Goal: Task Accomplishment & Management: Complete application form

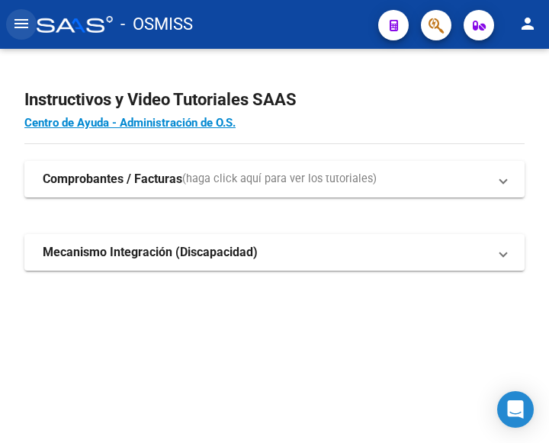
click at [21, 25] on mat-icon "menu" at bounding box center [21, 23] width 18 height 18
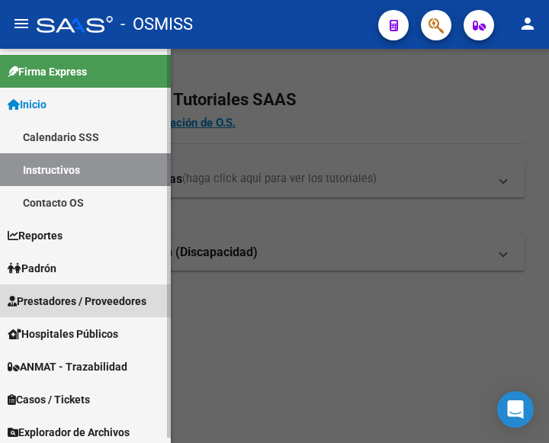
click at [83, 302] on span "Prestadores / Proveedores" at bounding box center [77, 301] width 139 height 17
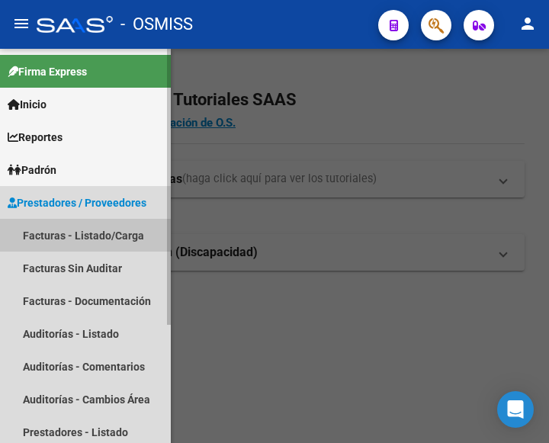
click at [71, 233] on link "Facturas - Listado/Carga" at bounding box center [85, 235] width 171 height 33
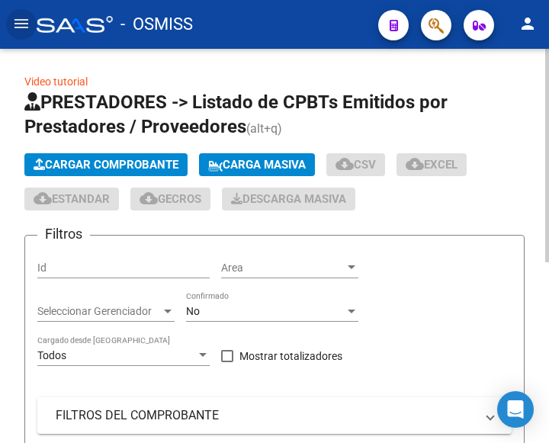
click at [125, 163] on span "Cargar Comprobante" at bounding box center [106, 165] width 145 height 14
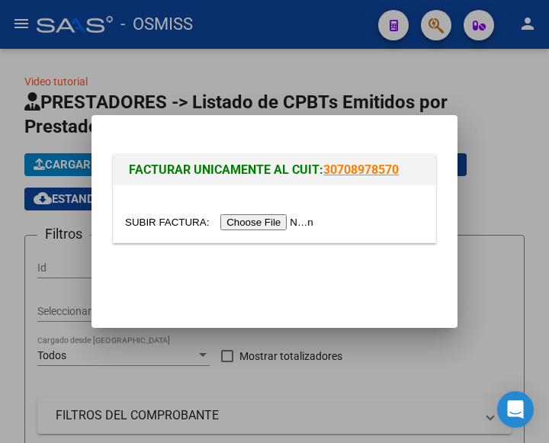
click at [285, 225] on input "file" at bounding box center [221, 222] width 193 height 16
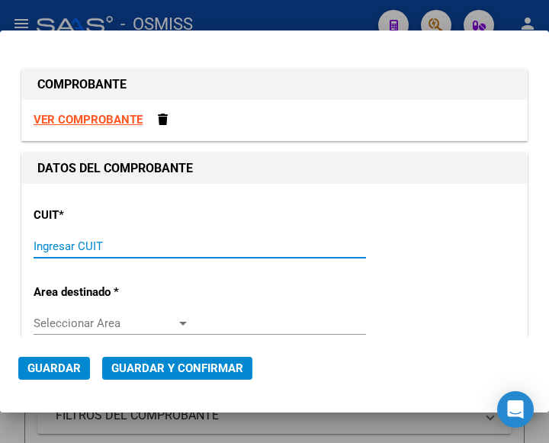
click at [95, 244] on input "Ingresar CUIT" at bounding box center [112, 247] width 156 height 14
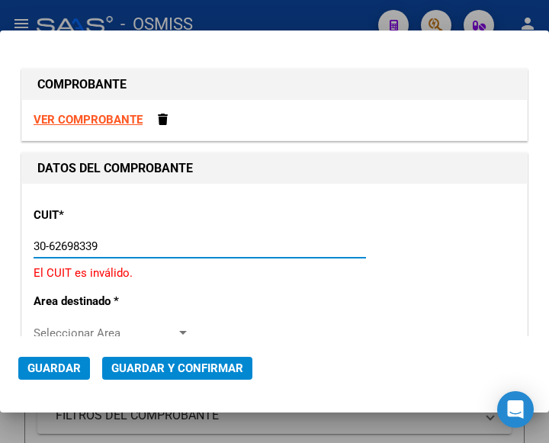
type input "30-62698339-8"
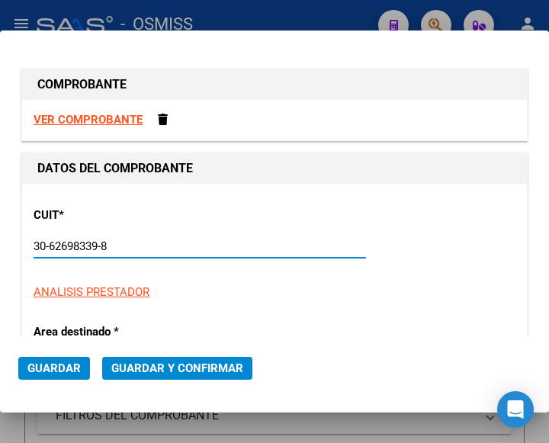
type input "124"
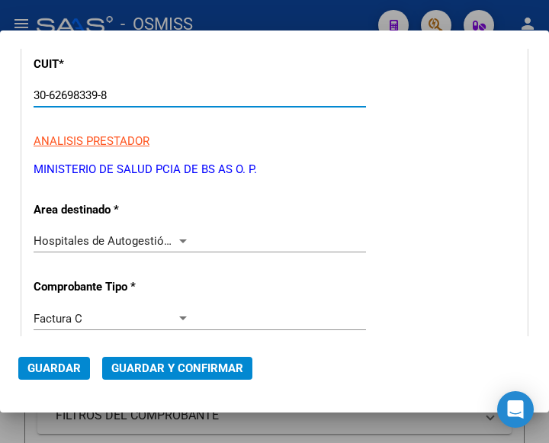
scroll to position [153, 0]
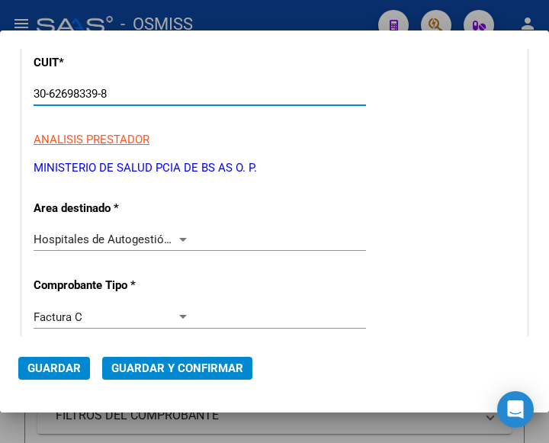
type input "30-62698339-8"
click at [181, 233] on div at bounding box center [183, 239] width 14 height 12
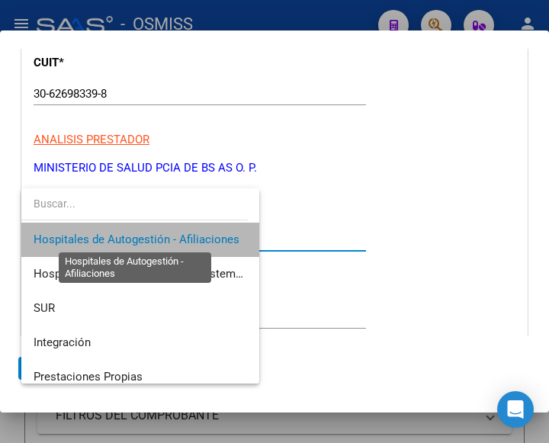
click at [181, 233] on span "Hospitales de Autogestión - Afiliaciones" at bounding box center [137, 240] width 206 height 14
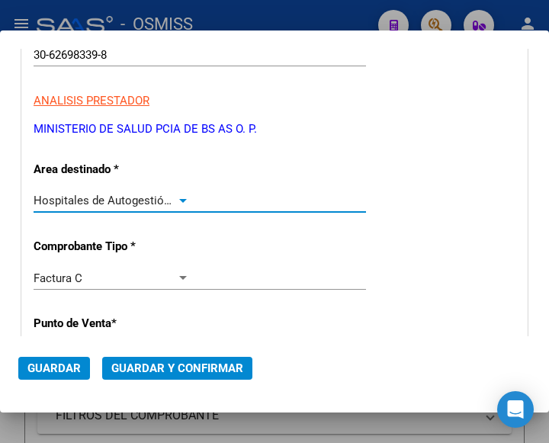
scroll to position [305, 0]
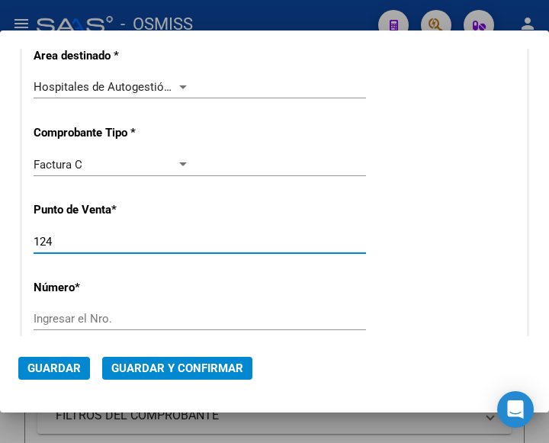
click at [85, 246] on input "124" at bounding box center [112, 242] width 156 height 14
type input "160"
click at [76, 311] on div "Ingresar el Nro." at bounding box center [200, 318] width 333 height 23
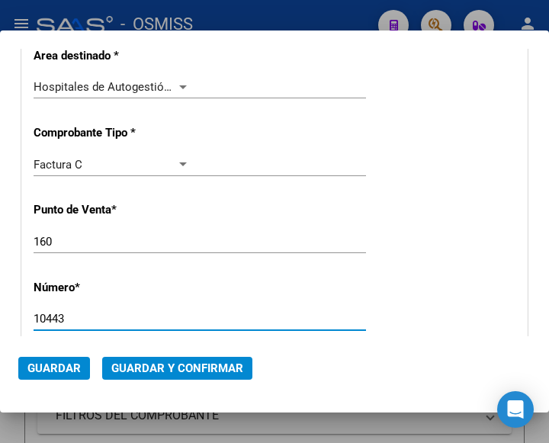
type input "10443"
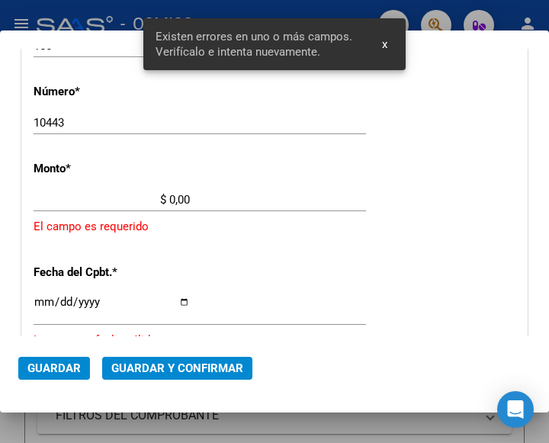
scroll to position [502, 0]
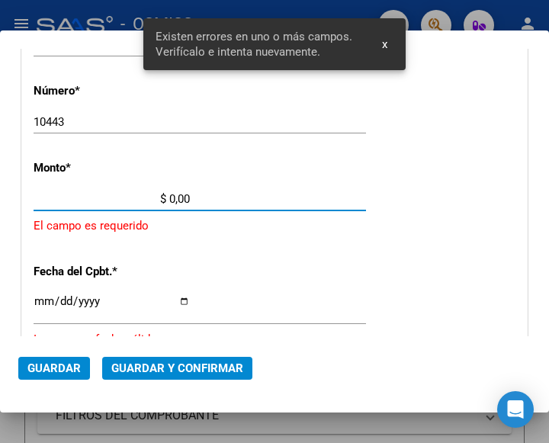
click at [171, 196] on input "$ 0,00" at bounding box center [112, 199] width 156 height 14
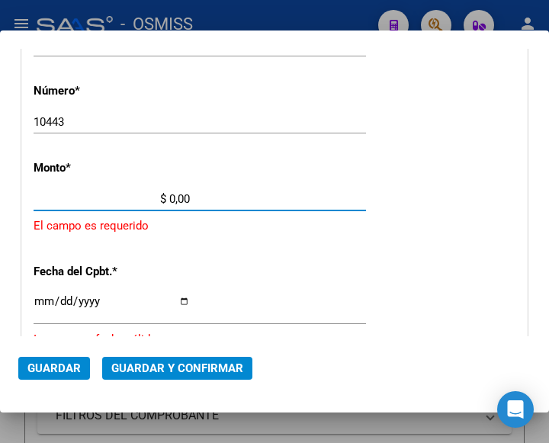
click at [169, 198] on input "$ 0,00" at bounding box center [112, 199] width 156 height 14
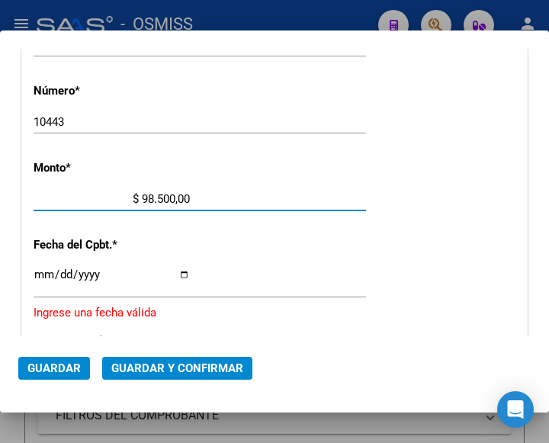
type input "$ 985.003,00"
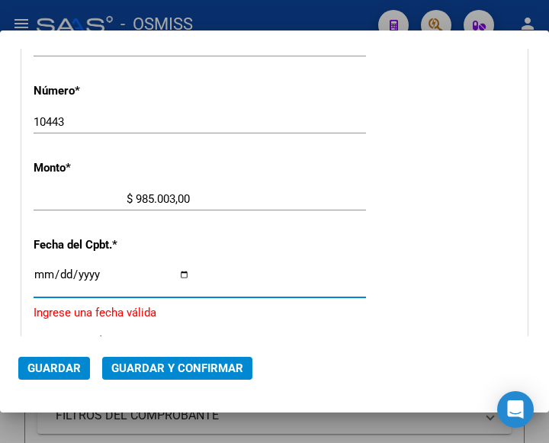
click at [39, 272] on input "Ingresar la fecha" at bounding box center [112, 281] width 156 height 24
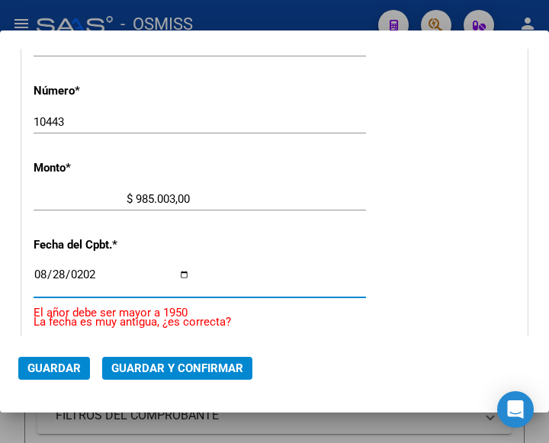
type input "2025-08-28"
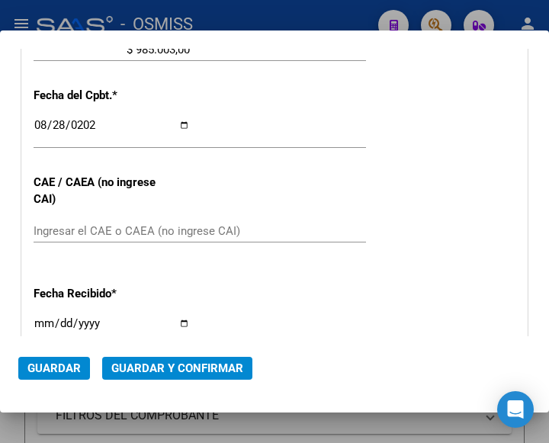
scroll to position [655, 0]
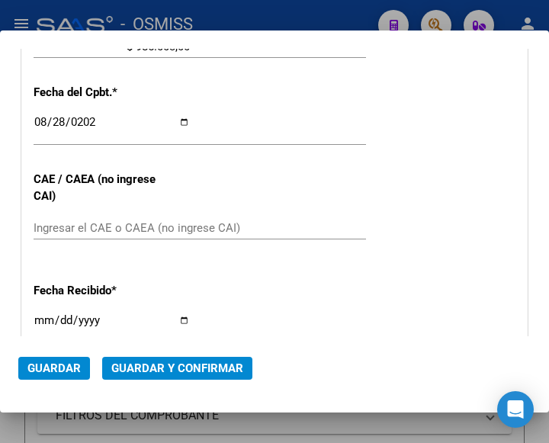
click at [92, 226] on input "Ingresar el CAE o CAEA (no ingrese CAI)" at bounding box center [112, 228] width 156 height 14
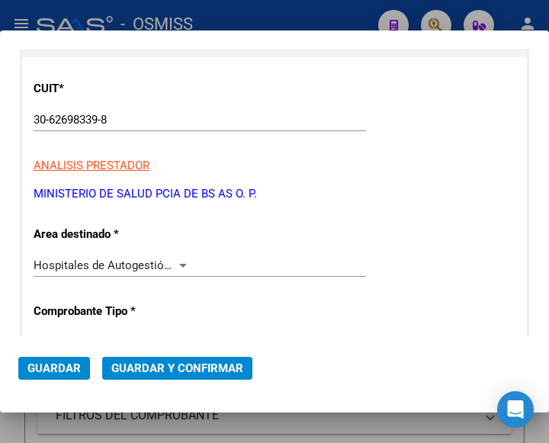
scroll to position [121, 0]
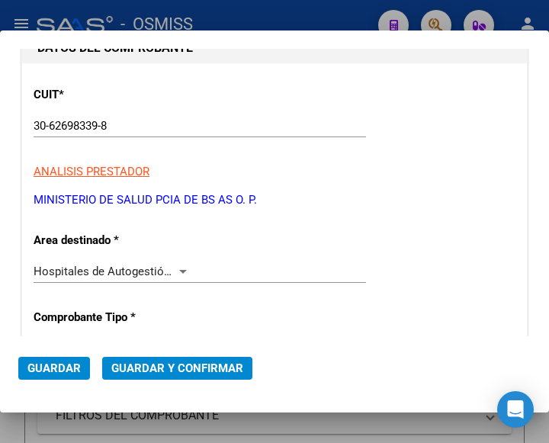
type input "75358907085803"
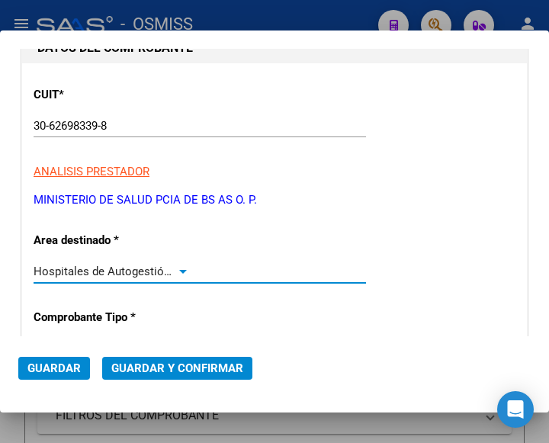
click at [179, 270] on div at bounding box center [183, 272] width 8 height 4
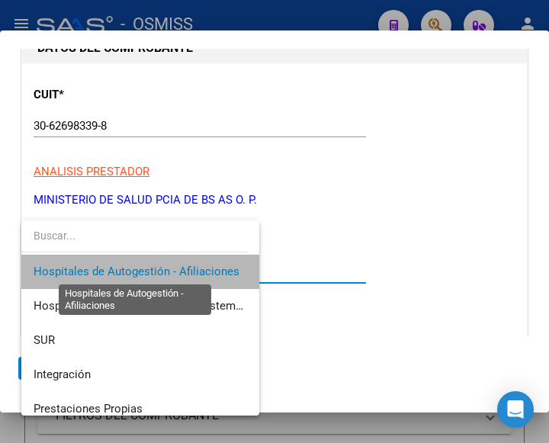
click at [178, 269] on span "Hospitales de Autogestión - Afiliaciones" at bounding box center [137, 272] width 206 height 14
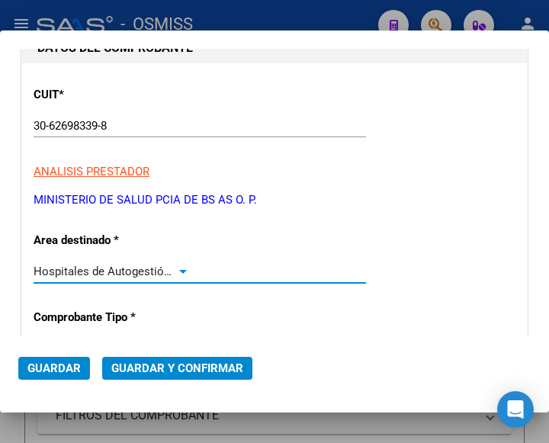
click at [165, 366] on span "Guardar y Confirmar" at bounding box center [177, 369] width 132 height 14
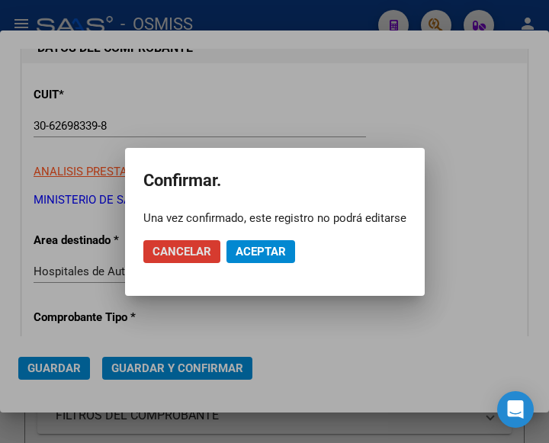
click at [252, 247] on span "Aceptar" at bounding box center [261, 252] width 50 height 14
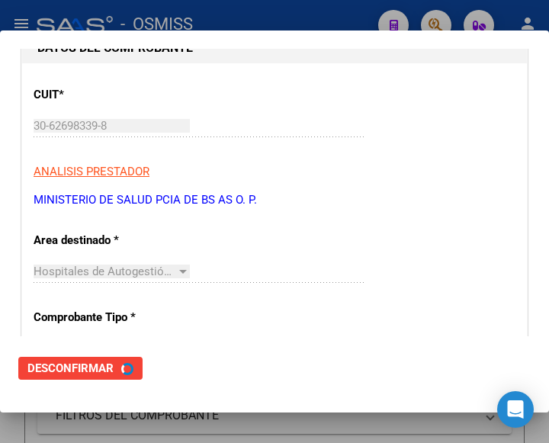
scroll to position [0, 0]
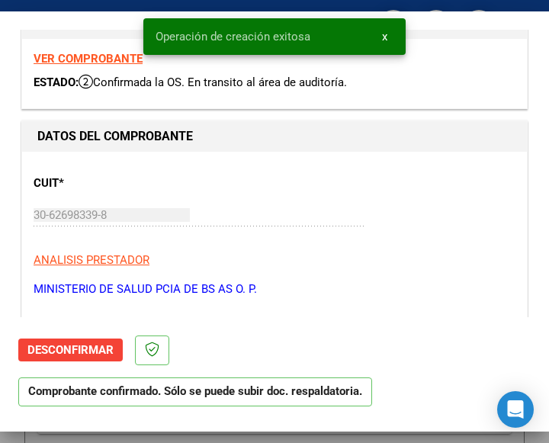
type input "2025-10-27"
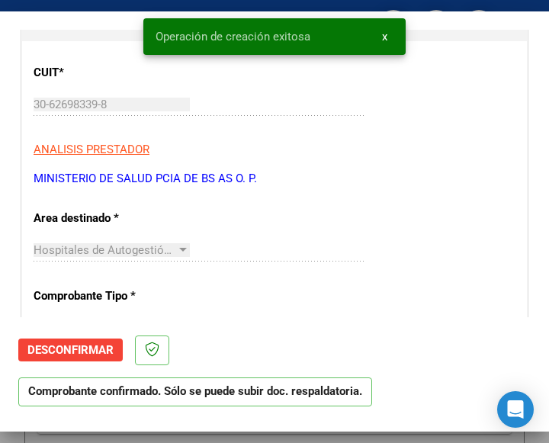
scroll to position [229, 0]
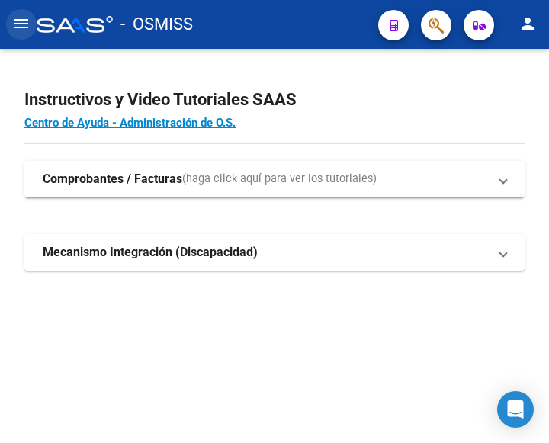
click at [18, 15] on mat-icon "menu" at bounding box center [21, 23] width 18 height 18
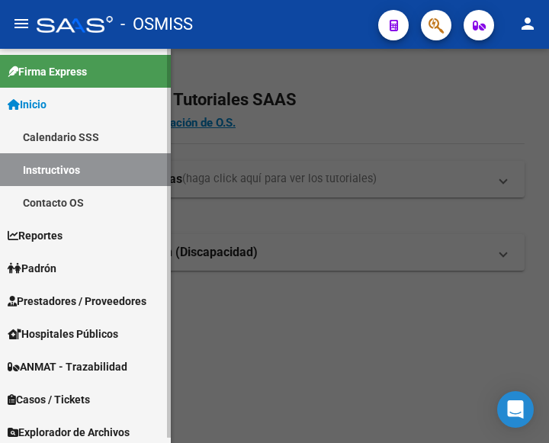
click at [61, 303] on span "Prestadores / Proveedores" at bounding box center [77, 301] width 139 height 17
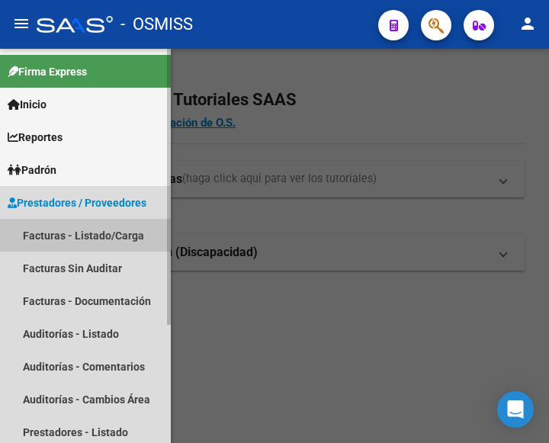
click at [72, 239] on link "Facturas - Listado/Carga" at bounding box center [85, 235] width 171 height 33
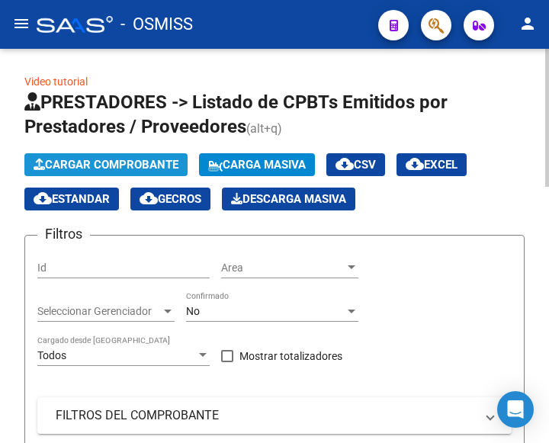
click at [152, 166] on span "Cargar Comprobante" at bounding box center [106, 165] width 145 height 14
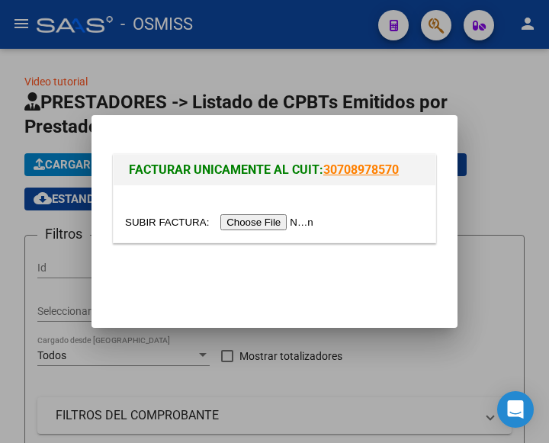
click at [267, 227] on input "file" at bounding box center [221, 222] width 193 height 16
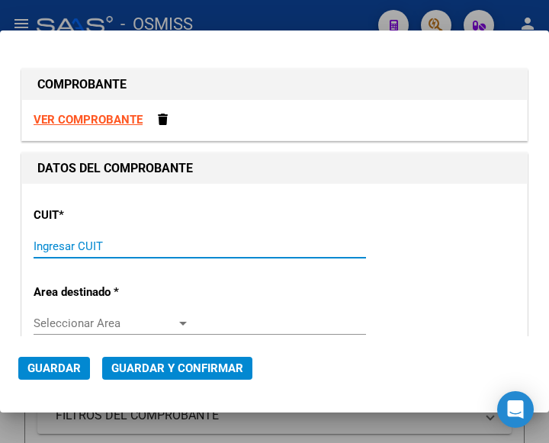
click at [75, 251] on input "Ingresar CUIT" at bounding box center [112, 247] width 156 height 14
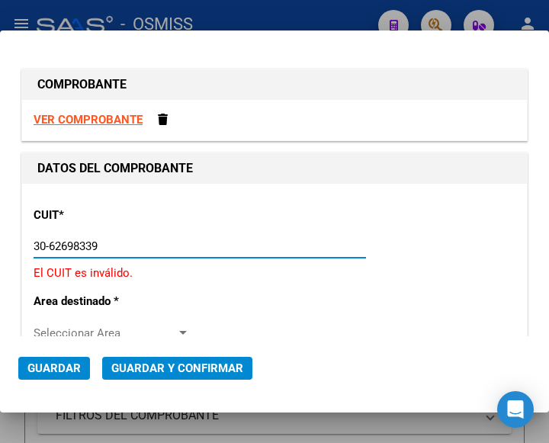
type input "30-62698339-8"
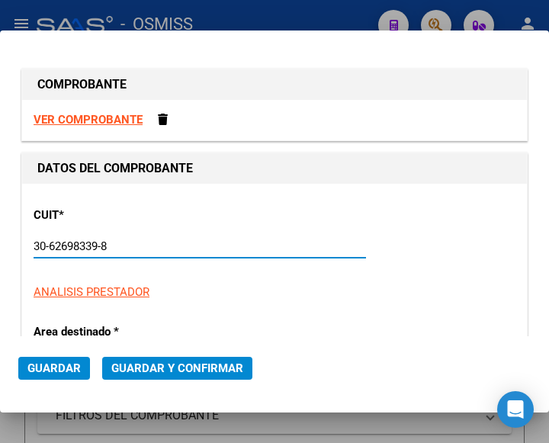
type input "160"
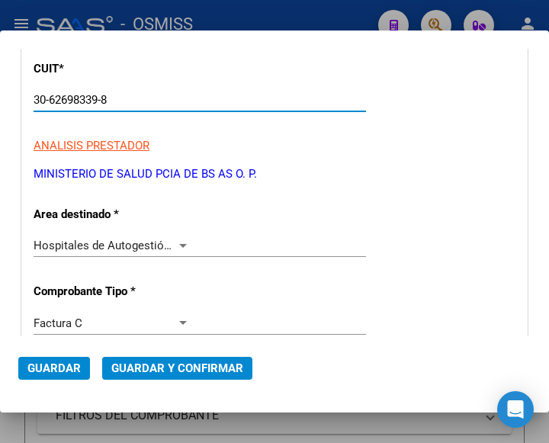
scroll to position [153, 0]
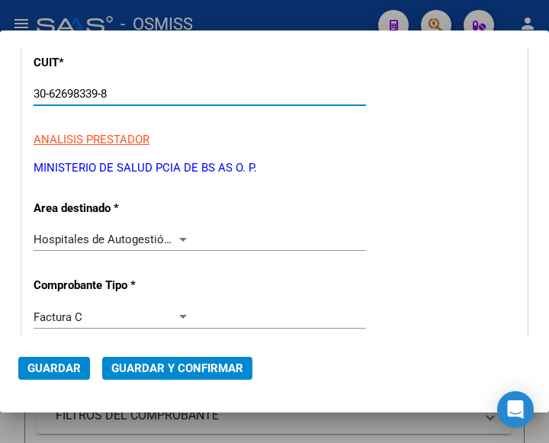
type input "30-62698339-8"
click at [179, 238] on div at bounding box center [183, 240] width 8 height 4
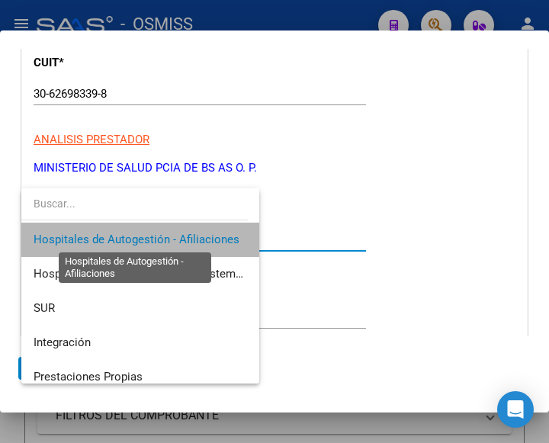
click at [179, 238] on span "Hospitales de Autogestión - Afiliaciones" at bounding box center [137, 240] width 206 height 14
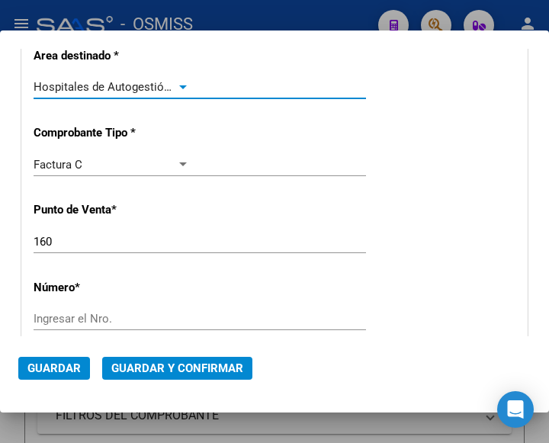
scroll to position [382, 0]
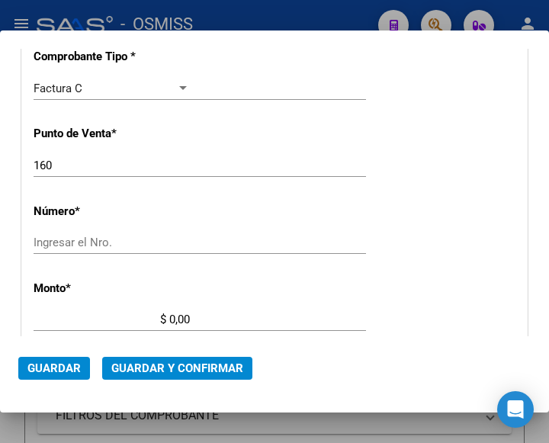
click at [85, 244] on input "Ingresar el Nro." at bounding box center [112, 243] width 156 height 14
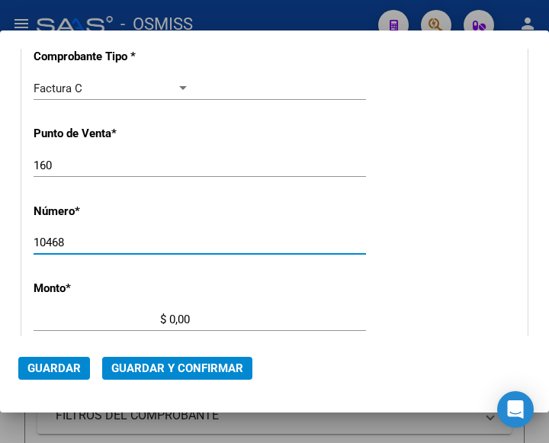
type input "10468"
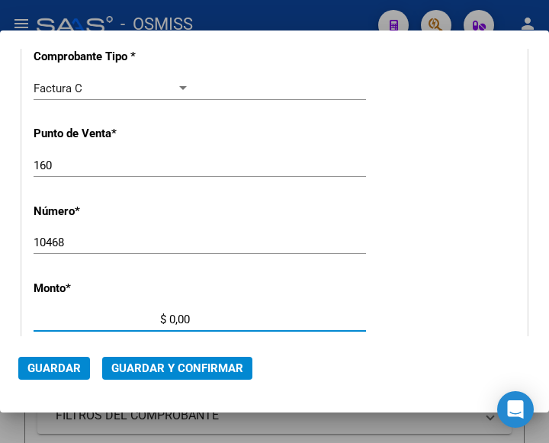
click at [169, 320] on input "$ 0,00" at bounding box center [112, 320] width 156 height 14
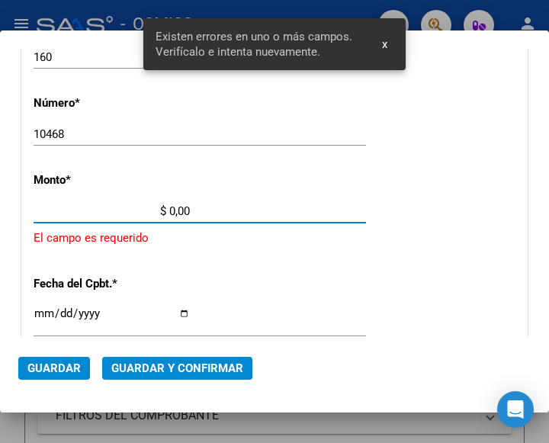
scroll to position [502, 0]
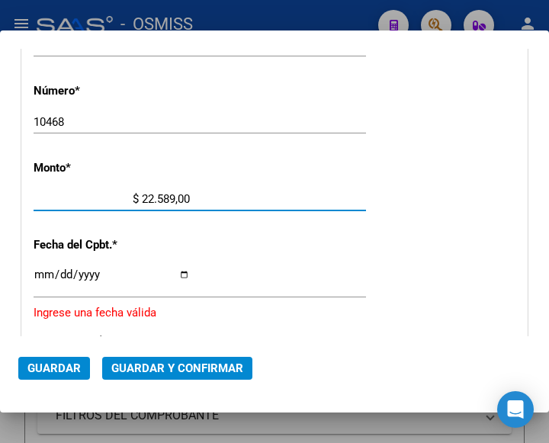
type input "$ 225.891,00"
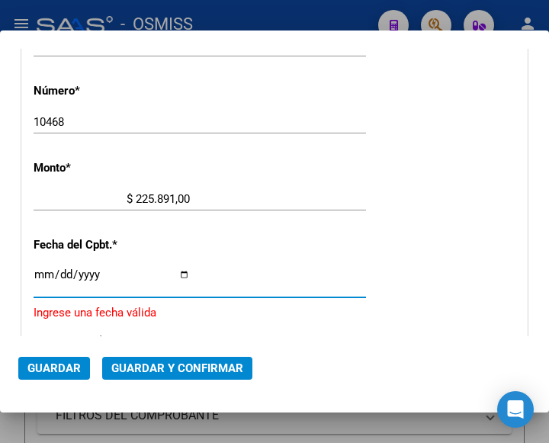
click at [40, 272] on input "Ingresar la fecha" at bounding box center [112, 281] width 156 height 24
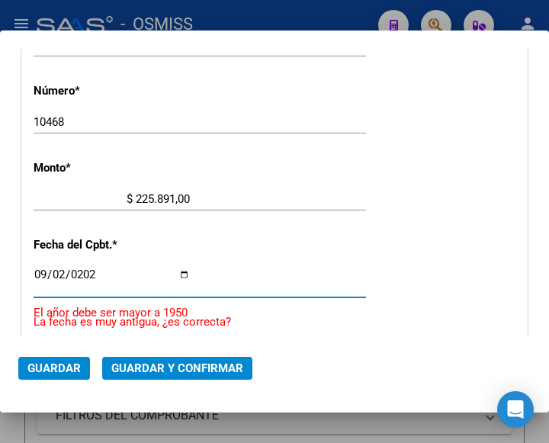
type input "2025-09-02"
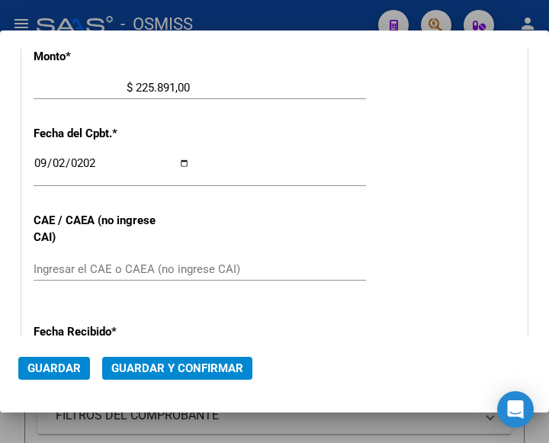
scroll to position [655, 0]
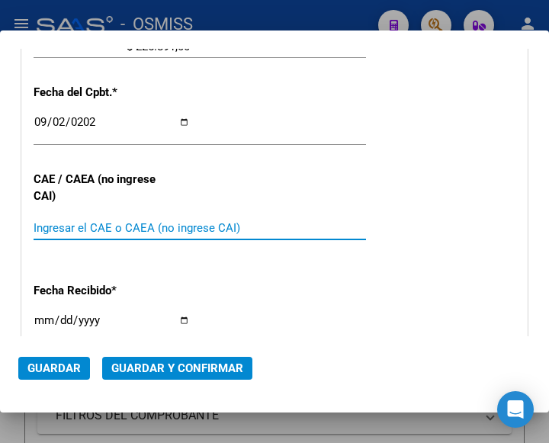
click at [89, 224] on input "Ingresar el CAE o CAEA (no ingrese CAI)" at bounding box center [112, 228] width 156 height 14
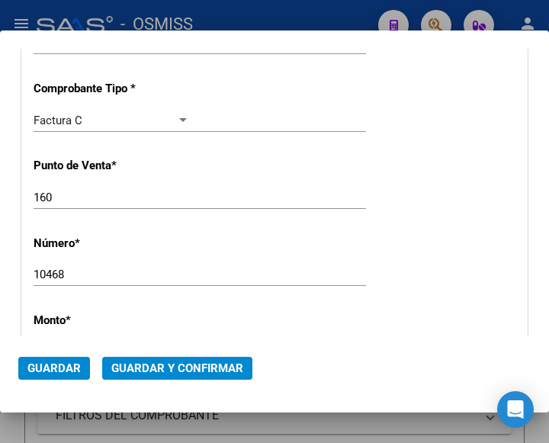
scroll to position [273, 0]
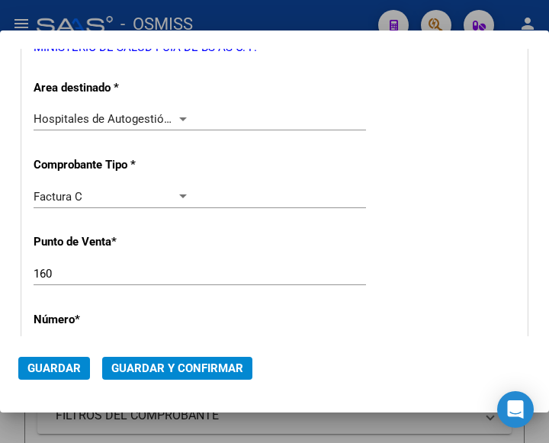
type input "75358541271670"
click at [172, 362] on span "Guardar y Confirmar" at bounding box center [177, 369] width 132 height 14
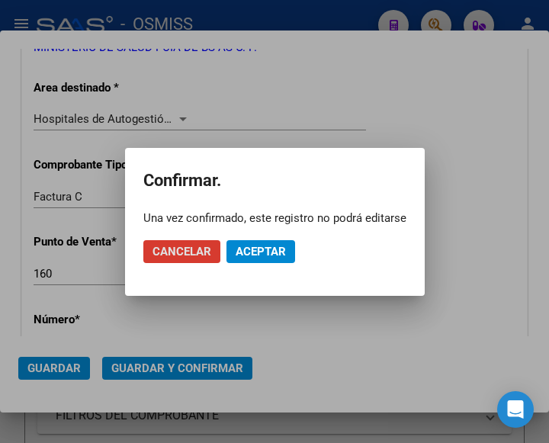
click at [269, 250] on span "Aceptar" at bounding box center [261, 252] width 50 height 14
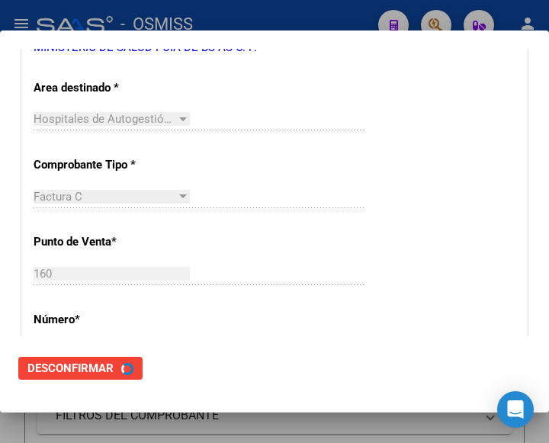
scroll to position [0, 0]
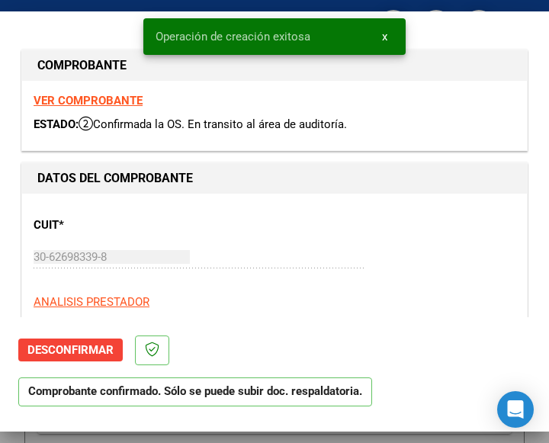
type input "2025-11-01"
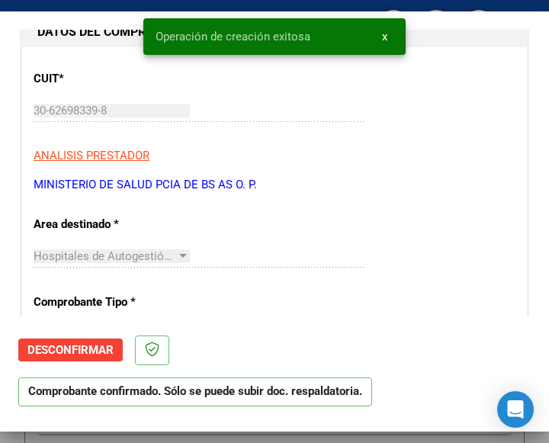
scroll to position [153, 0]
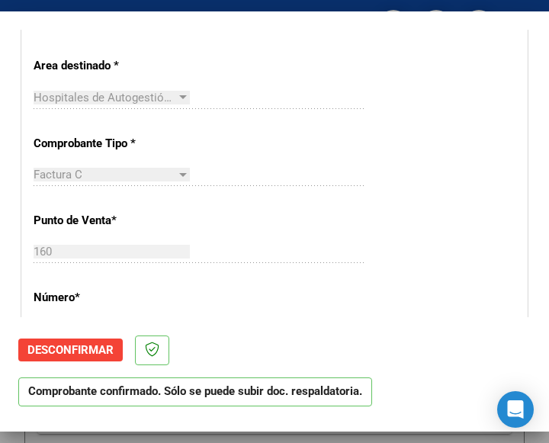
scroll to position [382, 0]
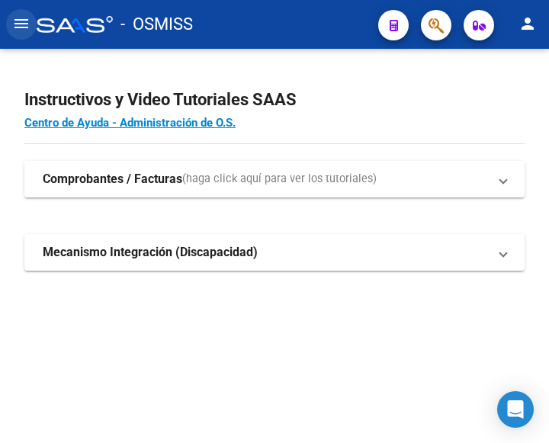
click at [19, 28] on mat-icon "menu" at bounding box center [21, 23] width 18 height 18
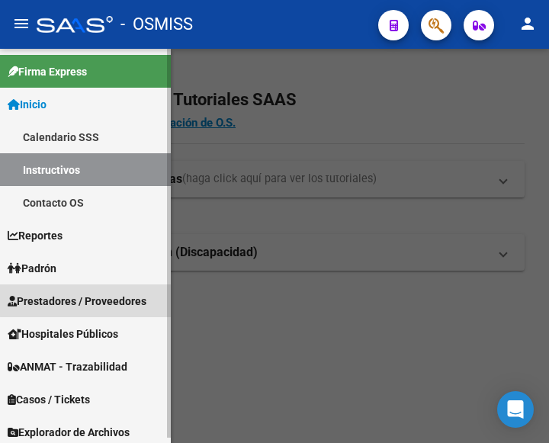
click at [98, 293] on span "Prestadores / Proveedores" at bounding box center [77, 301] width 139 height 17
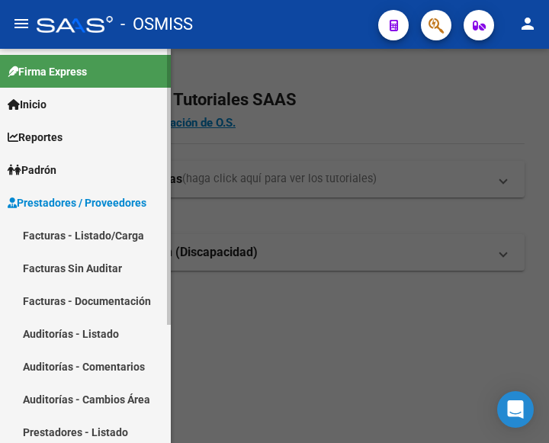
click at [80, 231] on link "Facturas - Listado/Carga" at bounding box center [85, 235] width 171 height 33
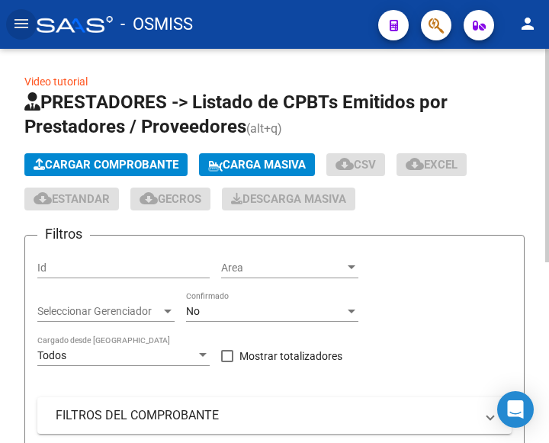
click at [108, 160] on span "Cargar Comprobante" at bounding box center [106, 165] width 145 height 14
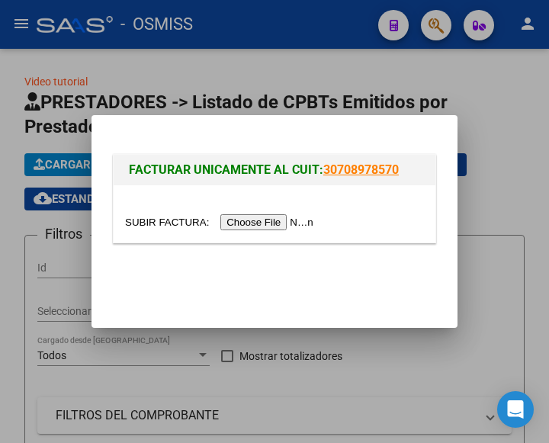
click at [253, 223] on input "file" at bounding box center [221, 222] width 193 height 16
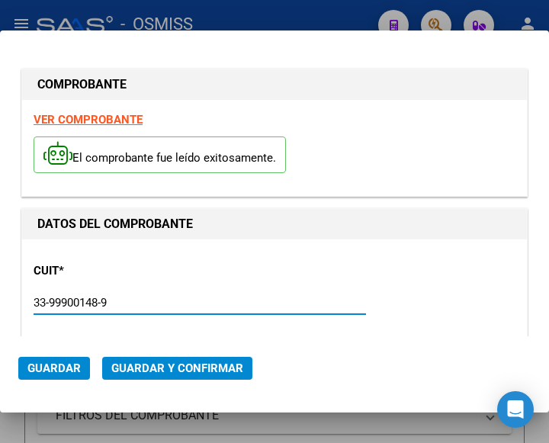
click at [182, 299] on input "33-99900148-9" at bounding box center [112, 303] width 156 height 14
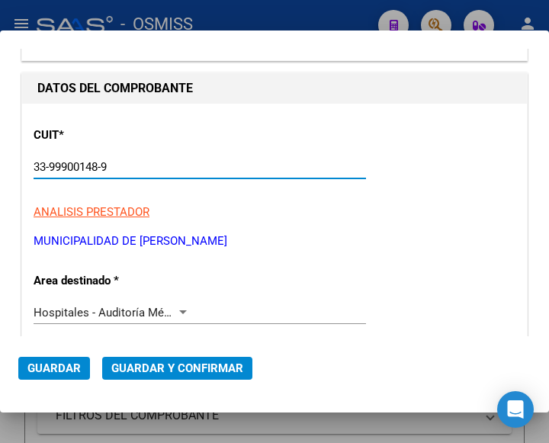
scroll to position [153, 0]
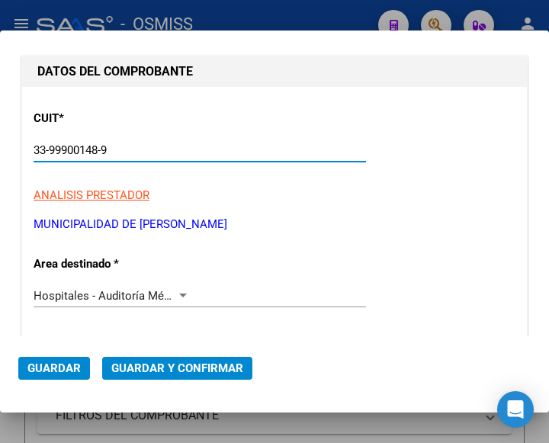
click at [179, 286] on div "Hospitales - Auditoría Médica Seleccionar Area" at bounding box center [200, 296] width 333 height 23
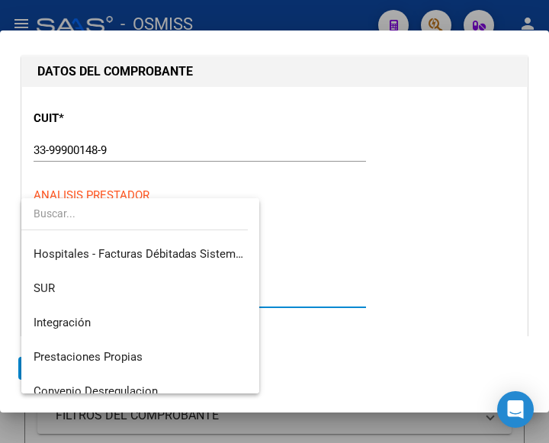
scroll to position [0, 0]
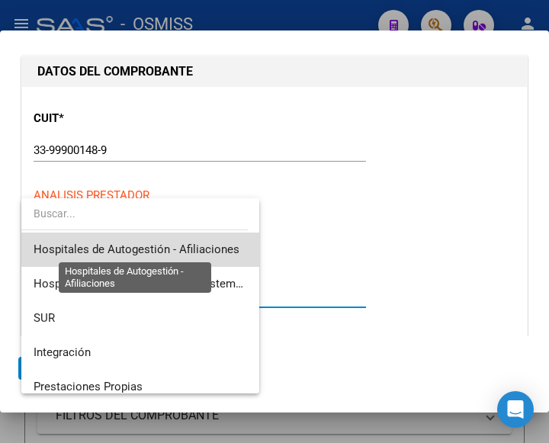
click at [172, 249] on span "Hospitales de Autogestión - Afiliaciones" at bounding box center [137, 250] width 206 height 14
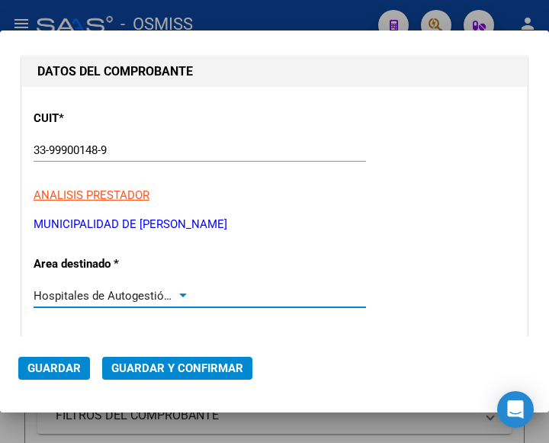
scroll to position [229, 0]
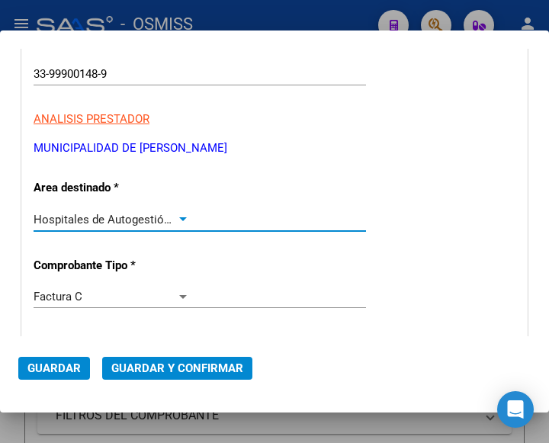
click at [178, 216] on div at bounding box center [183, 220] width 14 height 12
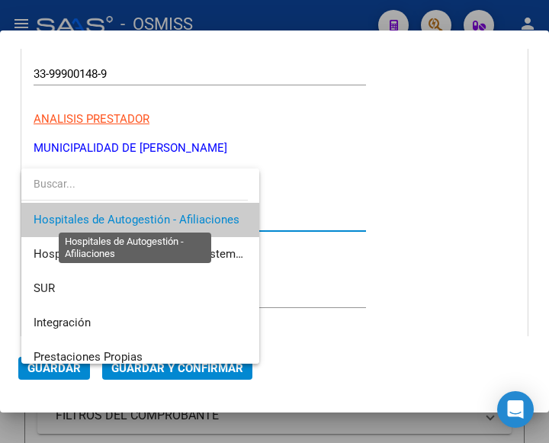
click at [178, 216] on span "Hospitales de Autogestión - Afiliaciones" at bounding box center [137, 220] width 206 height 14
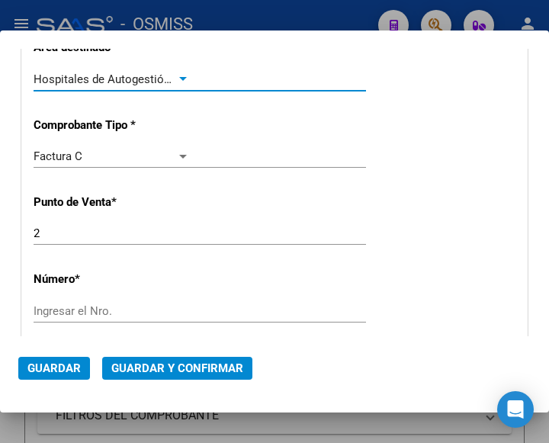
scroll to position [382, 0]
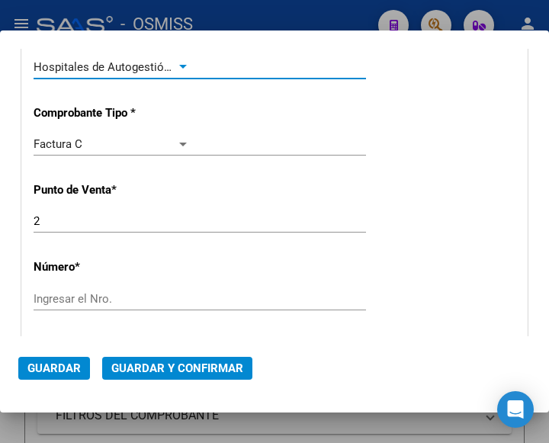
click at [72, 302] on input "Ingresar el Nro." at bounding box center [112, 299] width 156 height 14
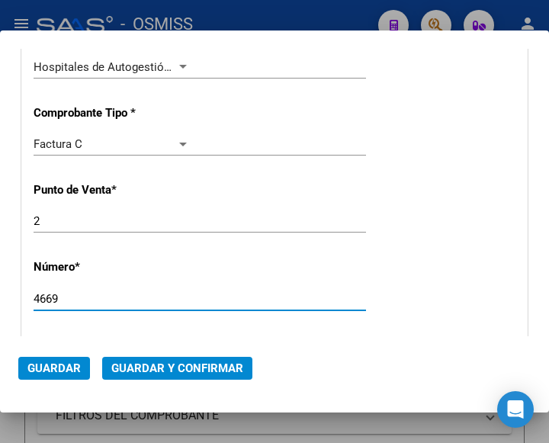
type input "4669"
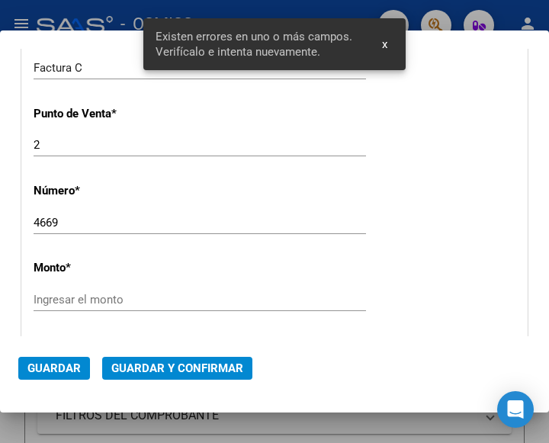
scroll to position [558, 0]
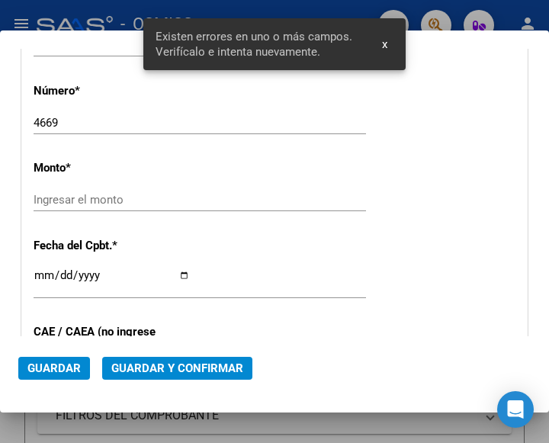
click at [98, 204] on input "Ingresar el monto" at bounding box center [112, 200] width 156 height 14
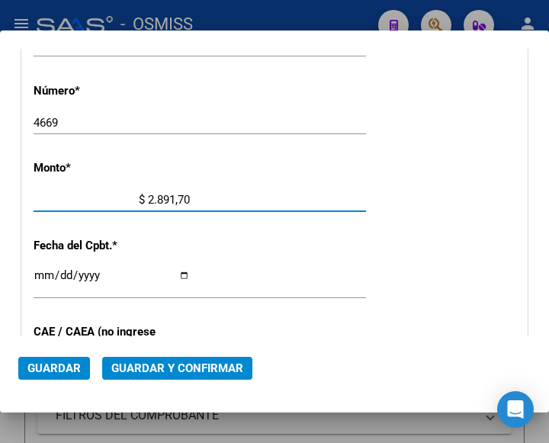
type input "$ 28.917,00"
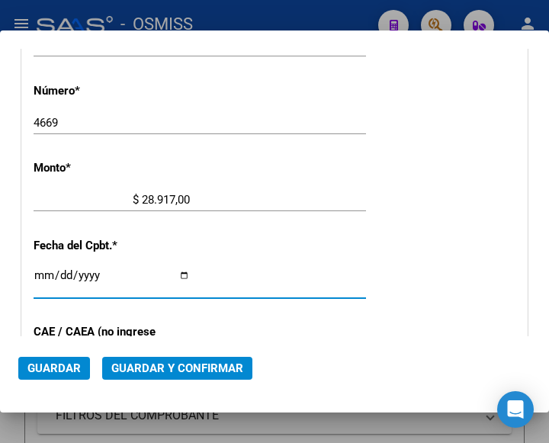
click at [39, 272] on input "Ingresar la fecha" at bounding box center [112, 281] width 156 height 24
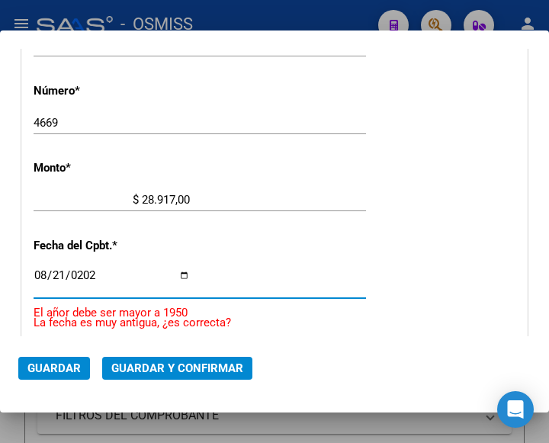
type input "2025-08-21"
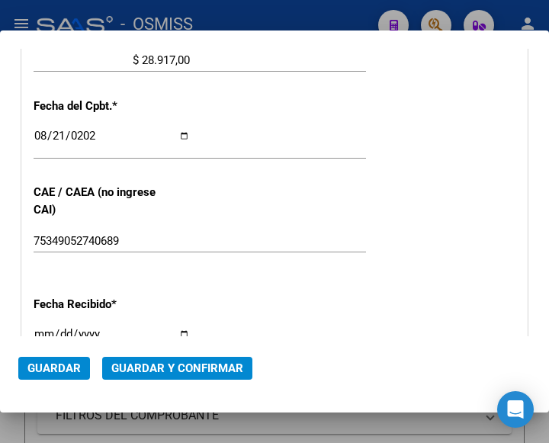
scroll to position [710, 0]
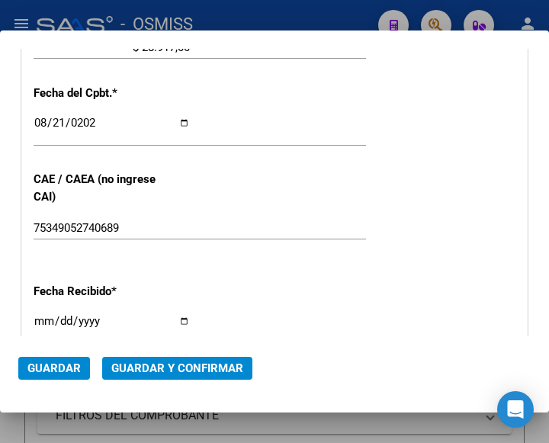
click at [162, 371] on span "Guardar y Confirmar" at bounding box center [177, 369] width 132 height 14
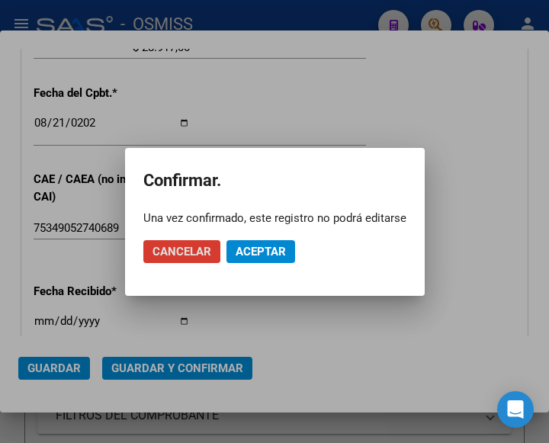
click at [264, 251] on span "Aceptar" at bounding box center [261, 252] width 50 height 14
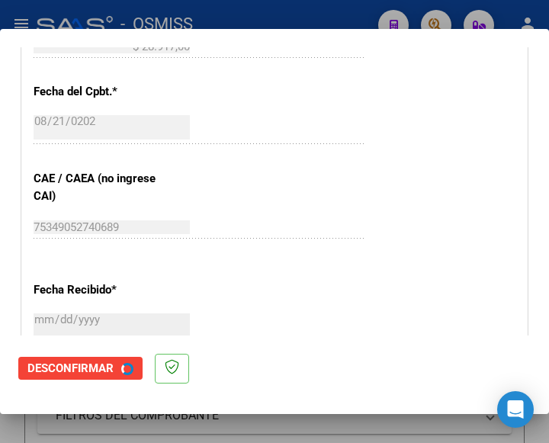
scroll to position [0, 0]
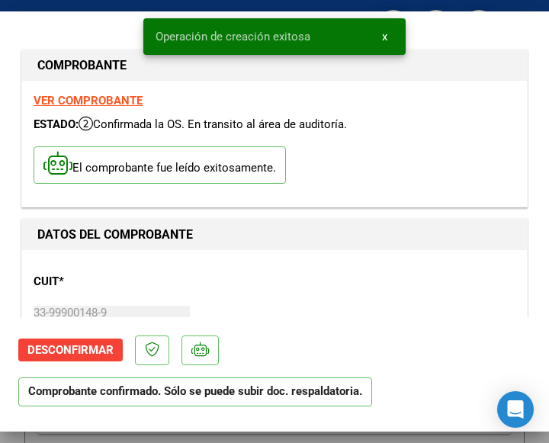
type input "2025-10-20"
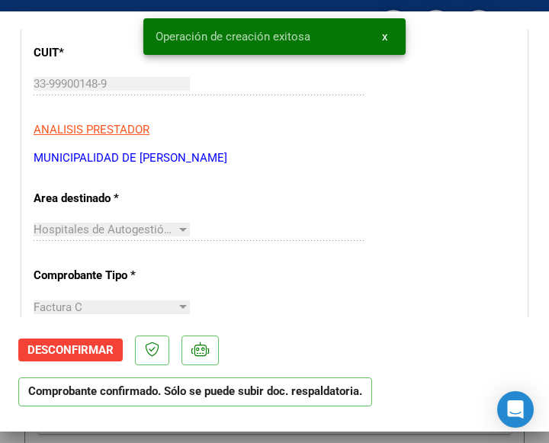
scroll to position [305, 0]
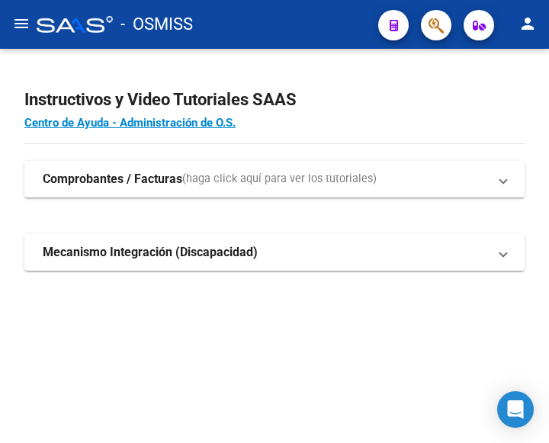
click at [18, 27] on mat-icon "menu" at bounding box center [21, 23] width 18 height 18
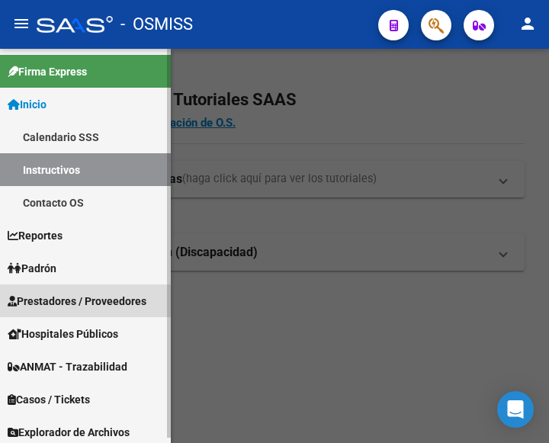
click at [73, 303] on span "Prestadores / Proveedores" at bounding box center [77, 301] width 139 height 17
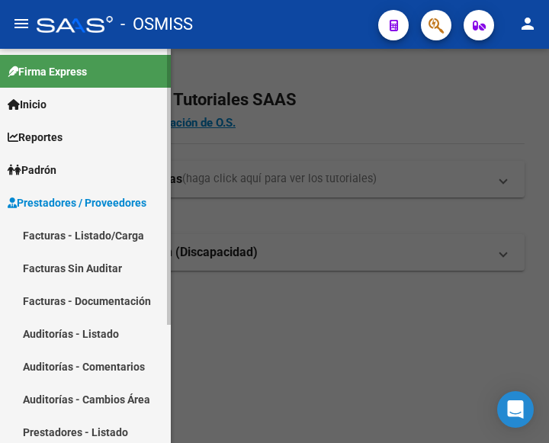
click at [85, 223] on link "Facturas - Listado/Carga" at bounding box center [85, 235] width 171 height 33
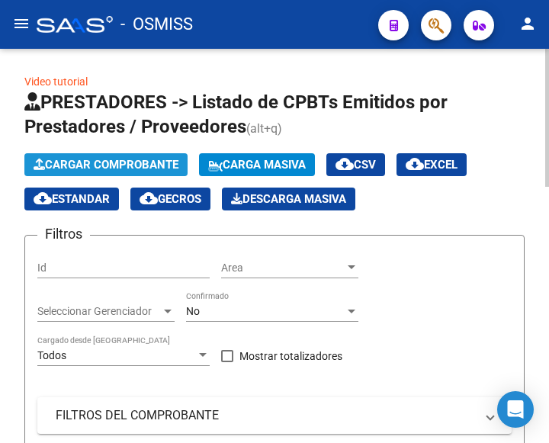
click at [127, 164] on span "Cargar Comprobante" at bounding box center [106, 165] width 145 height 14
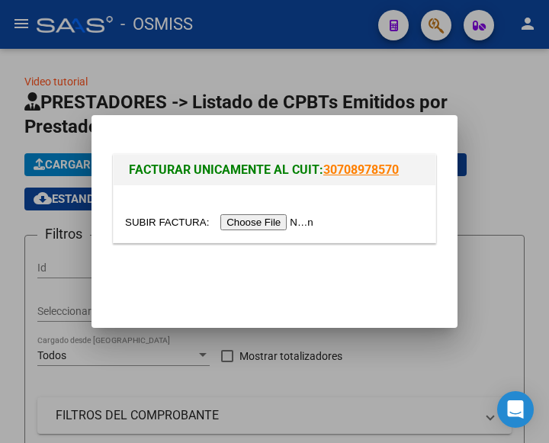
click at [272, 221] on input "file" at bounding box center [221, 222] width 193 height 16
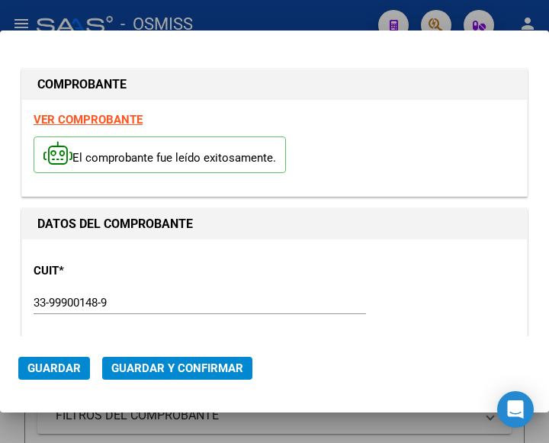
click at [227, 279] on div "CUIT * 33-99900148-9 Ingresar CUIT ANALISIS PRESTADOR MUNICIPALIDAD DE ALMIRANT…" at bounding box center [275, 318] width 482 height 134
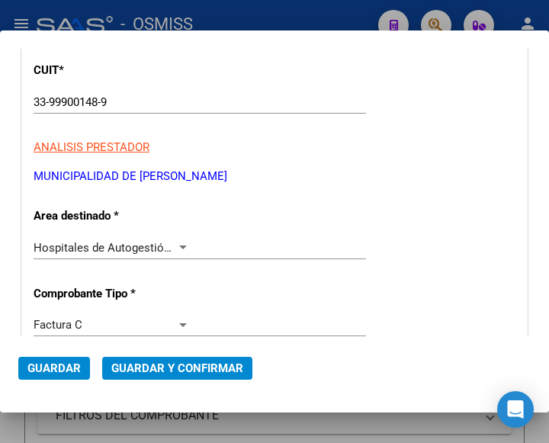
scroll to position [229, 0]
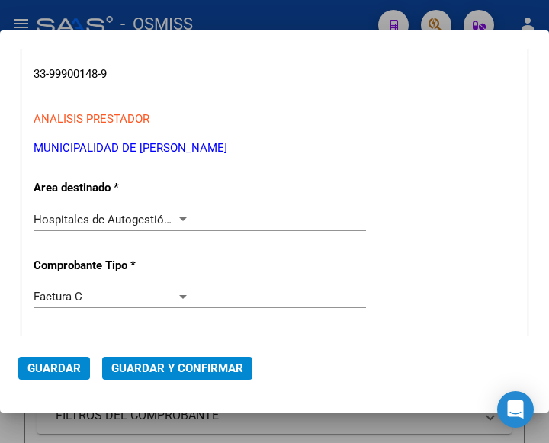
click at [179, 217] on div at bounding box center [183, 220] width 14 height 12
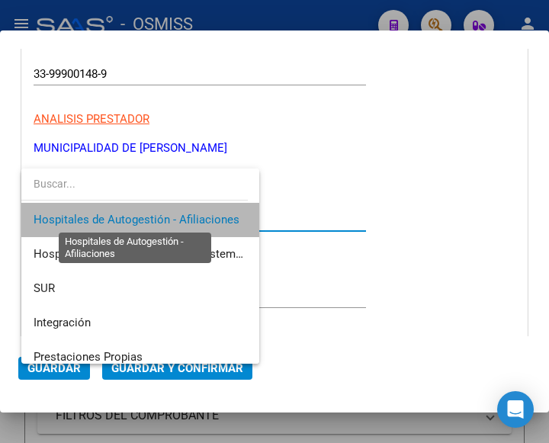
click at [179, 217] on span "Hospitales de Autogestión - Afiliaciones" at bounding box center [137, 220] width 206 height 14
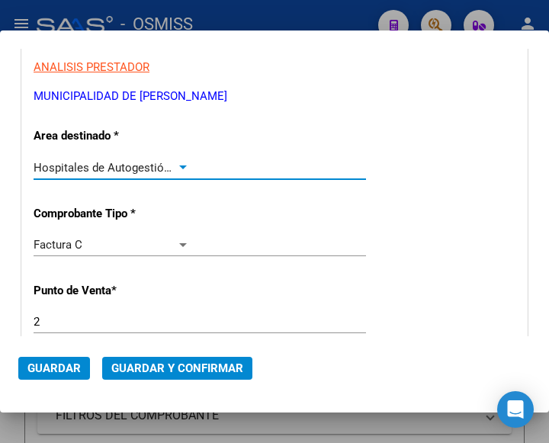
scroll to position [382, 0]
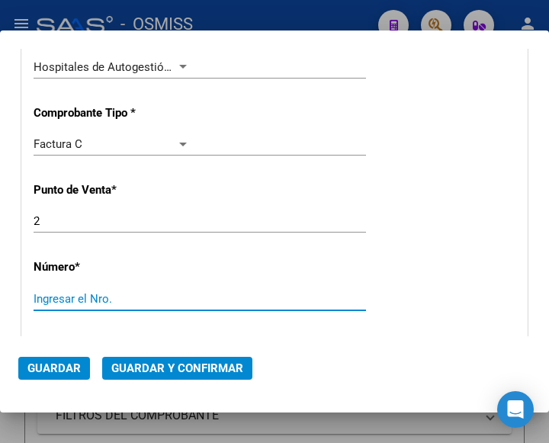
click at [85, 296] on input "Ingresar el Nro." at bounding box center [112, 299] width 156 height 14
type input "4668"
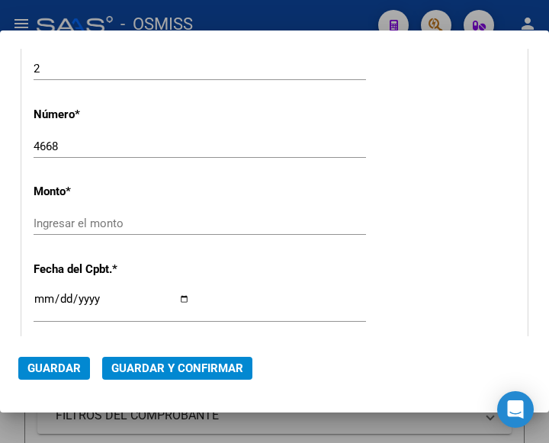
scroll to position [558, 0]
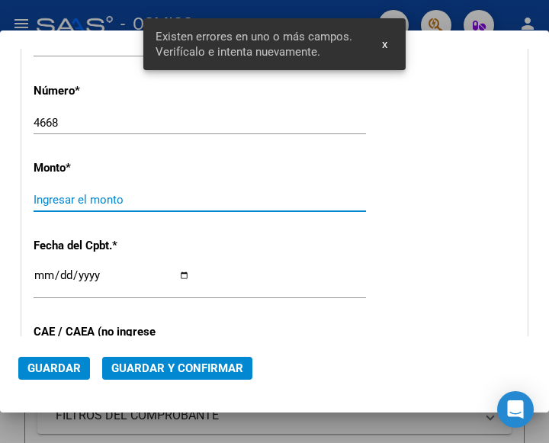
click at [103, 197] on input "Ingresar el monto" at bounding box center [112, 200] width 156 height 14
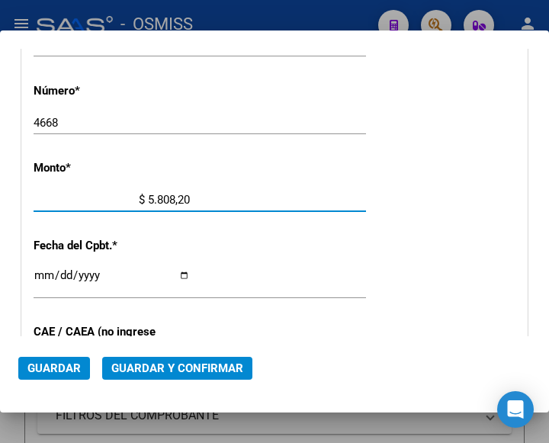
type input "$ 58.082,00"
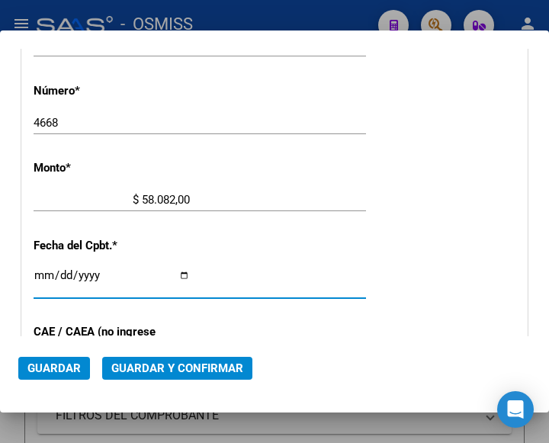
click at [42, 269] on input "Ingresar la fecha" at bounding box center [112, 281] width 156 height 24
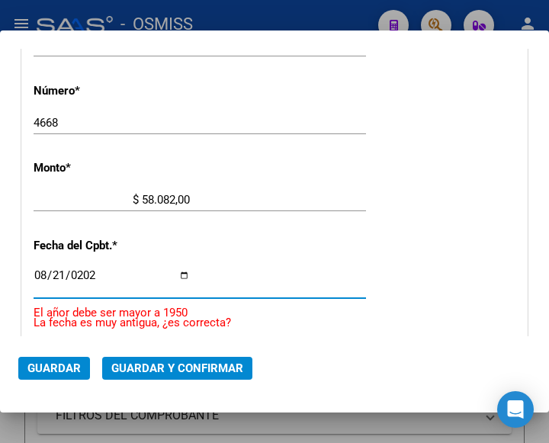
type input "2025-08-21"
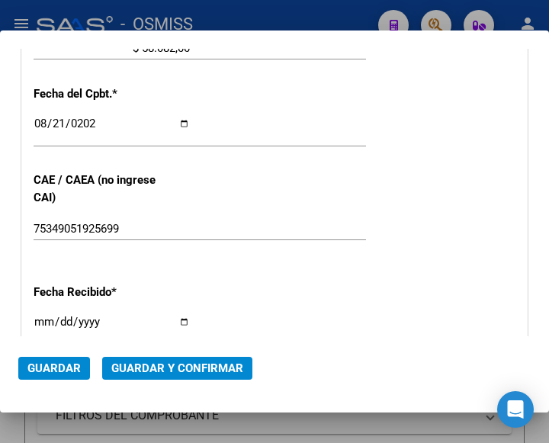
scroll to position [710, 0]
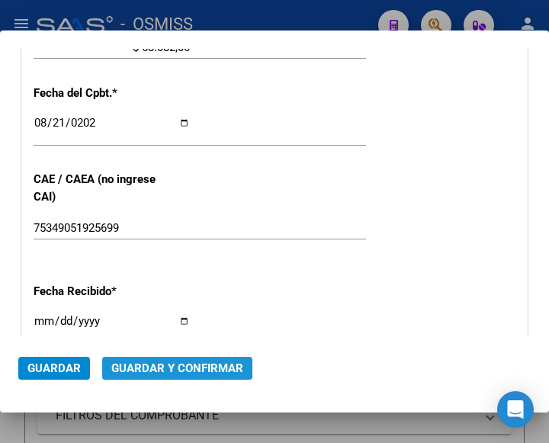
click at [168, 363] on span "Guardar y Confirmar" at bounding box center [177, 369] width 132 height 14
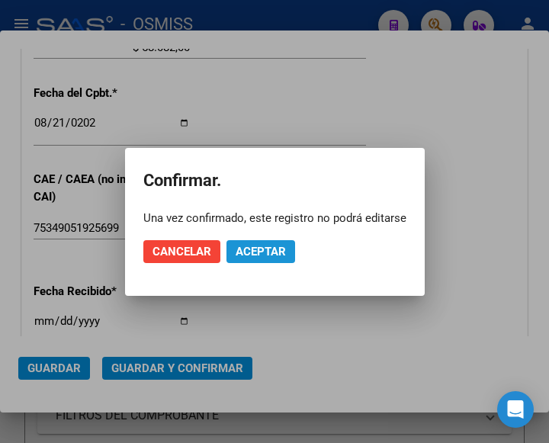
click at [259, 248] on span "Aceptar" at bounding box center [261, 252] width 50 height 14
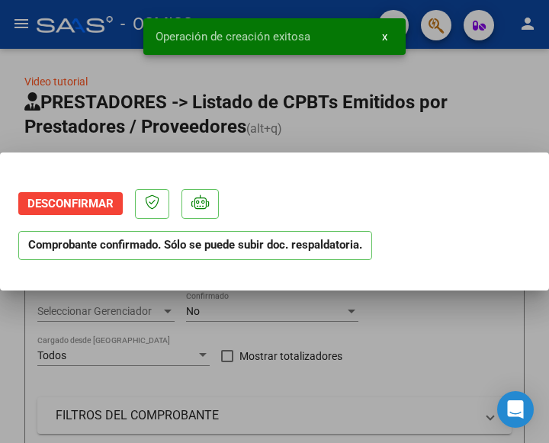
scroll to position [0, 0]
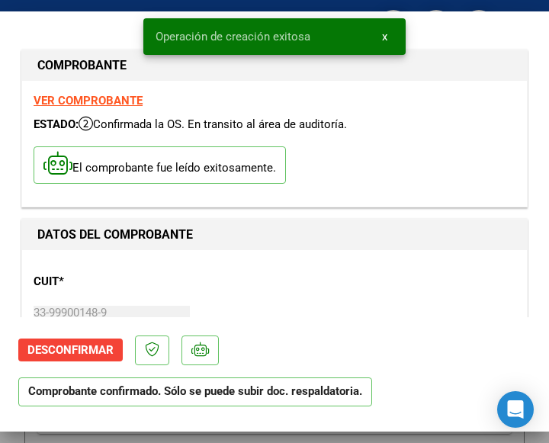
type input "2025-10-20"
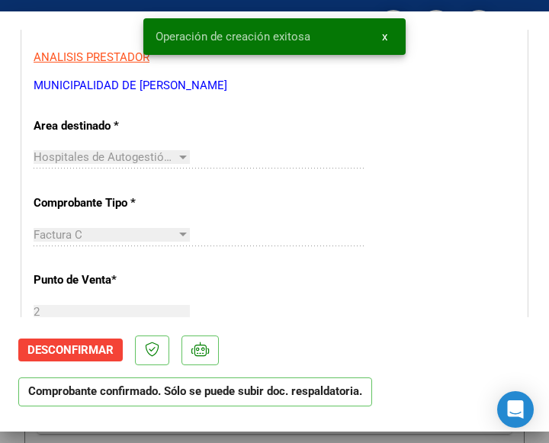
scroll to position [305, 0]
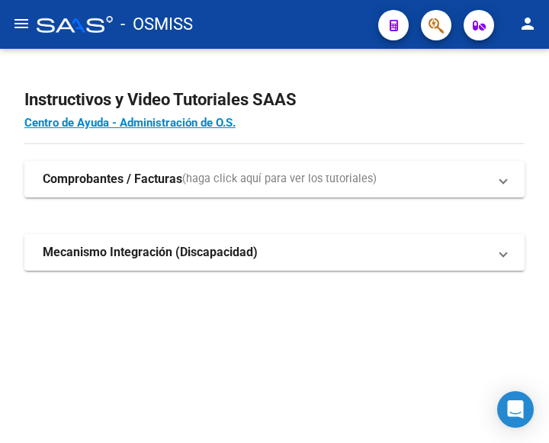
click at [22, 24] on mat-icon "menu" at bounding box center [21, 23] width 18 height 18
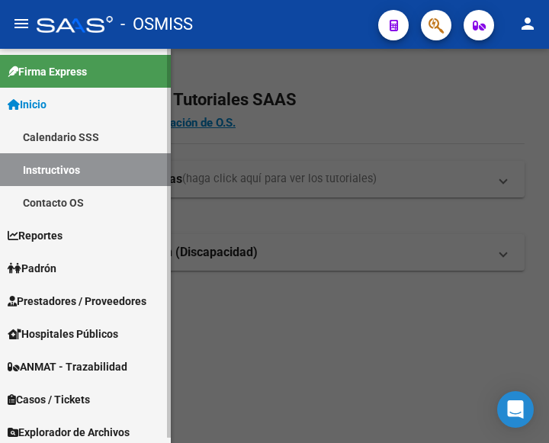
click at [74, 297] on span "Prestadores / Proveedores" at bounding box center [77, 301] width 139 height 17
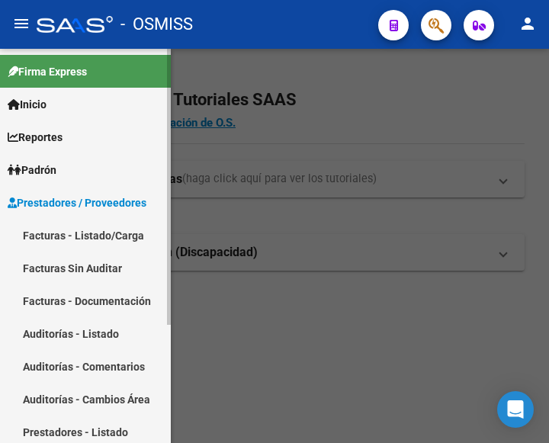
click at [89, 234] on link "Facturas - Listado/Carga" at bounding box center [85, 235] width 171 height 33
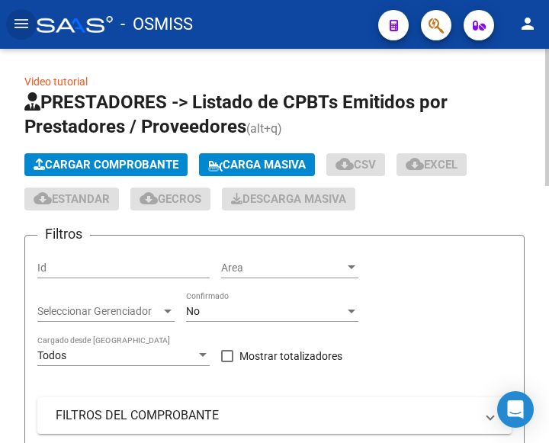
click at [124, 159] on span "Cargar Comprobante" at bounding box center [106, 165] width 145 height 14
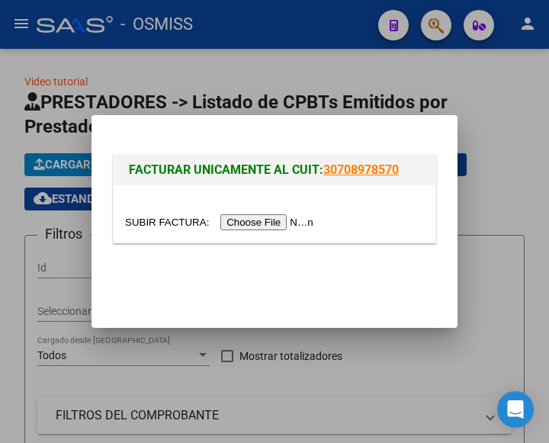
click at [268, 221] on input "file" at bounding box center [221, 222] width 193 height 16
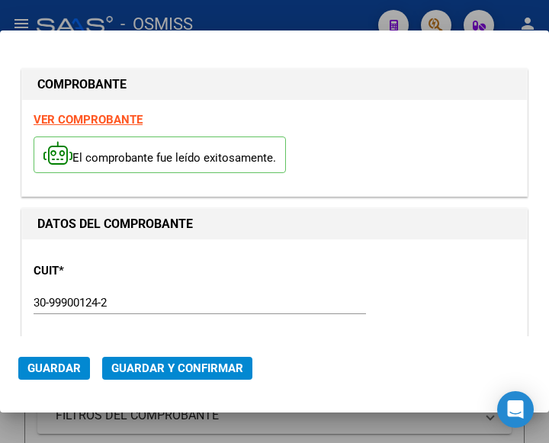
type input "2025-11-08"
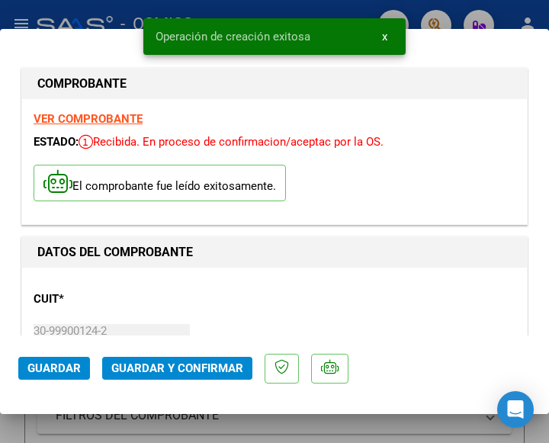
click at [181, 303] on div "CUIT * 30-99900124-2 Ingresar CUIT ANALISIS PRESTADOR MUNICIPALIDAD PARTIDO 3 D…" at bounding box center [275, 346] width 482 height 134
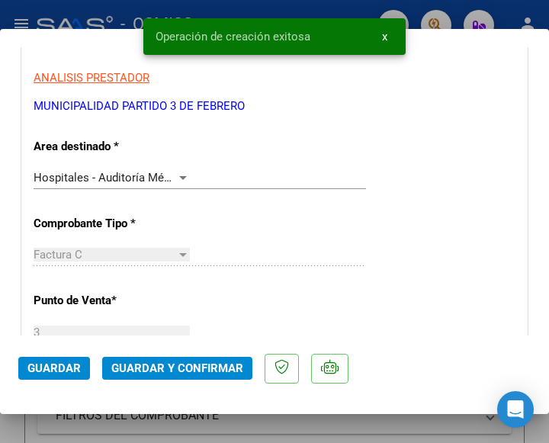
scroll to position [305, 0]
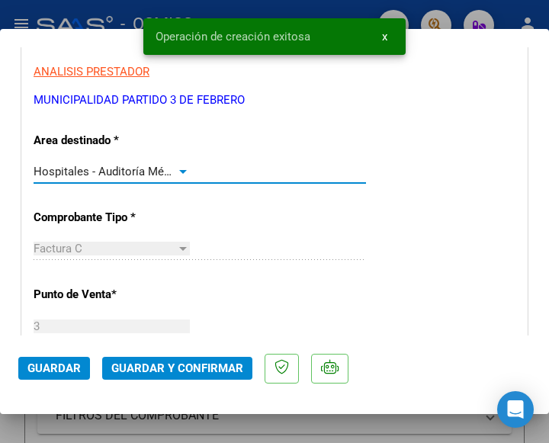
click at [177, 166] on div at bounding box center [183, 172] width 14 height 12
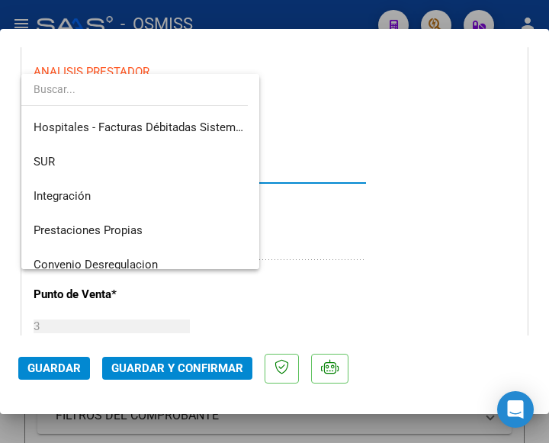
scroll to position [0, 0]
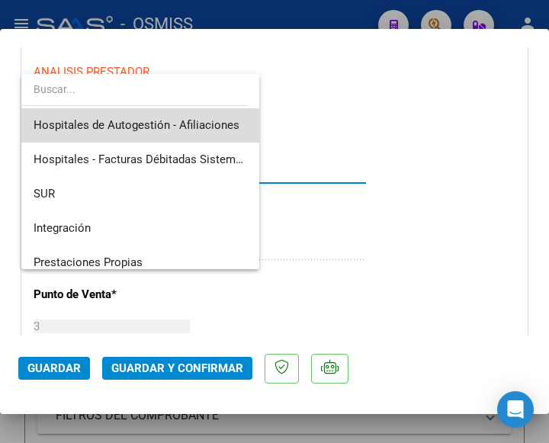
click at [208, 118] on span "Hospitales de Autogestión - Afiliaciones" at bounding box center [141, 125] width 214 height 34
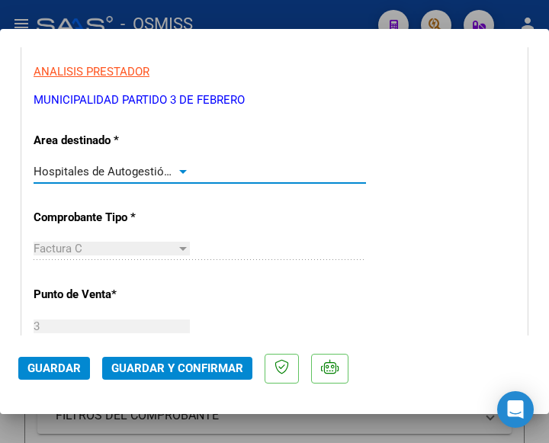
click at [182, 170] on div at bounding box center [183, 172] width 8 height 4
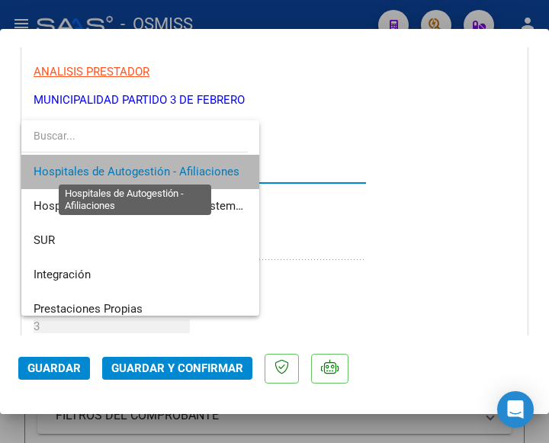
click at [182, 169] on span "Hospitales de Autogestión - Afiliaciones" at bounding box center [137, 172] width 206 height 14
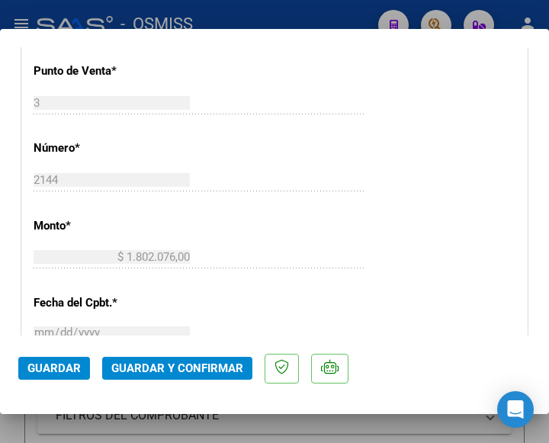
scroll to position [534, 0]
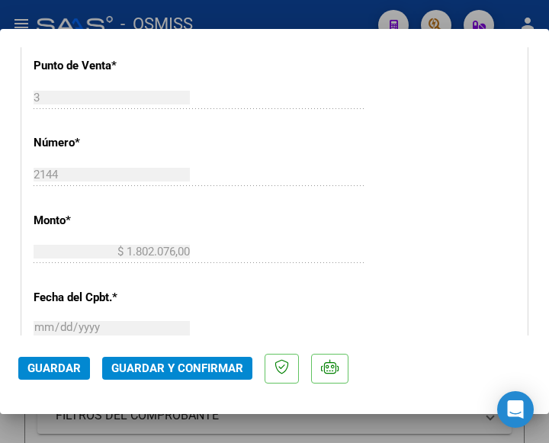
click at [171, 365] on span "Guardar y Confirmar" at bounding box center [177, 369] width 132 height 14
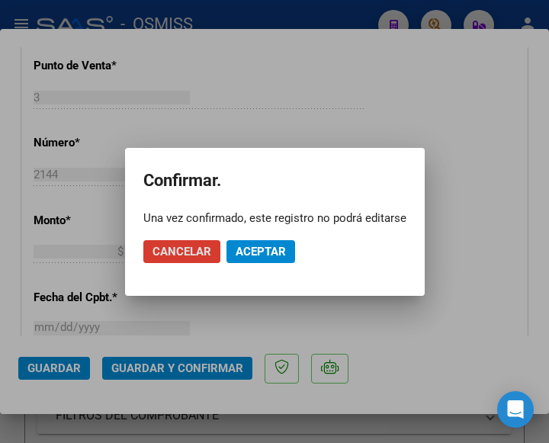
click at [262, 241] on button "Aceptar" at bounding box center [261, 251] width 69 height 23
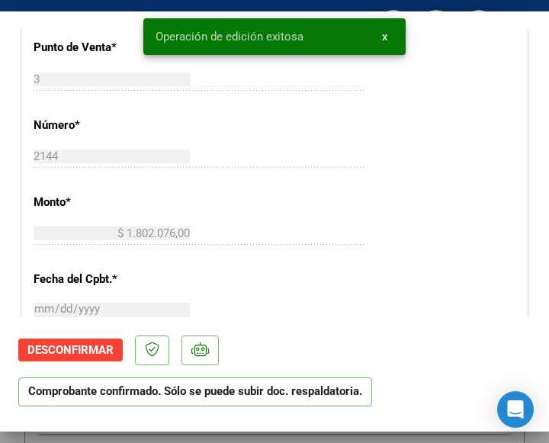
click at [240, 188] on div "CUIT * 30-99900124-2 Ingresar CUIT ANALISIS PRESTADOR MUNICIPALIDAD PARTIDO 3 D…" at bounding box center [274, 265] width 505 height 1099
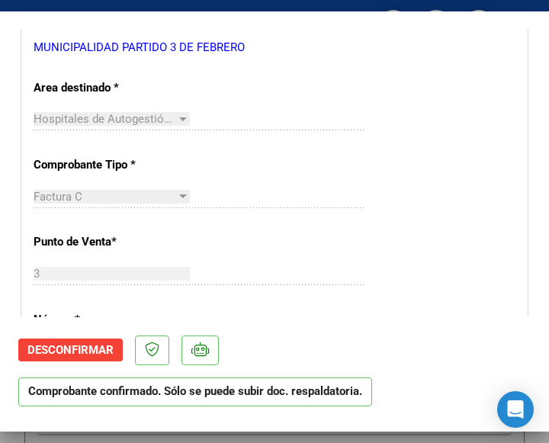
scroll to position [305, 0]
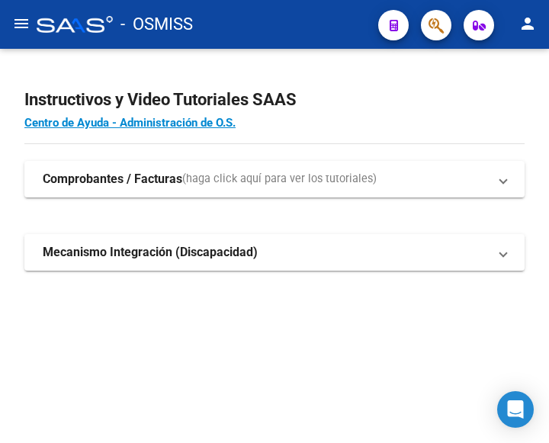
click at [26, 25] on mat-icon "menu" at bounding box center [21, 23] width 18 height 18
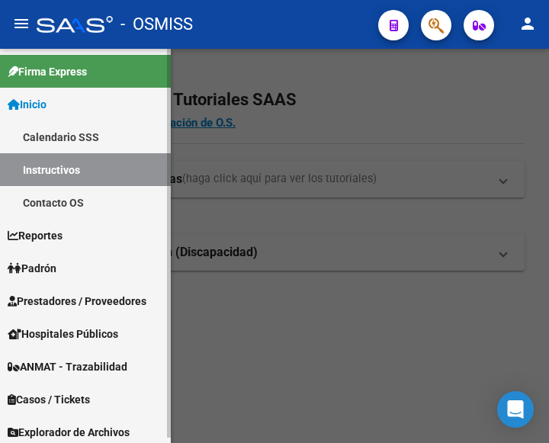
click at [90, 295] on span "Prestadores / Proveedores" at bounding box center [77, 301] width 139 height 17
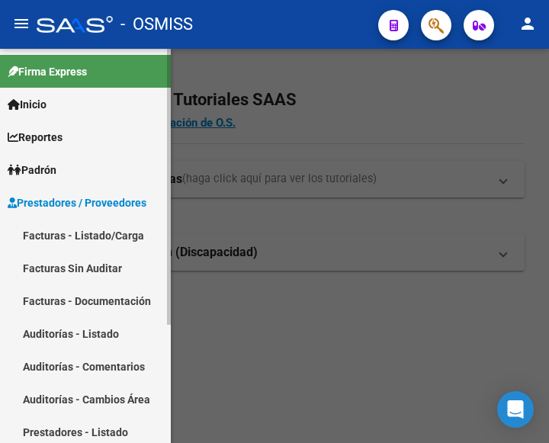
click at [89, 236] on link "Facturas - Listado/Carga" at bounding box center [85, 235] width 171 height 33
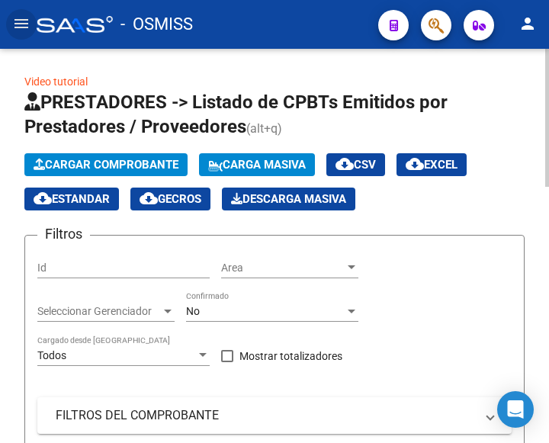
click at [146, 166] on span "Cargar Comprobante" at bounding box center [106, 165] width 145 height 14
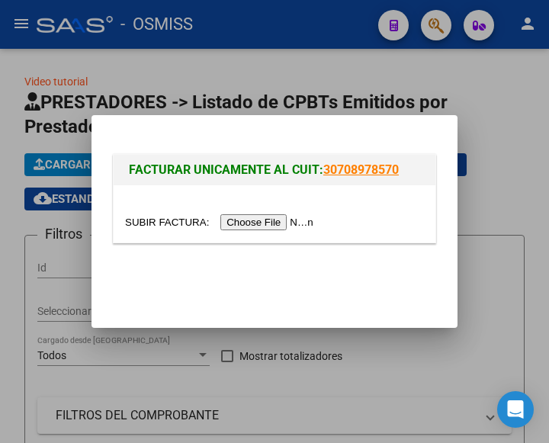
click at [282, 216] on input "file" at bounding box center [221, 222] width 193 height 16
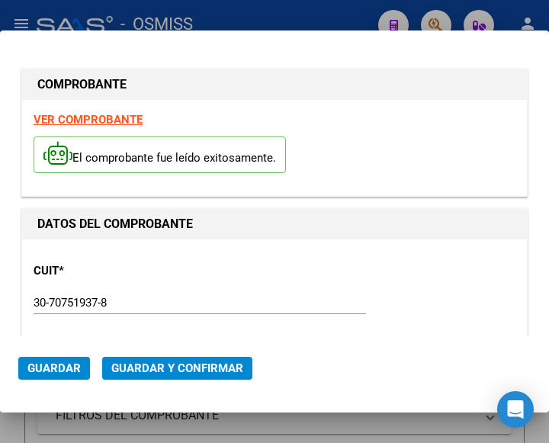
type input "2025-10-20"
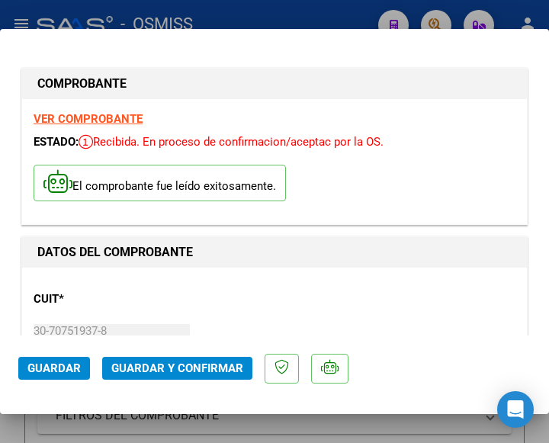
click at [178, 307] on div "CUIT * 30-70751937-8 Ingresar CUIT ANALISIS PRESTADOR DCCION. ADM. DE LA SUBS. …" at bounding box center [275, 346] width 482 height 134
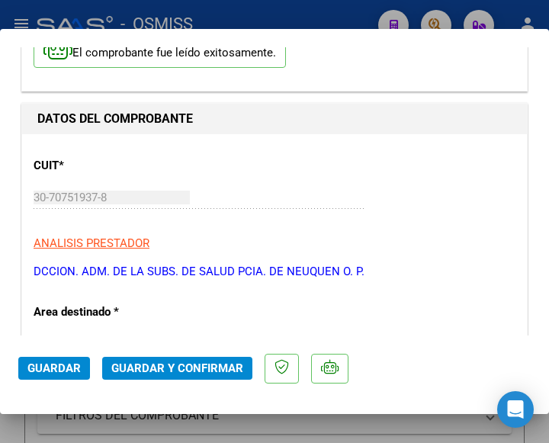
scroll to position [153, 0]
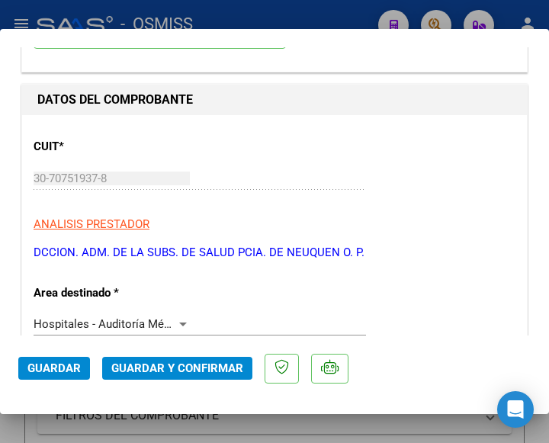
click at [177, 318] on div at bounding box center [183, 324] width 14 height 12
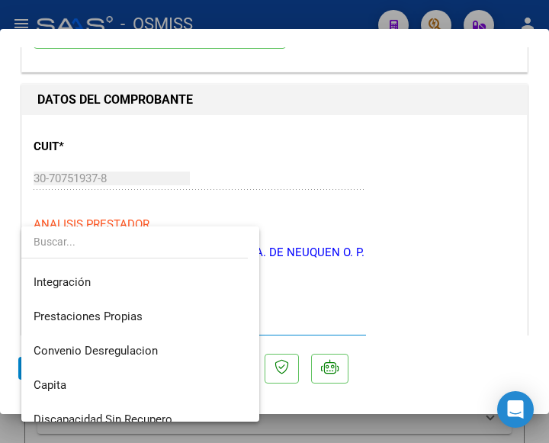
scroll to position [0, 0]
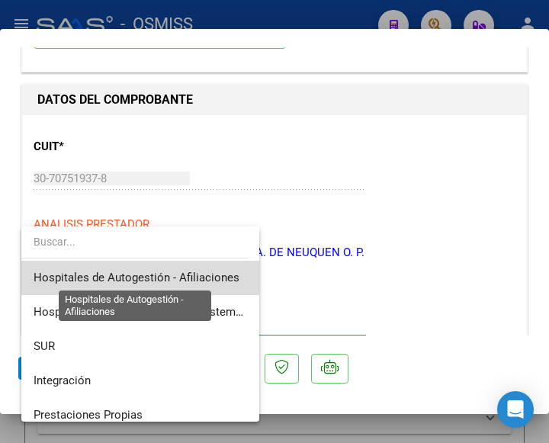
click at [194, 275] on span "Hospitales de Autogestión - Afiliaciones" at bounding box center [137, 278] width 206 height 14
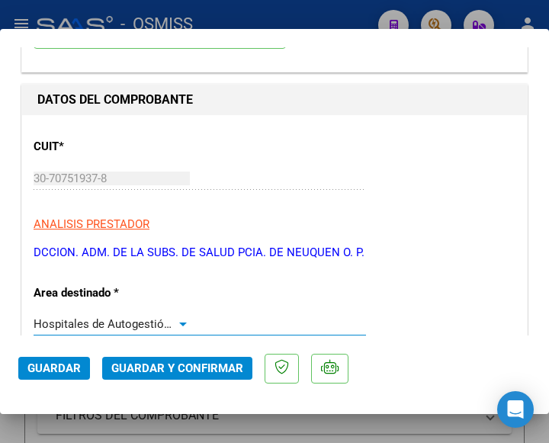
click at [179, 320] on div at bounding box center [183, 324] width 14 height 12
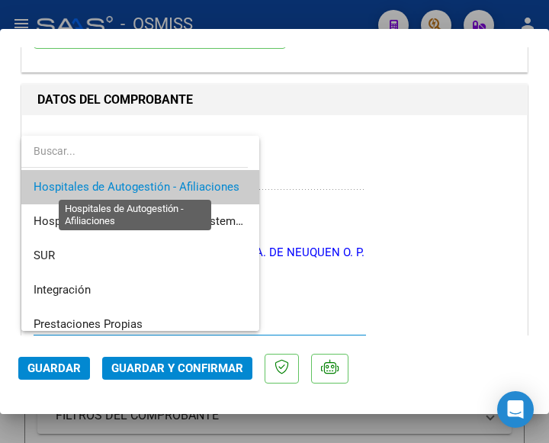
click at [179, 182] on span "Hospitales de Autogestión - Afiliaciones" at bounding box center [137, 187] width 206 height 14
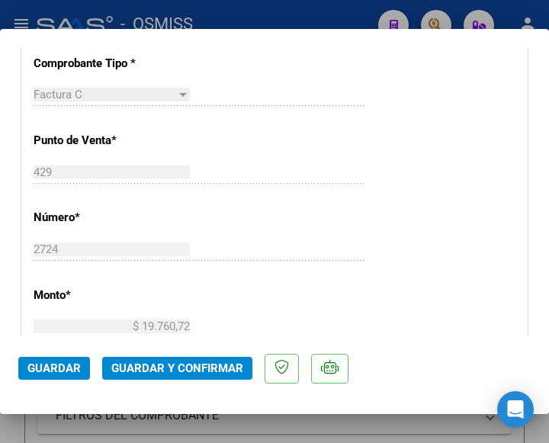
scroll to position [534, 0]
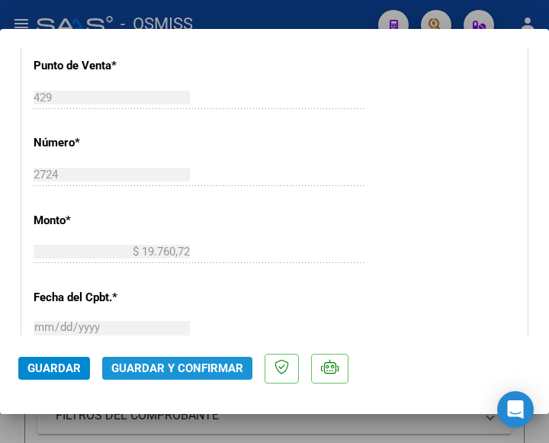
click at [162, 369] on span "Guardar y Confirmar" at bounding box center [177, 369] width 132 height 14
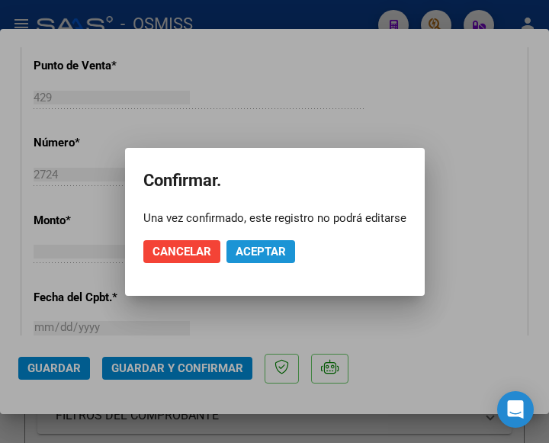
click at [262, 243] on button "Aceptar" at bounding box center [261, 251] width 69 height 23
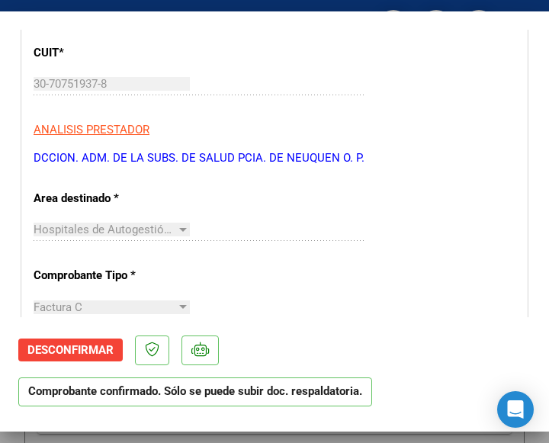
scroll to position [305, 0]
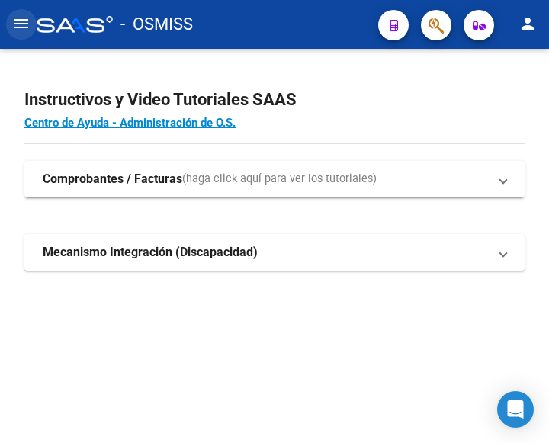
click at [19, 21] on mat-icon "menu" at bounding box center [21, 23] width 18 height 18
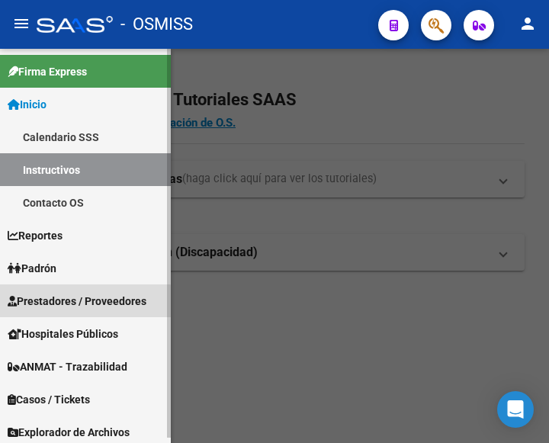
click at [76, 303] on span "Prestadores / Proveedores" at bounding box center [77, 301] width 139 height 17
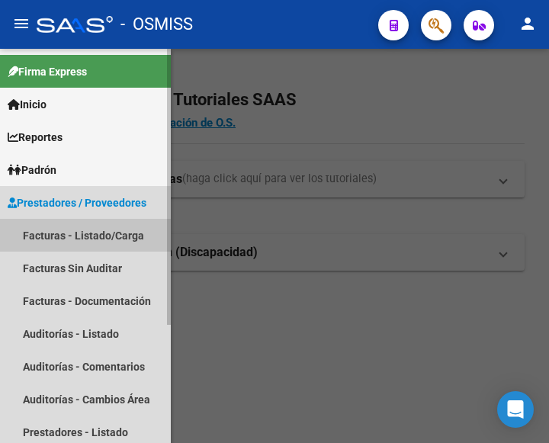
click at [97, 232] on link "Facturas - Listado/Carga" at bounding box center [85, 235] width 171 height 33
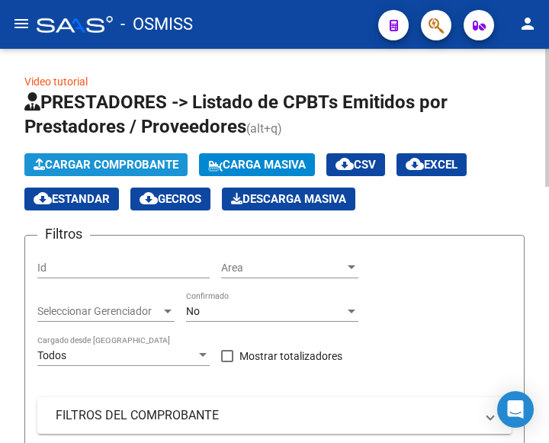
click at [127, 162] on span "Cargar Comprobante" at bounding box center [106, 165] width 145 height 14
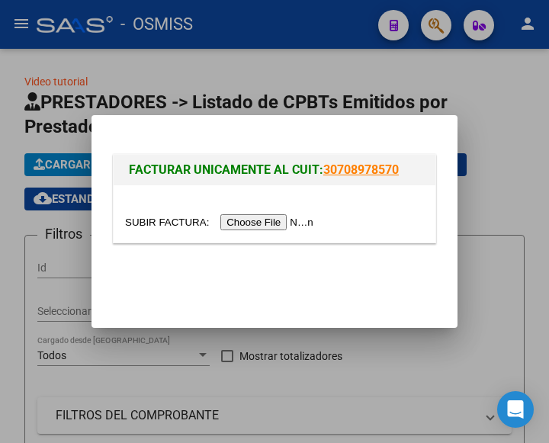
click at [279, 225] on input "file" at bounding box center [221, 222] width 193 height 16
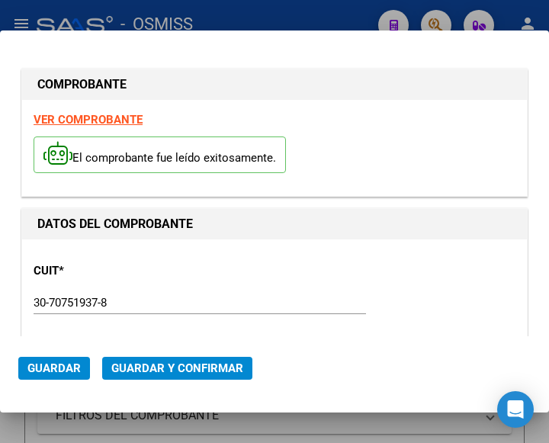
type input "[DATE]"
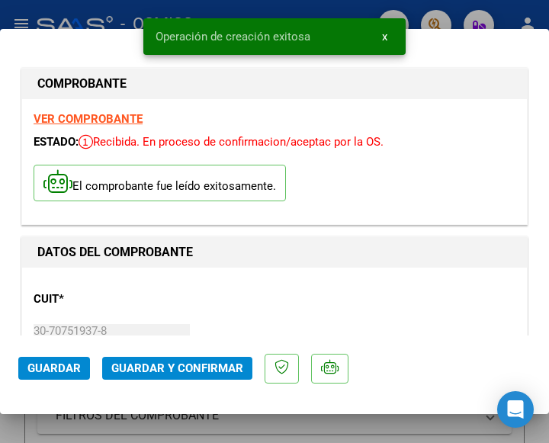
click at [171, 311] on div "CUIT * 30-70751937-8 Ingresar CUIT ANALISIS PRESTADOR DCCION. ADM. DE LA SUBS. …" at bounding box center [275, 346] width 482 height 134
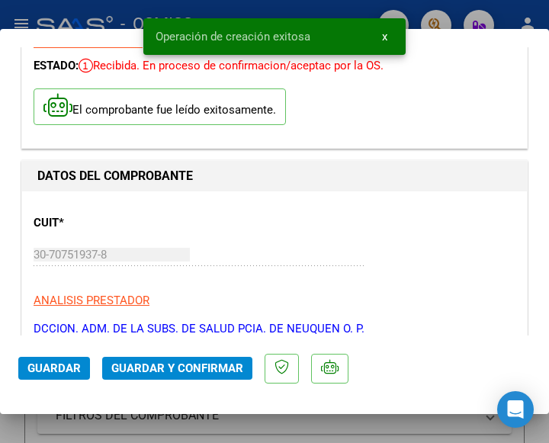
scroll to position [153, 0]
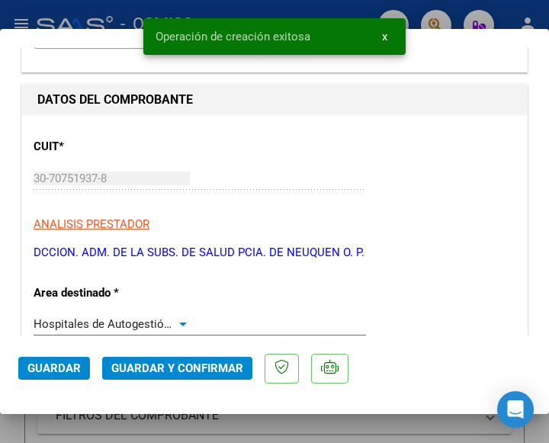
click at [179, 323] on div at bounding box center [183, 325] width 8 height 4
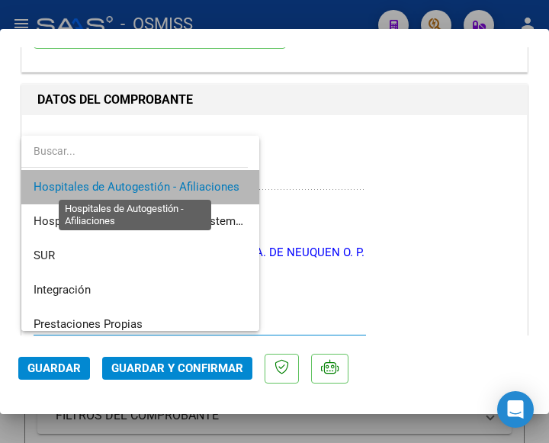
click at [179, 184] on span "Hospitales de Autogestión - Afiliaciones" at bounding box center [137, 187] width 206 height 14
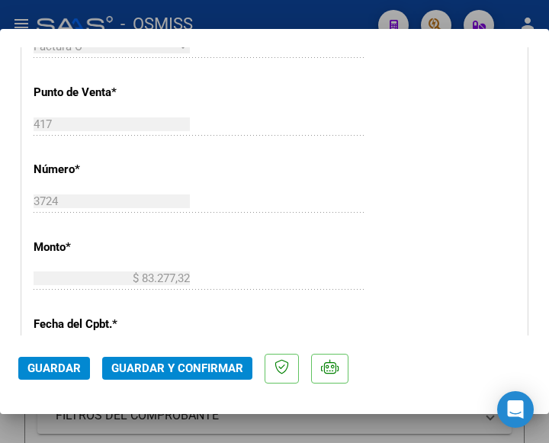
scroll to position [534, 0]
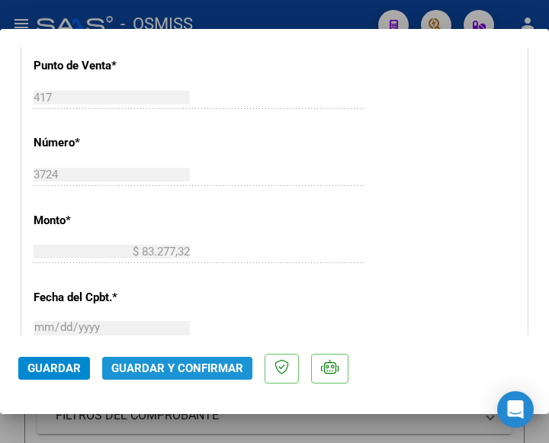
click at [168, 369] on span "Guardar y Confirmar" at bounding box center [177, 369] width 132 height 14
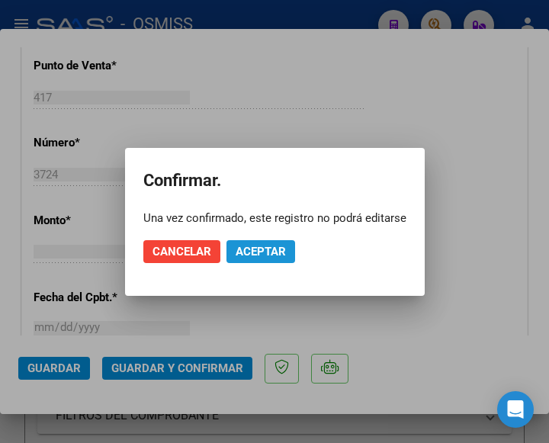
click at [249, 250] on span "Aceptar" at bounding box center [261, 252] width 50 height 14
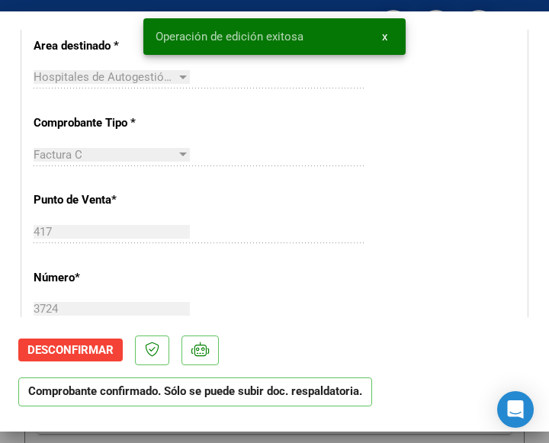
scroll to position [305, 0]
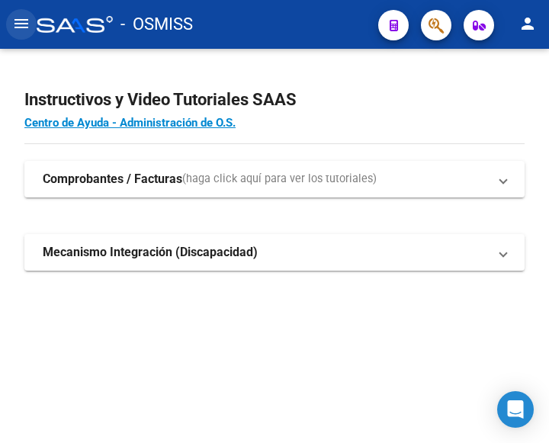
click at [21, 27] on mat-icon "menu" at bounding box center [21, 23] width 18 height 18
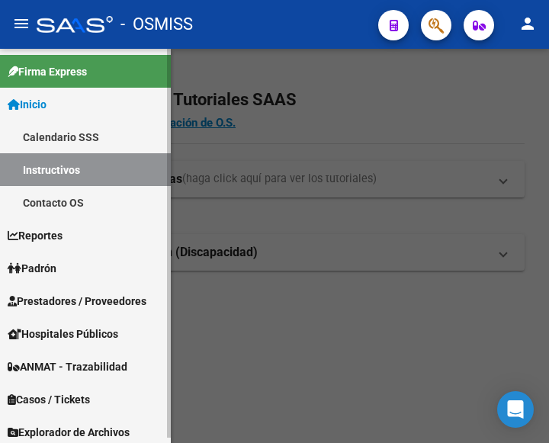
click at [76, 298] on span "Prestadores / Proveedores" at bounding box center [77, 301] width 139 height 17
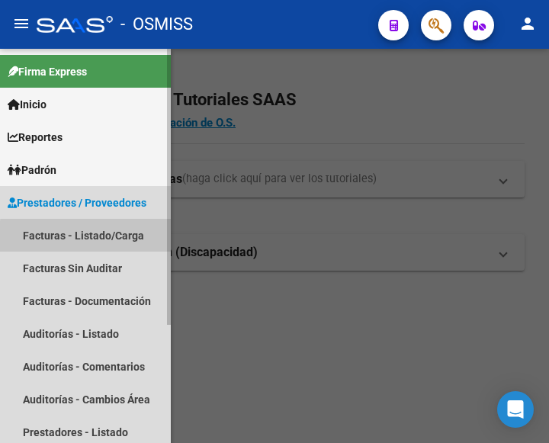
click at [89, 237] on link "Facturas - Listado/Carga" at bounding box center [85, 235] width 171 height 33
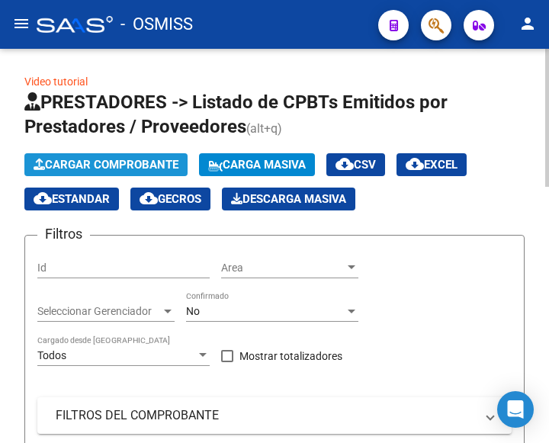
click at [138, 166] on span "Cargar Comprobante" at bounding box center [106, 165] width 145 height 14
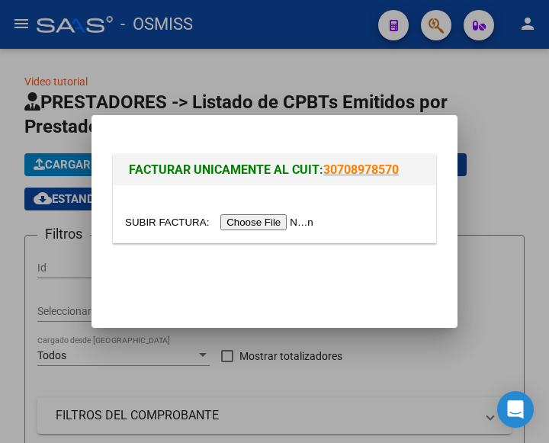
click at [281, 226] on input "file" at bounding box center [221, 222] width 193 height 16
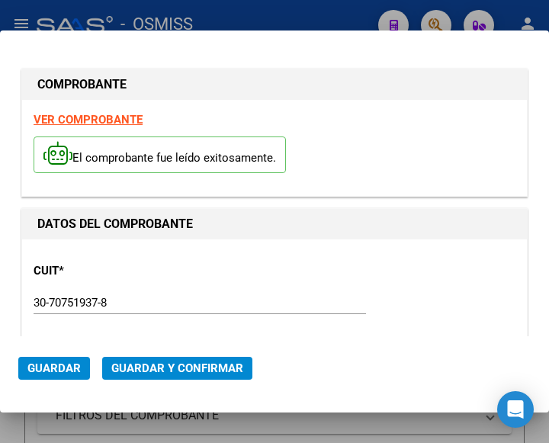
type input "2025-10-26"
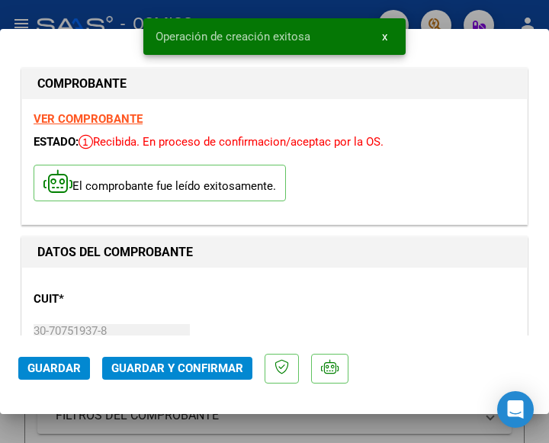
click at [246, 288] on div "CUIT * 30-70751937-8 Ingresar CUIT ANALISIS PRESTADOR DCCION. ADM. DE LA SUBS. …" at bounding box center [275, 346] width 482 height 134
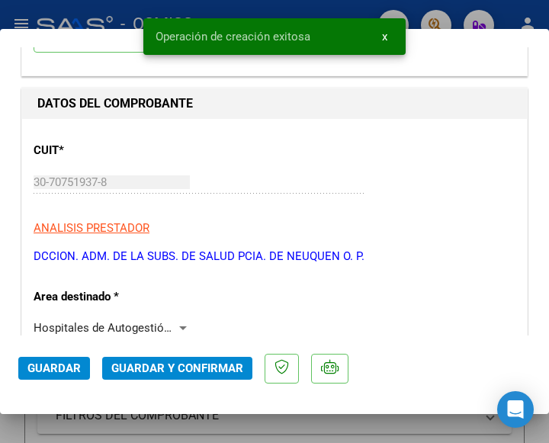
scroll to position [153, 0]
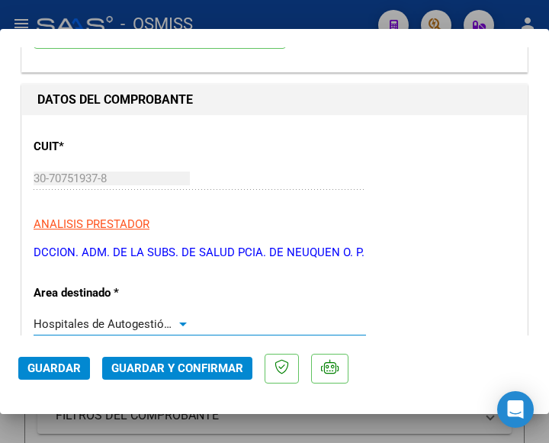
click at [179, 323] on div at bounding box center [183, 325] width 8 height 4
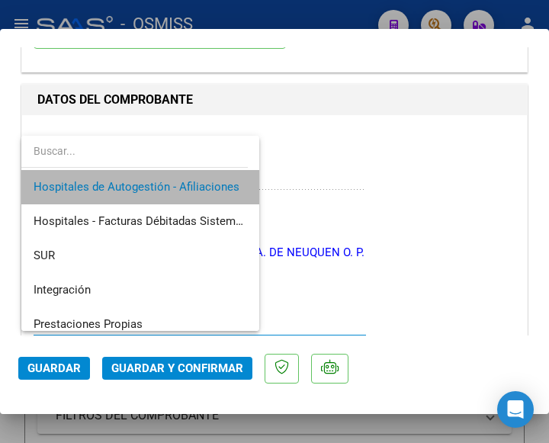
click at [175, 179] on span "Hospitales de Autogestión - Afiliaciones" at bounding box center [141, 187] width 214 height 34
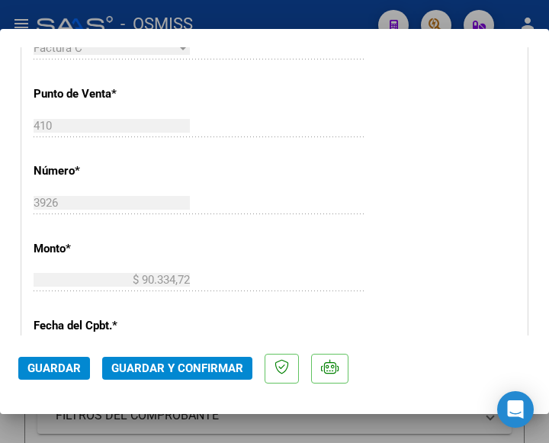
scroll to position [534, 0]
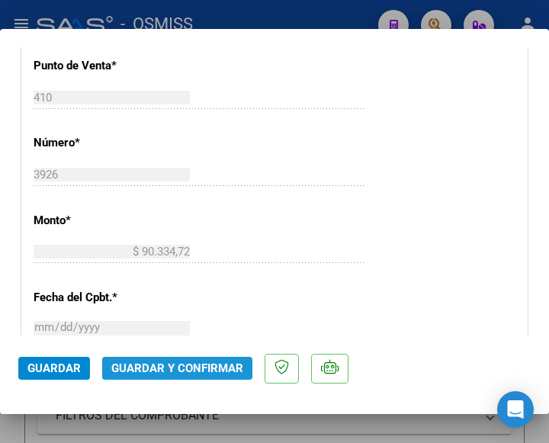
click at [164, 362] on span "Guardar y Confirmar" at bounding box center [177, 369] width 132 height 14
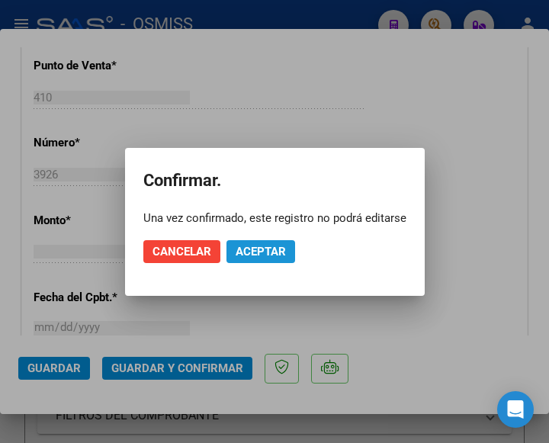
click at [266, 250] on span "Aceptar" at bounding box center [261, 252] width 50 height 14
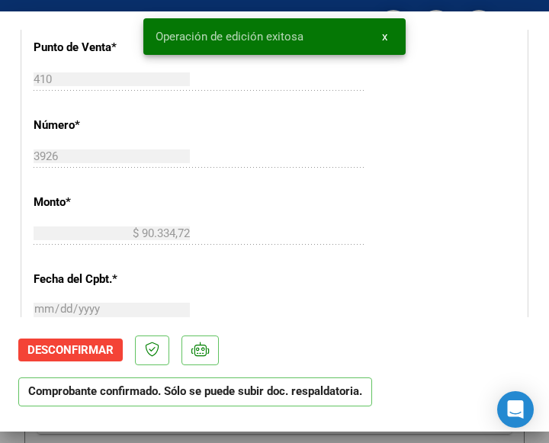
click at [275, 194] on div "CUIT * 30-70751937-8 Ingresar CUIT ANALISIS PRESTADOR DCCION. ADM. DE LA SUBS. …" at bounding box center [274, 265] width 505 height 1099
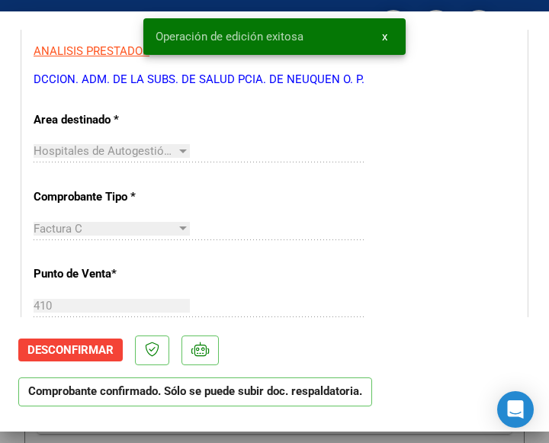
scroll to position [305, 0]
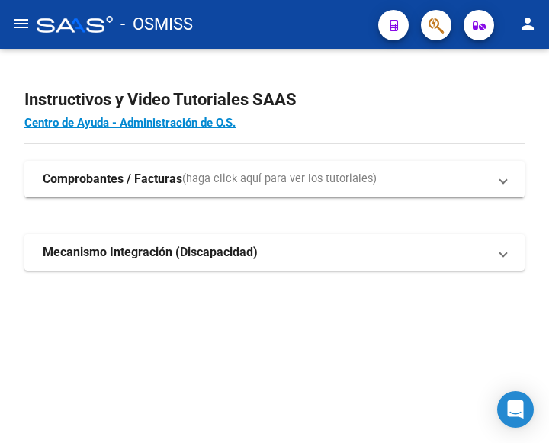
click at [21, 27] on mat-icon "menu" at bounding box center [21, 23] width 18 height 18
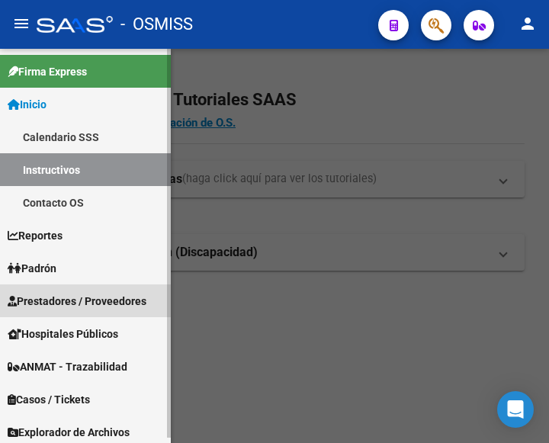
click at [82, 304] on span "Prestadores / Proveedores" at bounding box center [77, 301] width 139 height 17
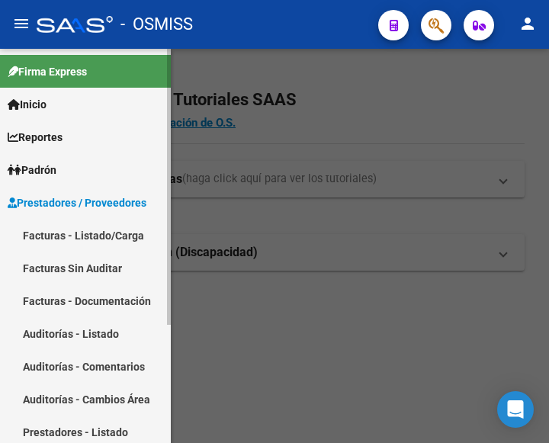
click at [72, 235] on link "Facturas - Listado/Carga" at bounding box center [85, 235] width 171 height 33
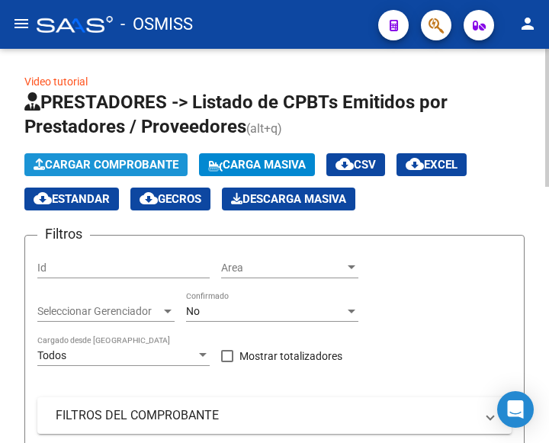
click at [128, 157] on button "Cargar Comprobante" at bounding box center [105, 164] width 163 height 23
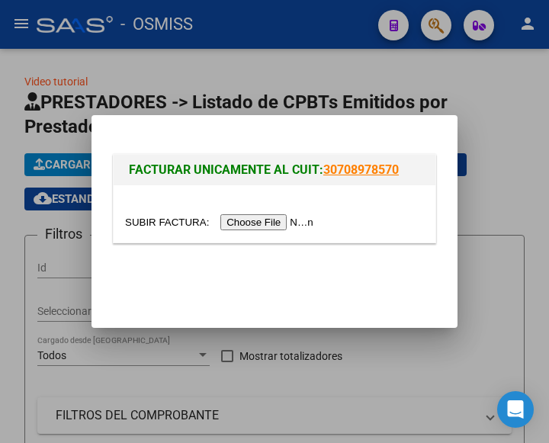
click at [263, 227] on input "file" at bounding box center [221, 222] width 193 height 16
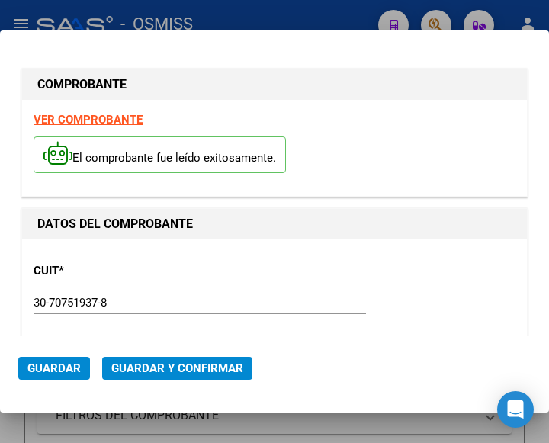
type input "2025-10-19"
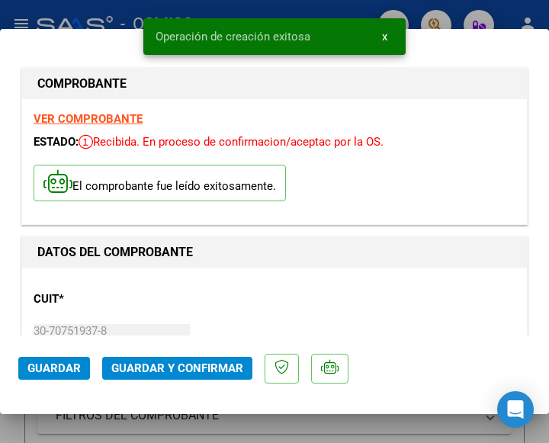
click at [155, 291] on p "CUIT *" at bounding box center [106, 300] width 145 height 18
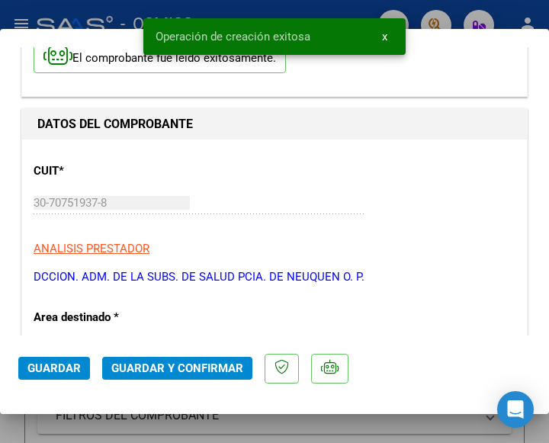
scroll to position [229, 0]
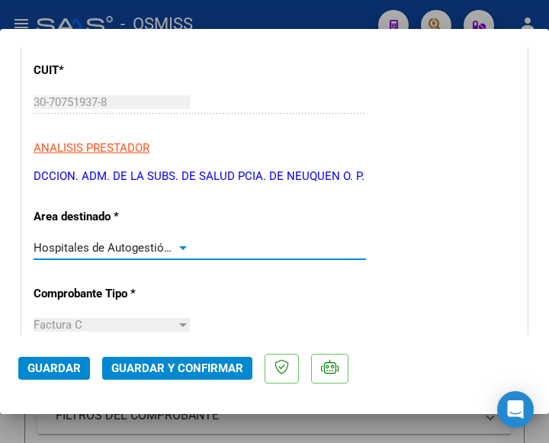
click at [182, 246] on div at bounding box center [183, 248] width 8 height 4
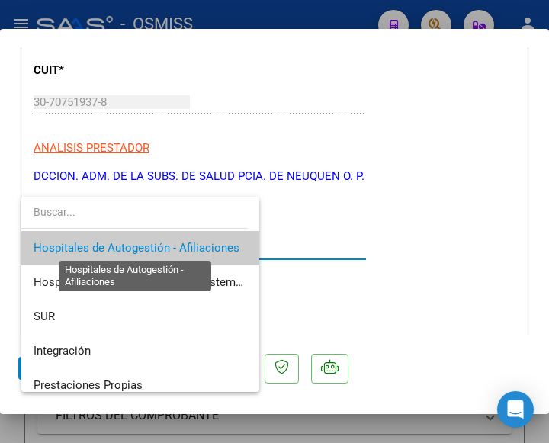
click at [182, 246] on span "Hospitales de Autogestión - Afiliaciones" at bounding box center [137, 248] width 206 height 14
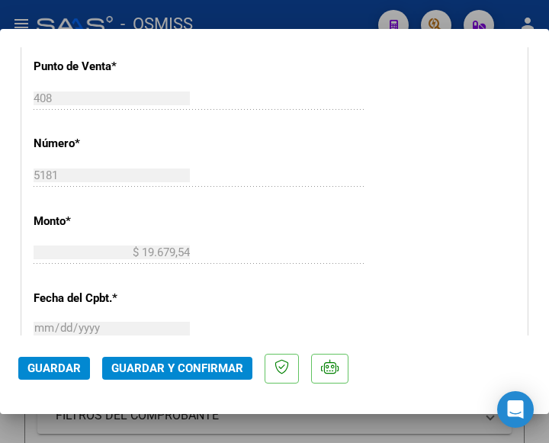
scroll to position [534, 0]
click at [158, 369] on span "Guardar y Confirmar" at bounding box center [177, 369] width 132 height 14
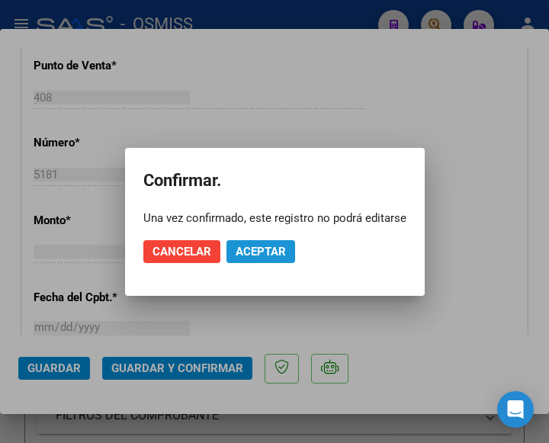
click at [241, 252] on span "Aceptar" at bounding box center [261, 252] width 50 height 14
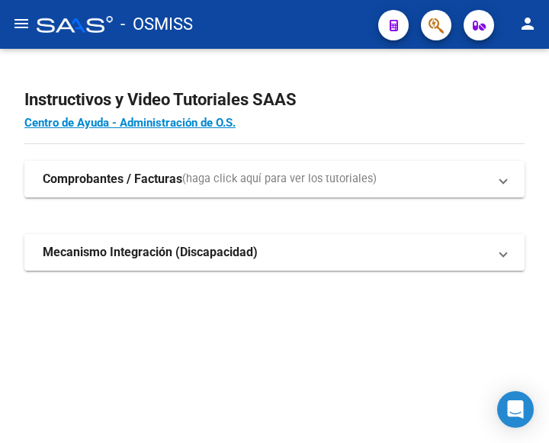
click at [22, 18] on mat-icon "menu" at bounding box center [21, 23] width 18 height 18
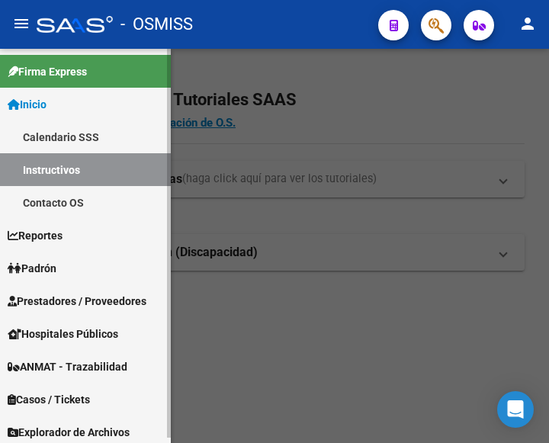
click at [72, 298] on span "Prestadores / Proveedores" at bounding box center [77, 301] width 139 height 17
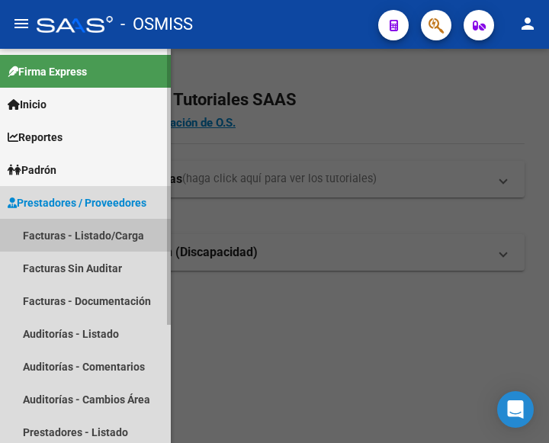
click at [79, 233] on link "Facturas - Listado/Carga" at bounding box center [85, 235] width 171 height 33
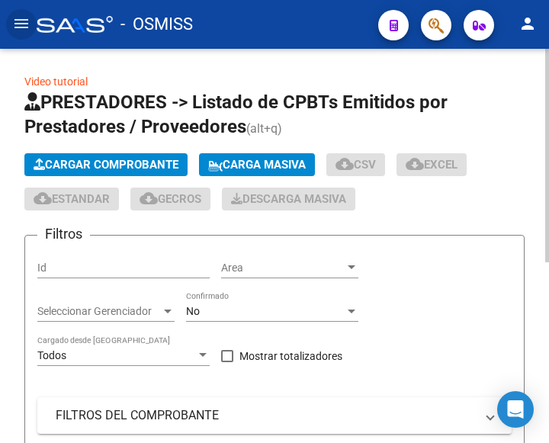
click at [124, 159] on span "Cargar Comprobante" at bounding box center [106, 165] width 145 height 14
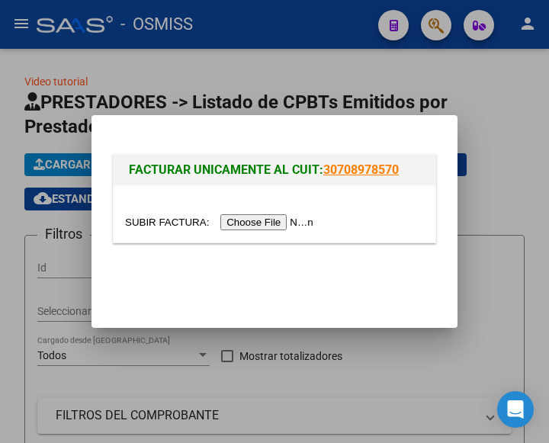
click at [268, 219] on input "file" at bounding box center [221, 222] width 193 height 16
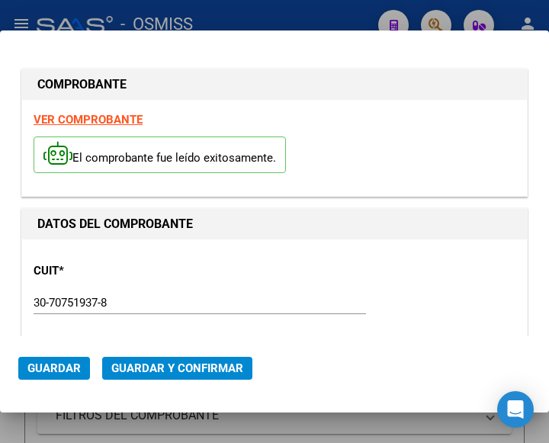
type input "[DATE]"
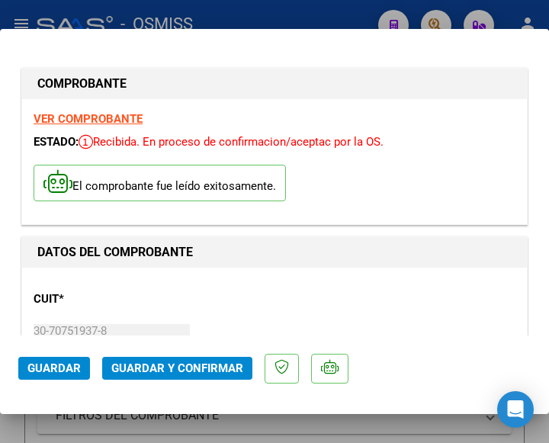
click at [214, 301] on div "CUIT * 30-70751937-8 Ingresar CUIT ANALISIS PRESTADOR DCCION. ADM. DE LA SUBS. …" at bounding box center [275, 346] width 482 height 134
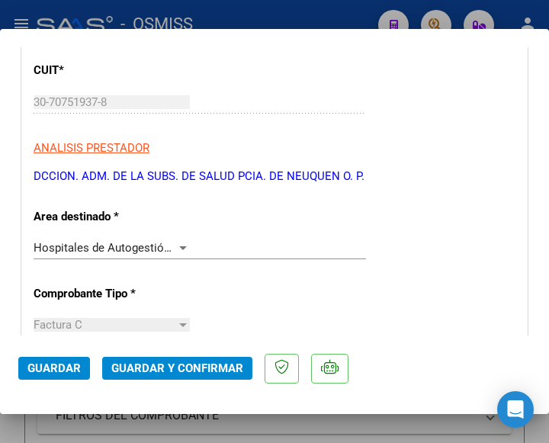
scroll to position [305, 0]
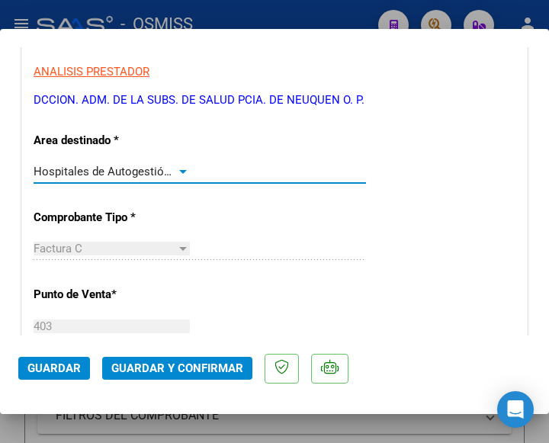
click at [179, 166] on div at bounding box center [183, 172] width 14 height 12
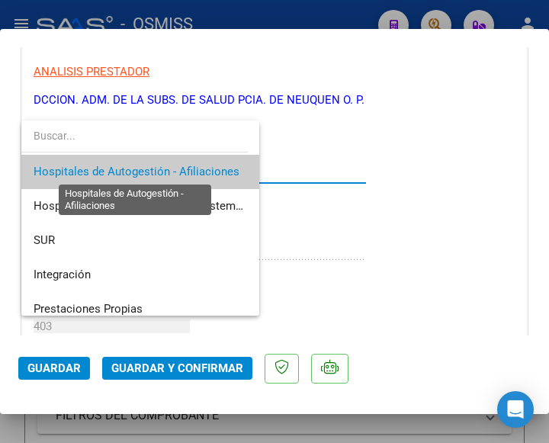
click at [179, 166] on span "Hospitales de Autogestión - Afiliaciones" at bounding box center [137, 172] width 206 height 14
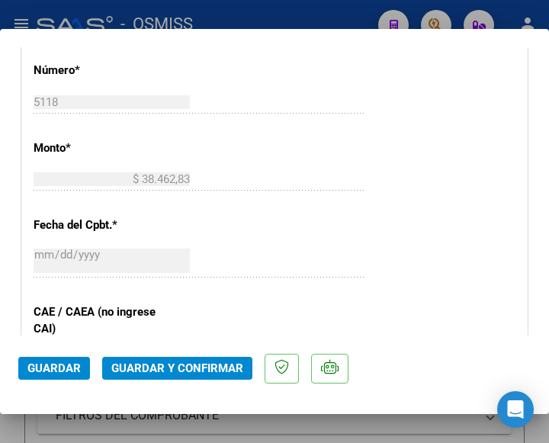
scroll to position [610, 0]
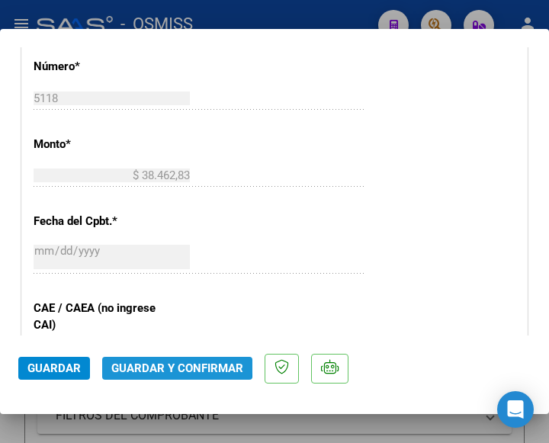
click at [175, 362] on span "Guardar y Confirmar" at bounding box center [177, 369] width 132 height 14
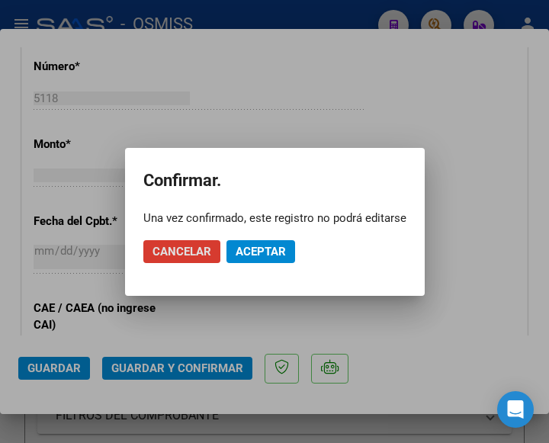
click at [273, 247] on span "Aceptar" at bounding box center [261, 252] width 50 height 14
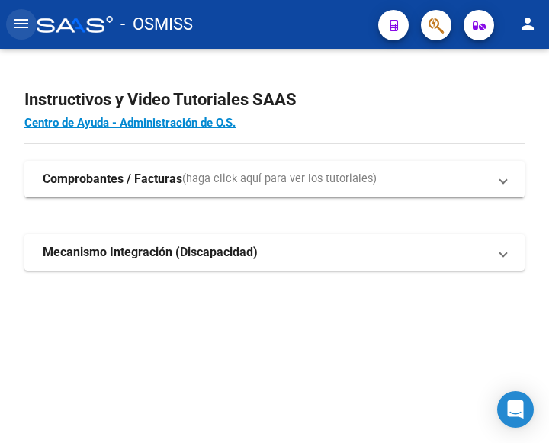
click at [19, 22] on mat-icon "menu" at bounding box center [21, 23] width 18 height 18
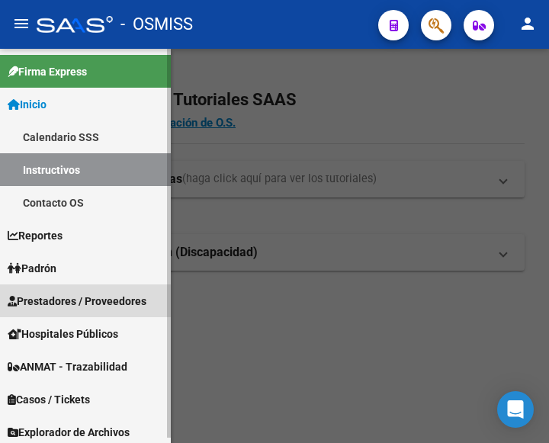
click at [57, 296] on span "Prestadores / Proveedores" at bounding box center [77, 301] width 139 height 17
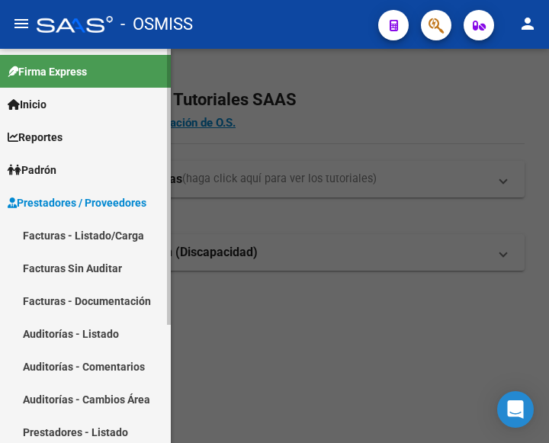
click at [72, 225] on link "Facturas - Listado/Carga" at bounding box center [85, 235] width 171 height 33
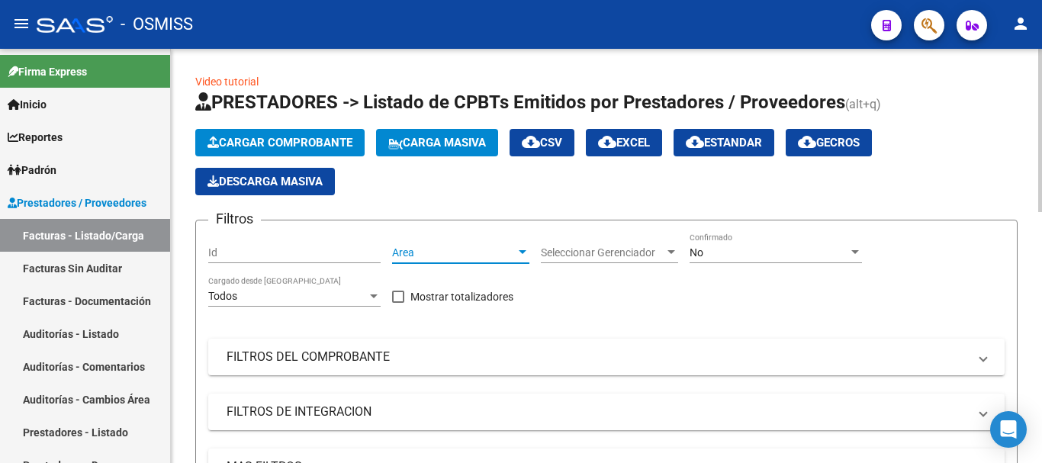
click at [525, 250] on div at bounding box center [523, 252] width 8 height 4
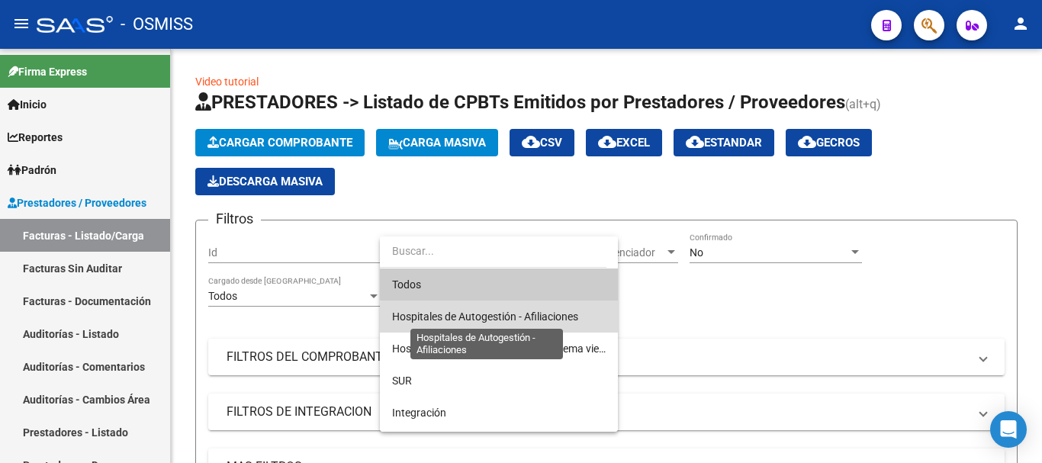
click at [525, 318] on span "Hospitales de Autogestión - Afiliaciones" at bounding box center [485, 317] width 186 height 12
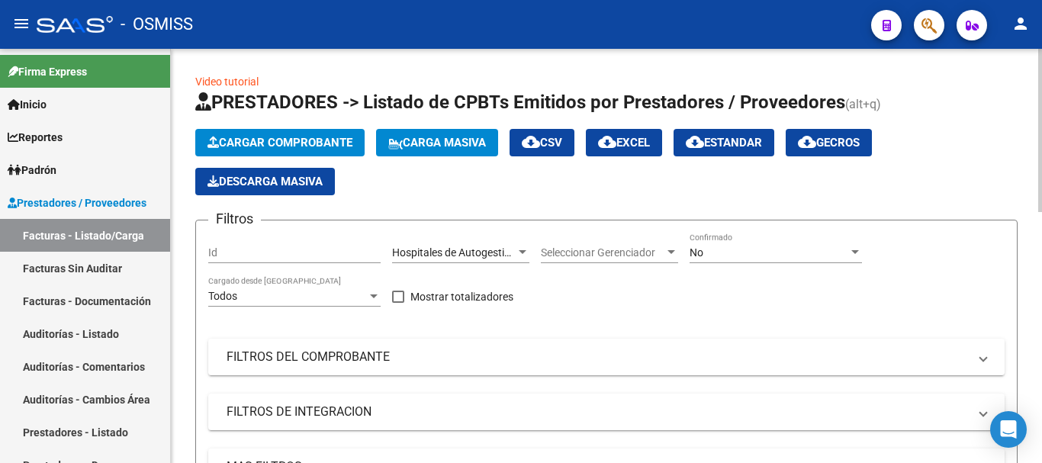
click at [549, 245] on div "No Confirmado" at bounding box center [776, 248] width 172 height 31
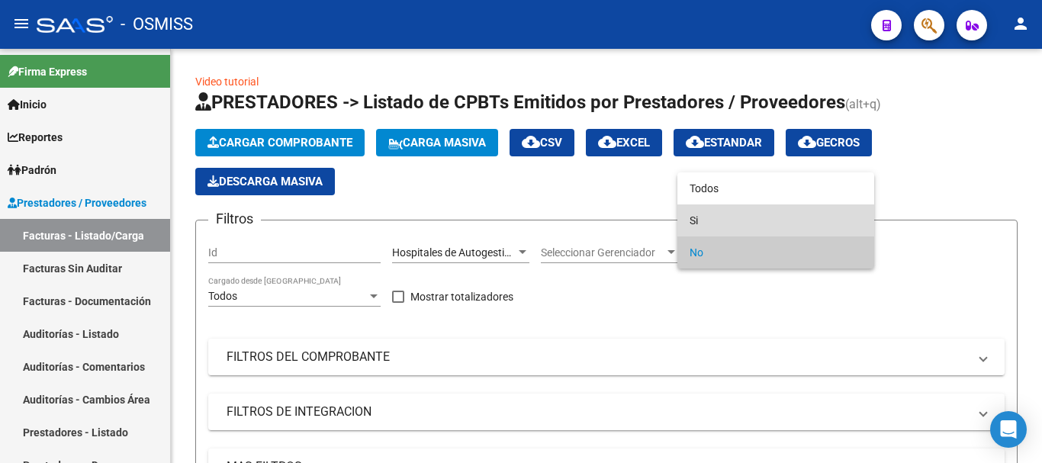
click at [549, 214] on span "Si" at bounding box center [776, 220] width 172 height 32
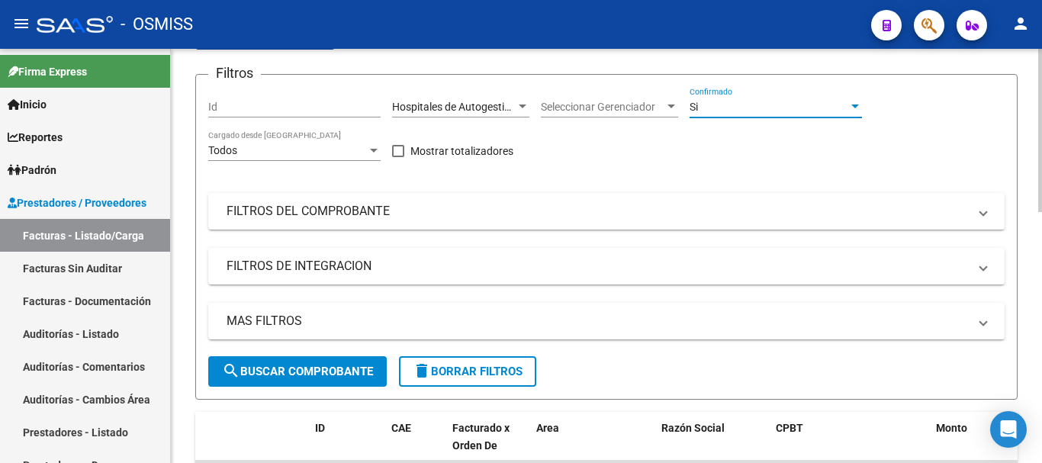
scroll to position [153, 0]
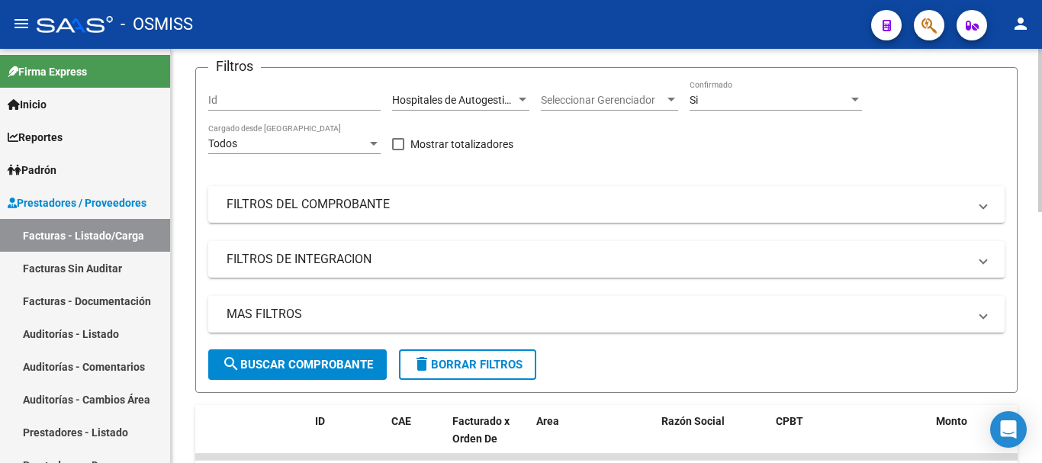
click at [549, 317] on span at bounding box center [983, 314] width 6 height 17
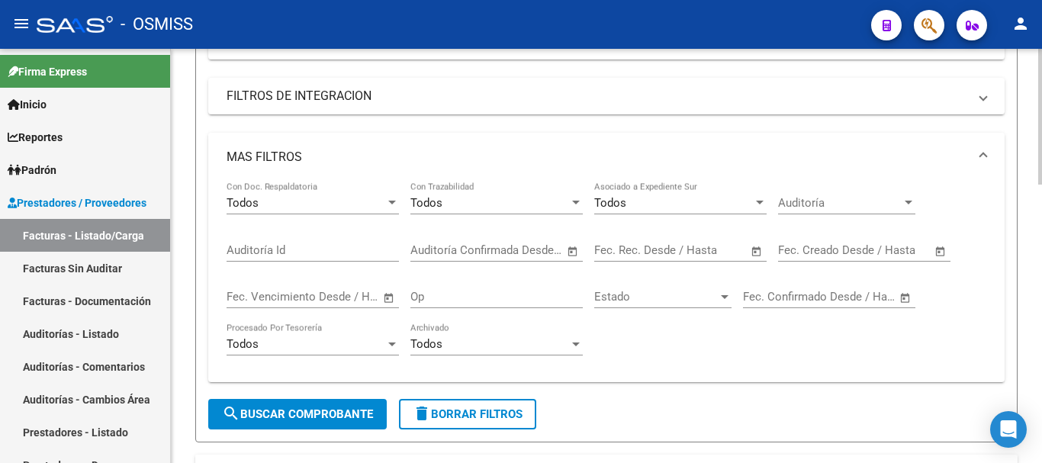
scroll to position [382, 0]
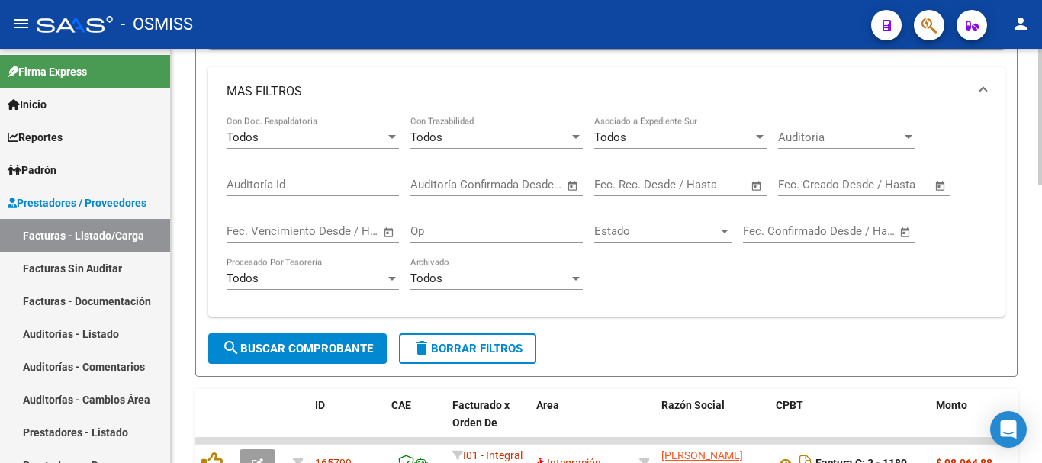
click at [549, 185] on span "Open calendar" at bounding box center [940, 185] width 37 height 37
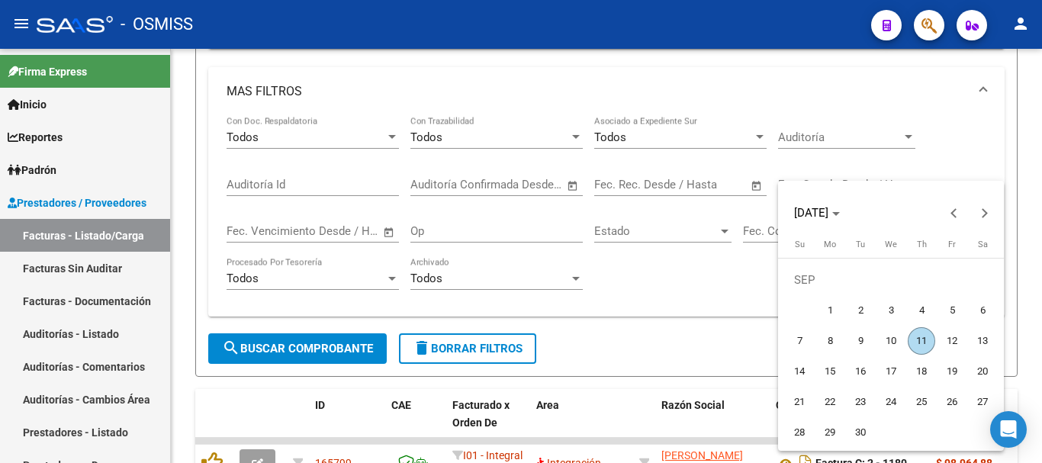
click at [549, 339] on span "11" at bounding box center [921, 340] width 27 height 27
type input "[DATE]"
click at [549, 339] on span "11" at bounding box center [921, 340] width 27 height 27
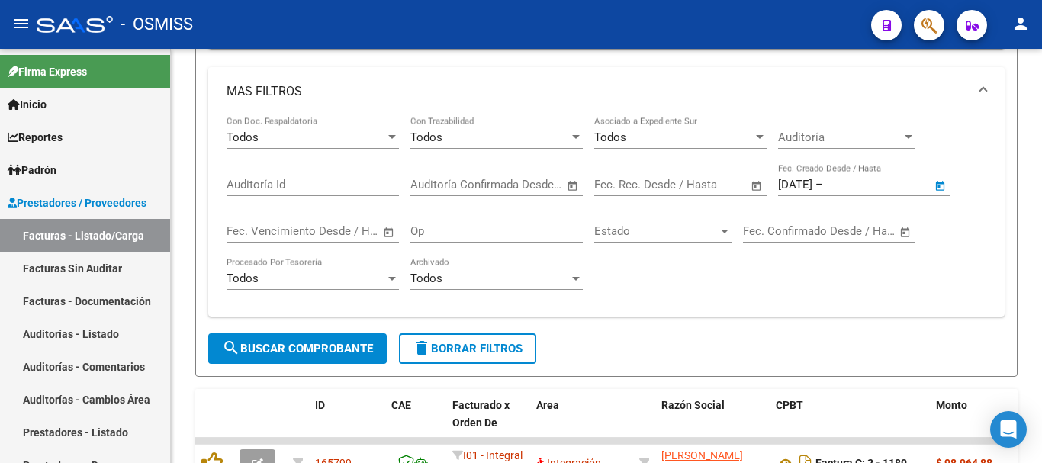
type input "[DATE]"
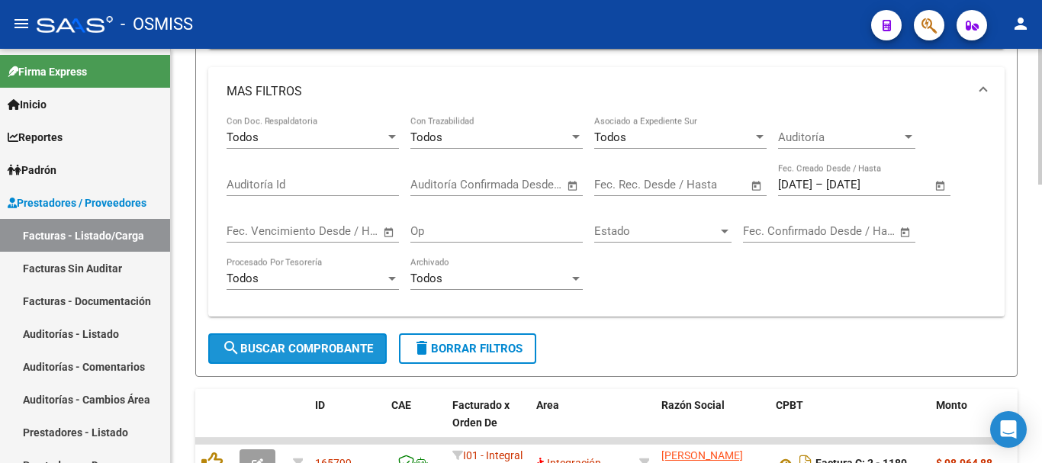
click at [353, 351] on span "search Buscar Comprobante" at bounding box center [297, 349] width 151 height 14
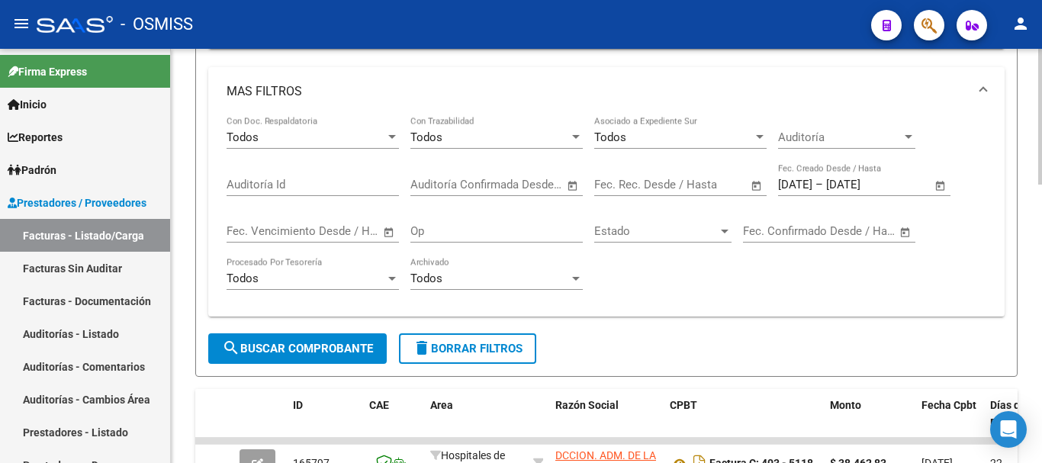
click at [290, 337] on button "search Buscar Comprobante" at bounding box center [297, 348] width 179 height 31
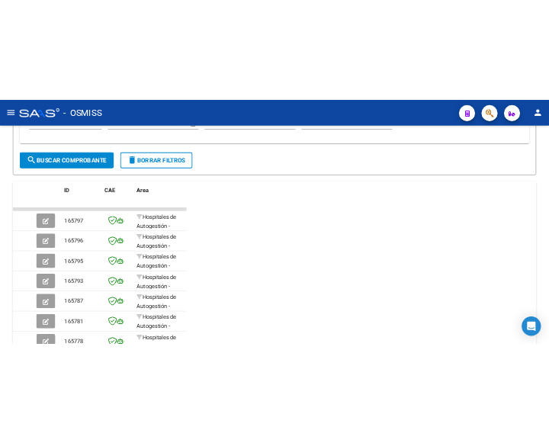
scroll to position [622, 0]
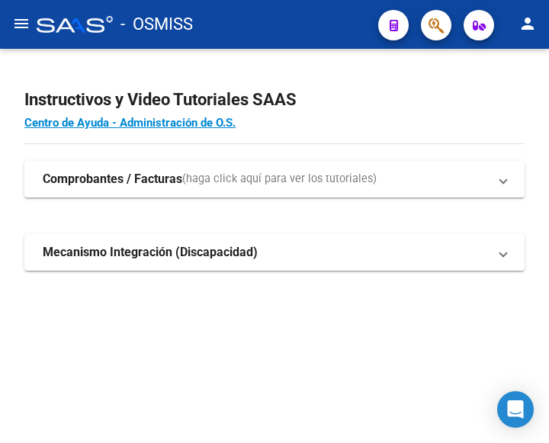
click at [21, 24] on mat-icon "menu" at bounding box center [21, 23] width 18 height 18
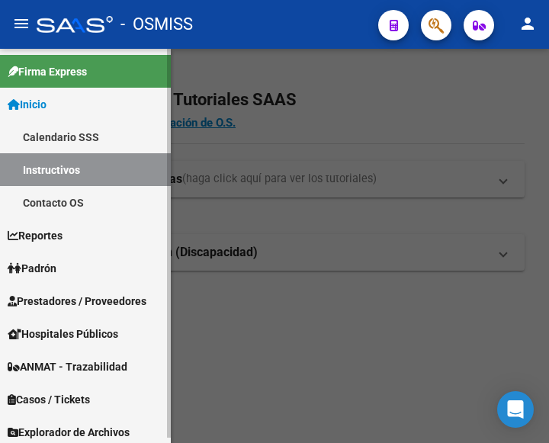
click at [56, 298] on span "Prestadores / Proveedores" at bounding box center [77, 301] width 139 height 17
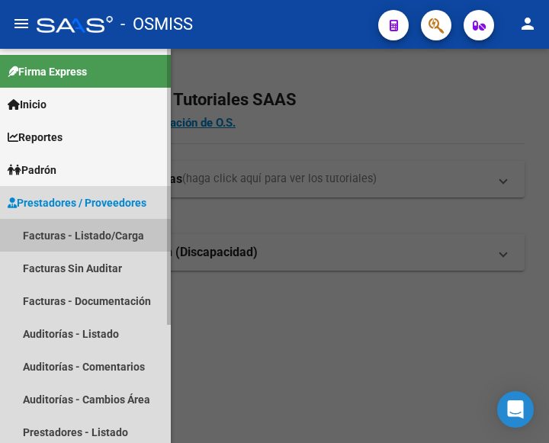
click at [79, 232] on link "Facturas - Listado/Carga" at bounding box center [85, 235] width 171 height 33
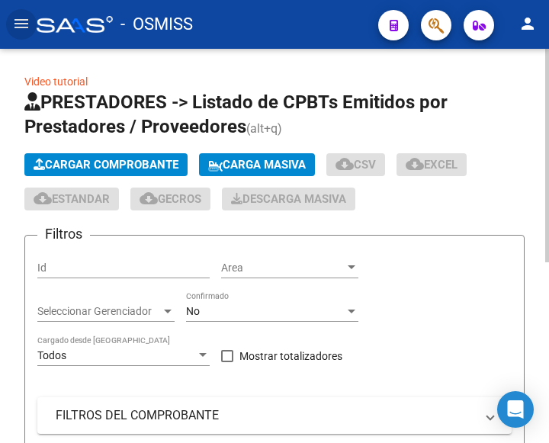
click at [132, 162] on span "Cargar Comprobante" at bounding box center [106, 165] width 145 height 14
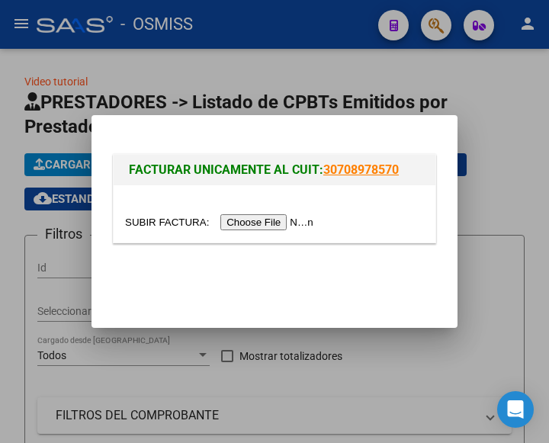
click at [254, 224] on input "file" at bounding box center [221, 222] width 193 height 16
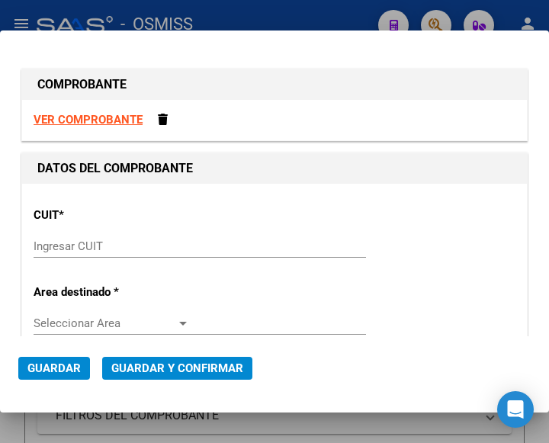
click at [53, 237] on div "Ingresar CUIT" at bounding box center [200, 246] width 333 height 23
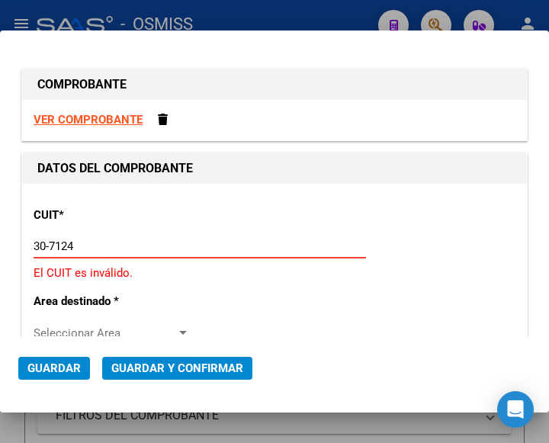
click at [95, 247] on input "30-7124" at bounding box center [112, 247] width 156 height 14
type input "30-71248450-7"
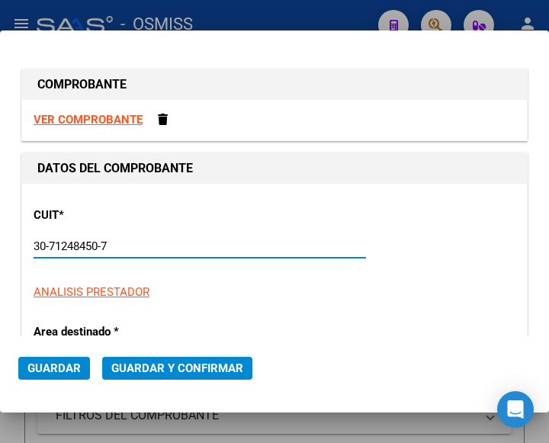
type input "2"
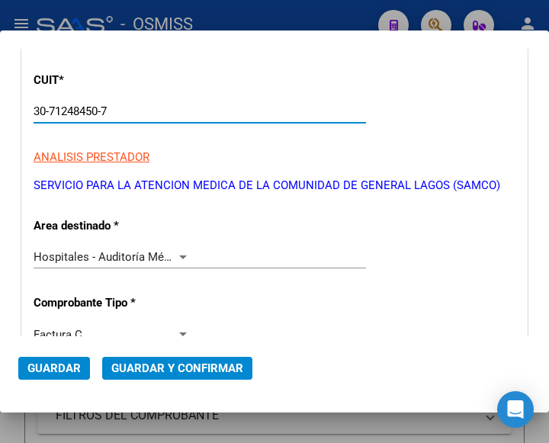
scroll to position [153, 0]
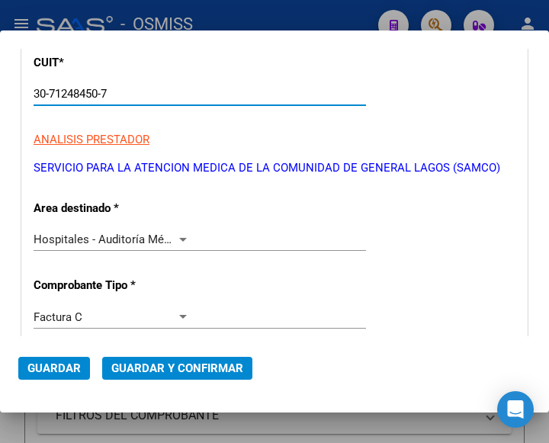
type input "30-71248450-7"
click at [181, 238] on div at bounding box center [183, 240] width 8 height 4
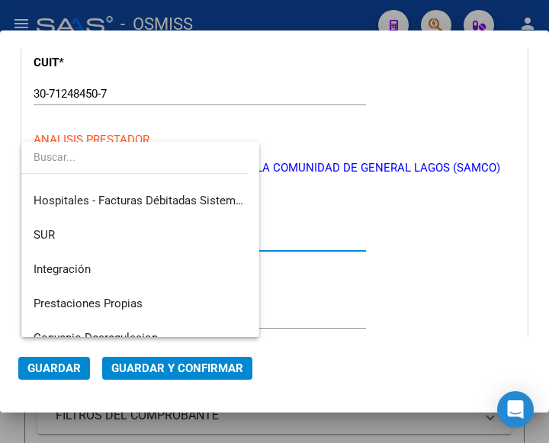
scroll to position [0, 0]
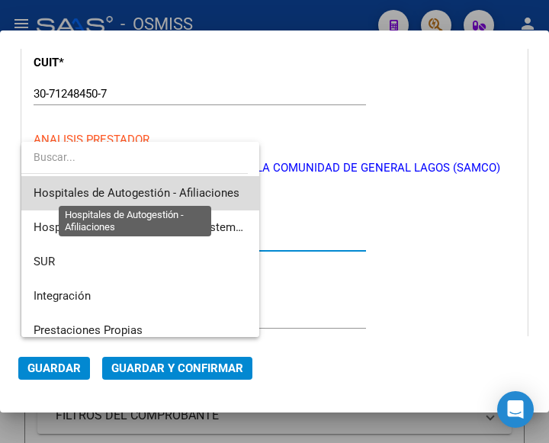
click at [176, 192] on span "Hospitales de Autogestión - Afiliaciones" at bounding box center [137, 193] width 206 height 14
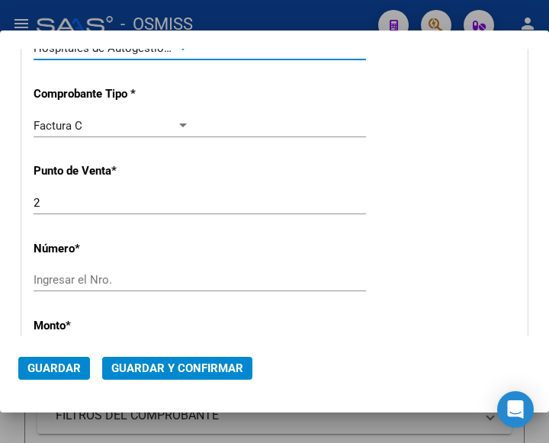
scroll to position [382, 0]
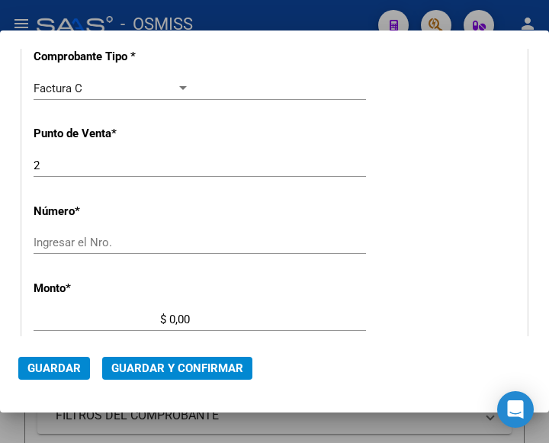
click at [79, 233] on div "Ingresar el Nro." at bounding box center [200, 242] width 333 height 23
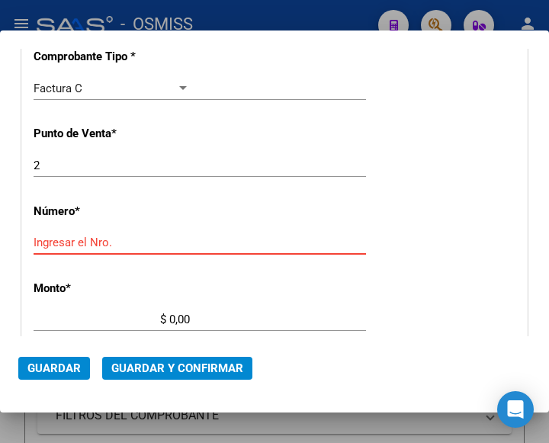
click at [67, 241] on input "Ingresar el Nro." at bounding box center [112, 243] width 156 height 14
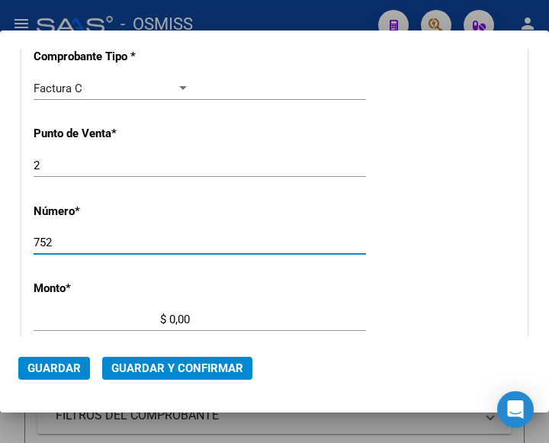
type input "752"
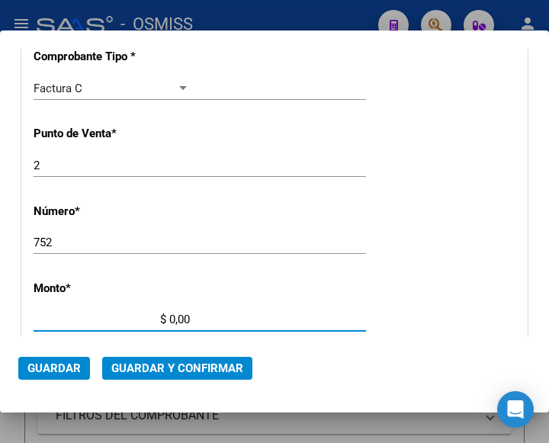
click at [170, 318] on input "$ 0,00" at bounding box center [112, 320] width 156 height 14
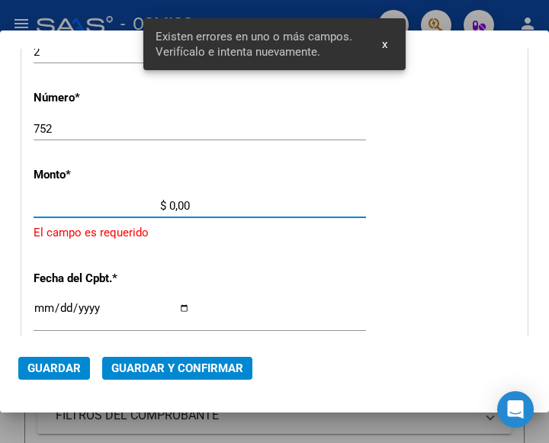
scroll to position [502, 0]
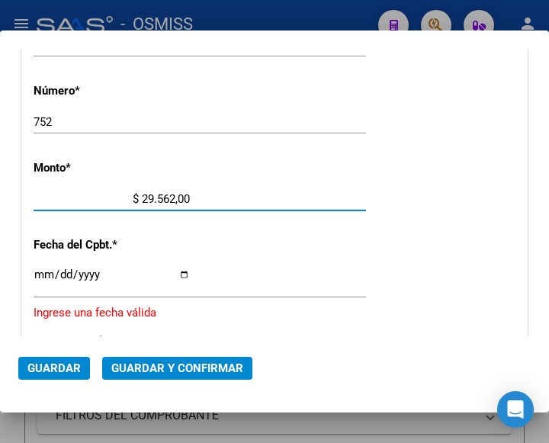
type input "$ 295.627,00"
click at [41, 271] on input "Ingresar la fecha" at bounding box center [112, 281] width 156 height 24
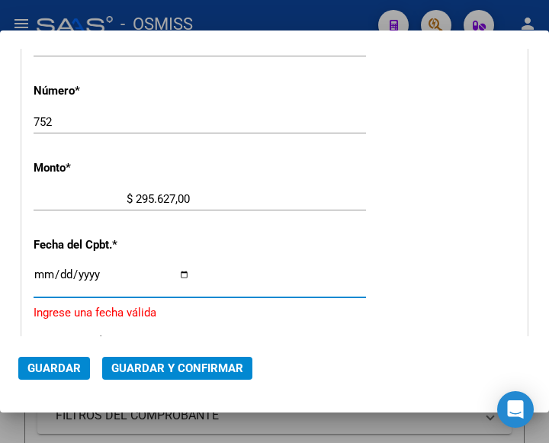
click at [72, 271] on input "Ingresar la fecha" at bounding box center [112, 281] width 156 height 24
click at [69, 271] on input "Ingresar la fecha" at bounding box center [112, 281] width 156 height 24
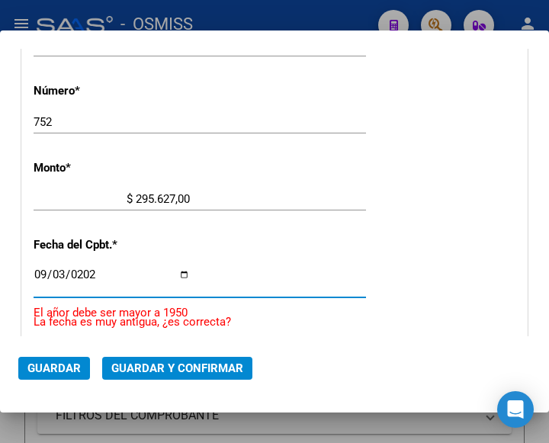
type input "[DATE]"
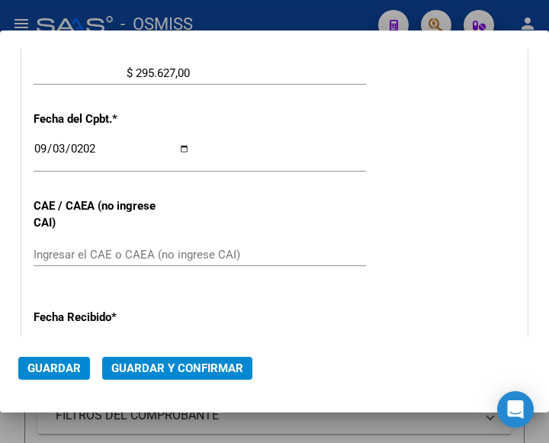
scroll to position [655, 0]
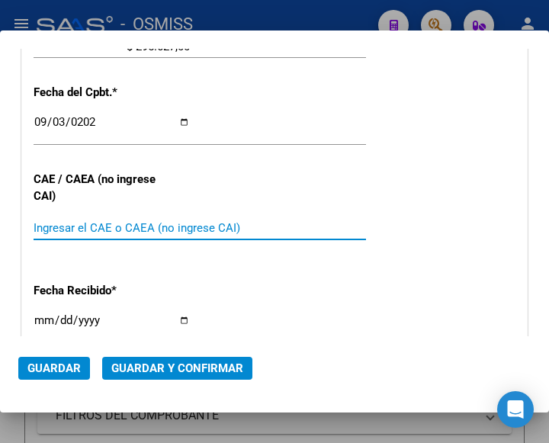
click at [47, 227] on input "Ingresar el CAE o CAEA (no ingrese CAI)" at bounding box center [112, 228] width 156 height 14
type input "75367781225546"
click at [462, 128] on div "CUIT * 30-71248450-7 Ingresar CUIT ANALISIS PRESTADOR SERVICIO PARA LA ATENCION…" at bounding box center [274, 78] width 505 height 1099
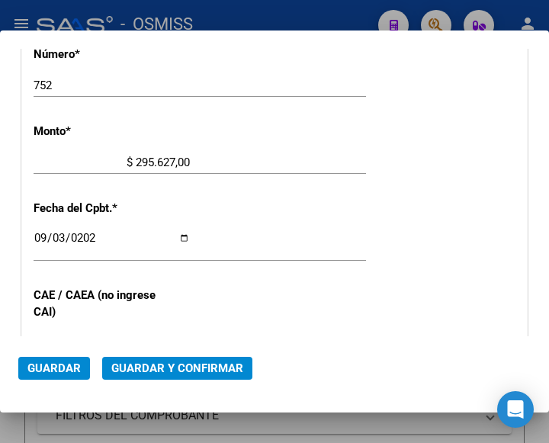
scroll to position [502, 0]
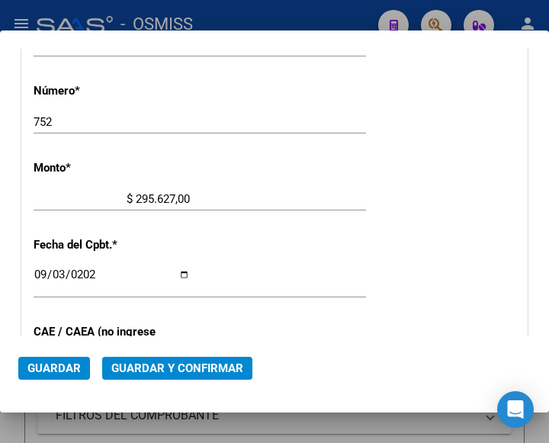
click at [223, 74] on div "CUIT * 30-71248450-7 Ingresar CUIT ANALISIS PRESTADOR SERVICIO PARA LA ATENCION…" at bounding box center [274, 231] width 505 height 1099
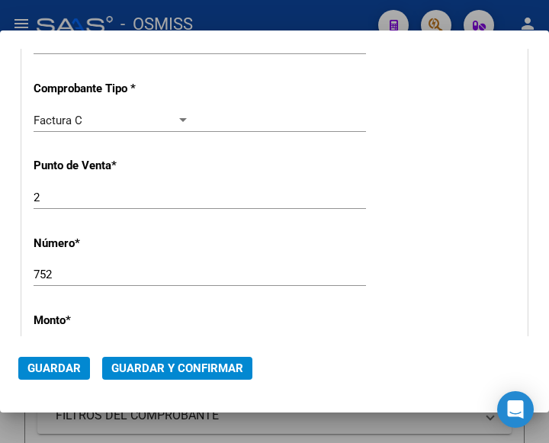
scroll to position [273, 0]
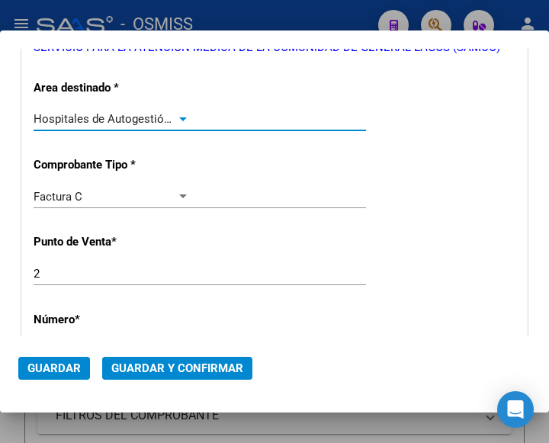
click at [176, 115] on div at bounding box center [183, 119] width 14 height 12
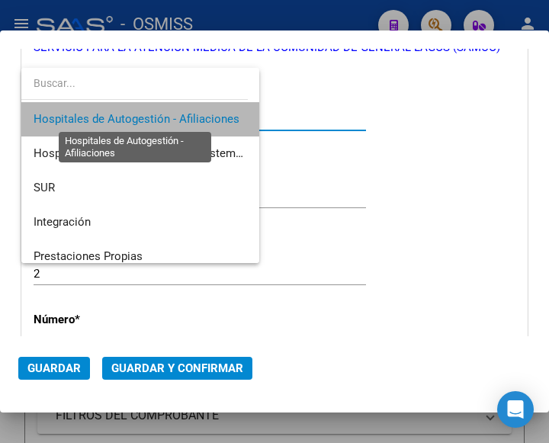
click at [175, 115] on span "Hospitales de Autogestión - Afiliaciones" at bounding box center [137, 119] width 206 height 14
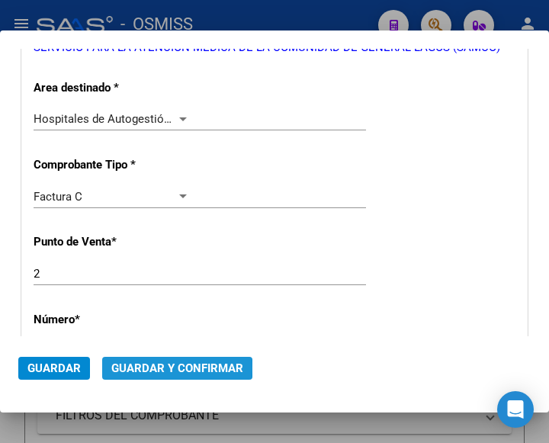
click at [166, 369] on span "Guardar y Confirmar" at bounding box center [177, 369] width 132 height 14
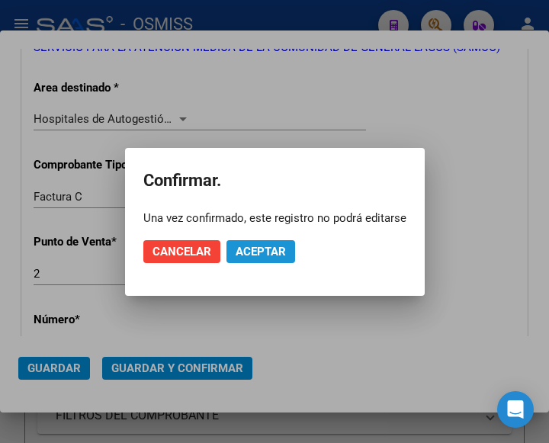
click at [251, 251] on span "Aceptar" at bounding box center [261, 252] width 50 height 14
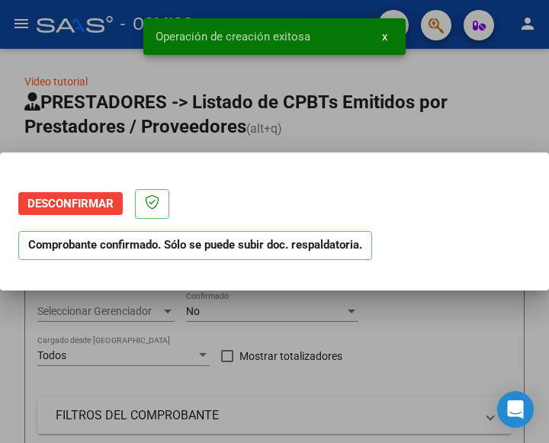
scroll to position [0, 0]
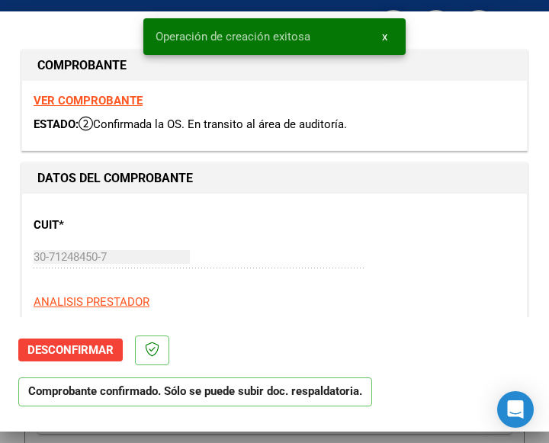
type input "[DATE]"
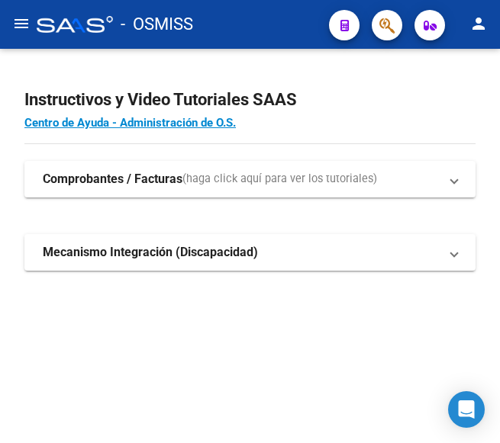
click at [26, 23] on mat-icon "menu" at bounding box center [21, 23] width 18 height 18
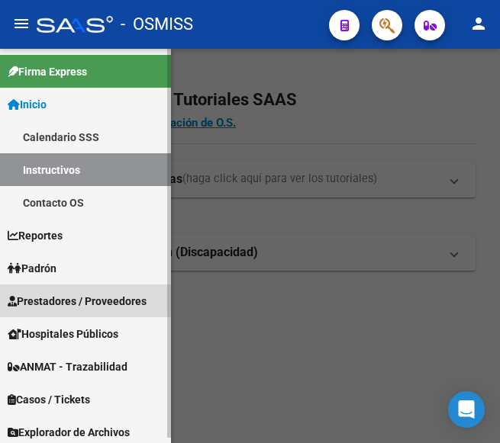
click at [80, 295] on span "Prestadores / Proveedores" at bounding box center [77, 301] width 139 height 17
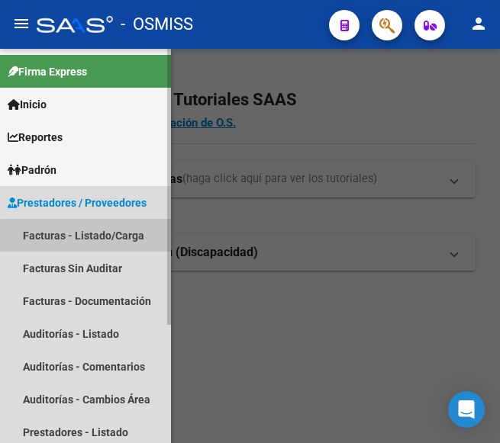
click at [98, 237] on link "Facturas - Listado/Carga" at bounding box center [85, 235] width 171 height 33
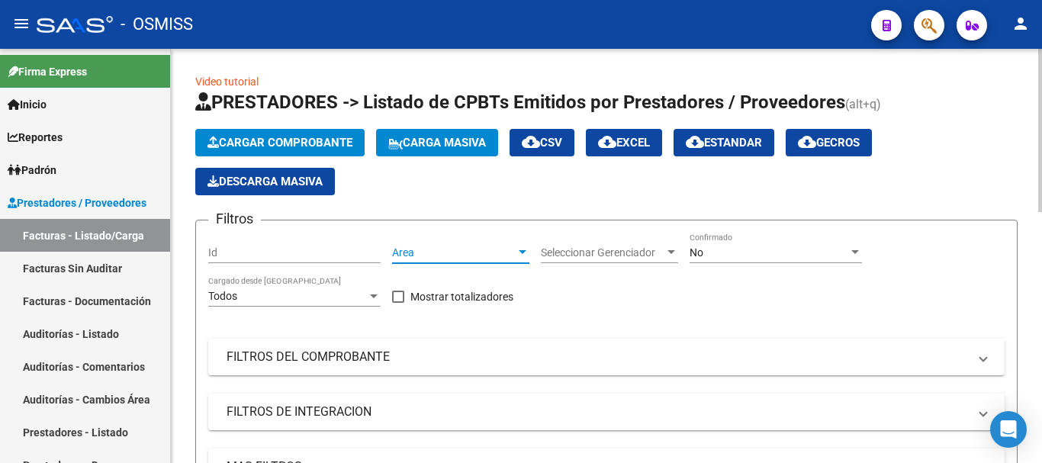
click at [522, 250] on div at bounding box center [523, 252] width 14 height 12
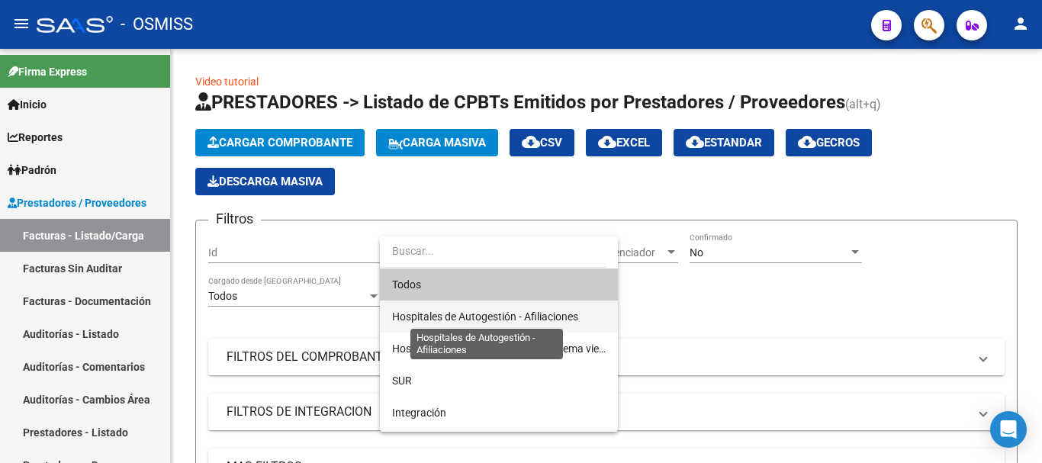
click at [508, 316] on span "Hospitales de Autogestión - Afiliaciones" at bounding box center [485, 317] width 186 height 12
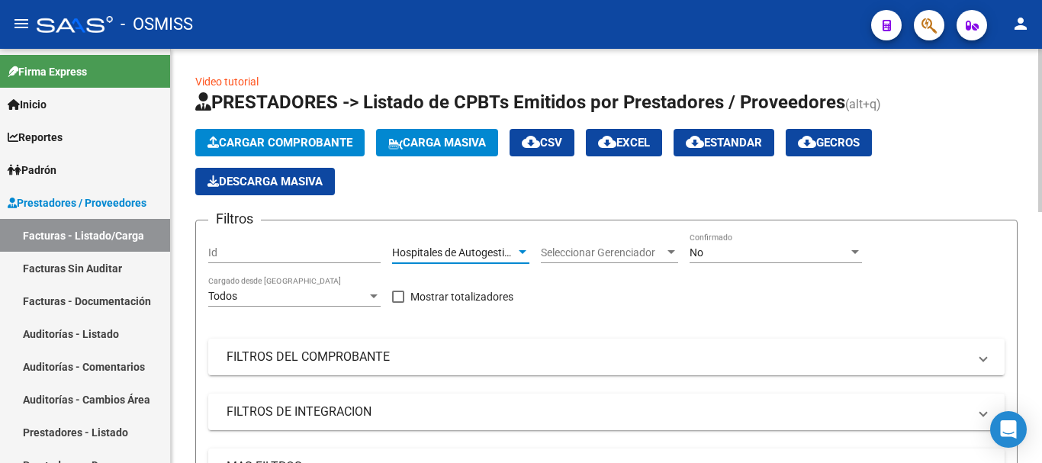
click at [549, 251] on div at bounding box center [856, 252] width 8 height 4
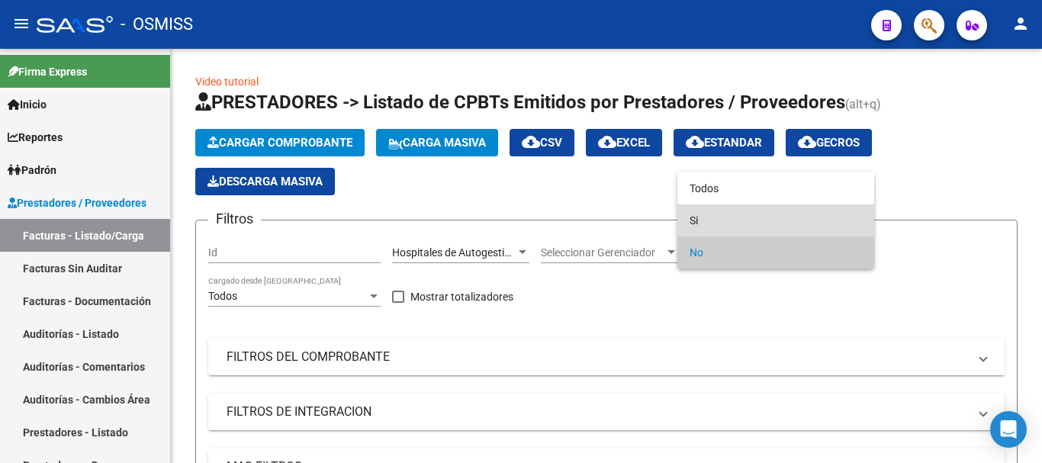
click at [549, 215] on mat-option "Si" at bounding box center [776, 220] width 197 height 32
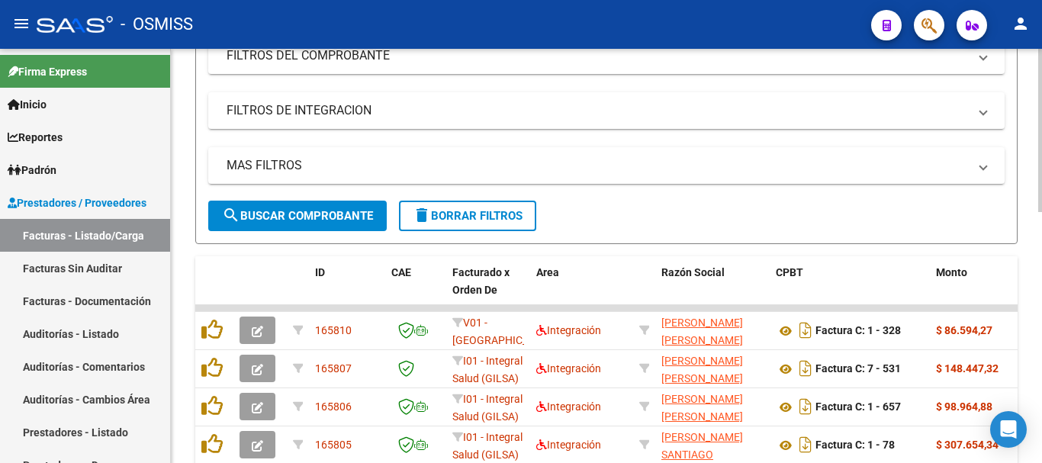
scroll to position [305, 0]
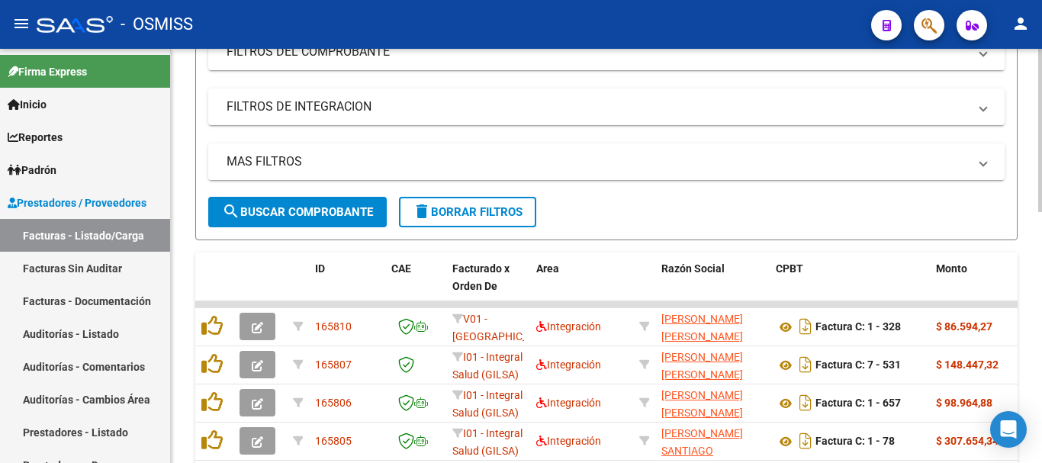
click at [549, 160] on span at bounding box center [983, 161] width 6 height 17
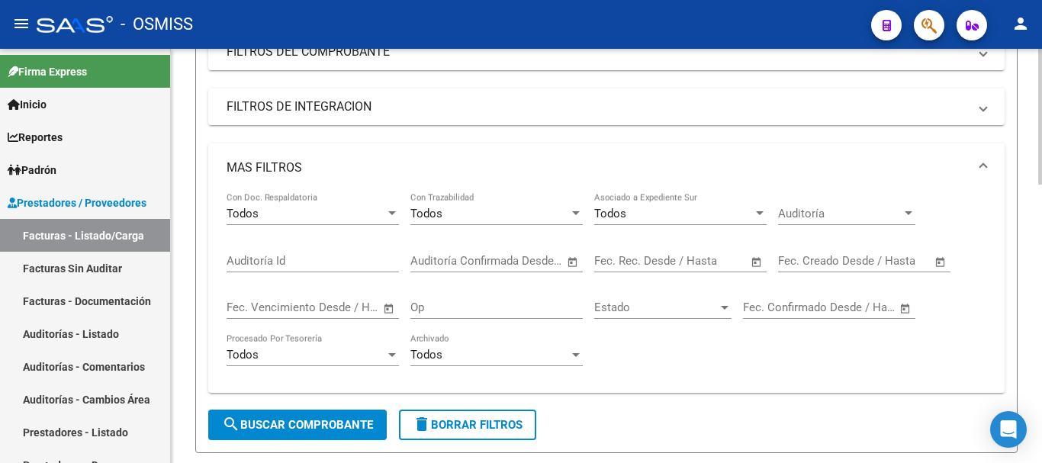
click at [549, 262] on span "Open calendar" at bounding box center [940, 261] width 37 height 37
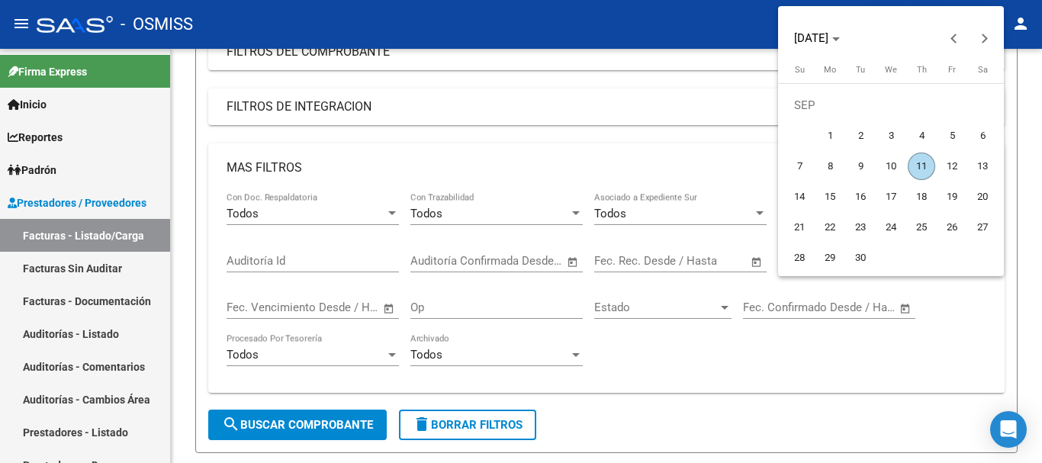
click at [549, 166] on span "11" at bounding box center [921, 166] width 27 height 27
type input "[DATE]"
click at [549, 166] on span "11" at bounding box center [921, 166] width 27 height 27
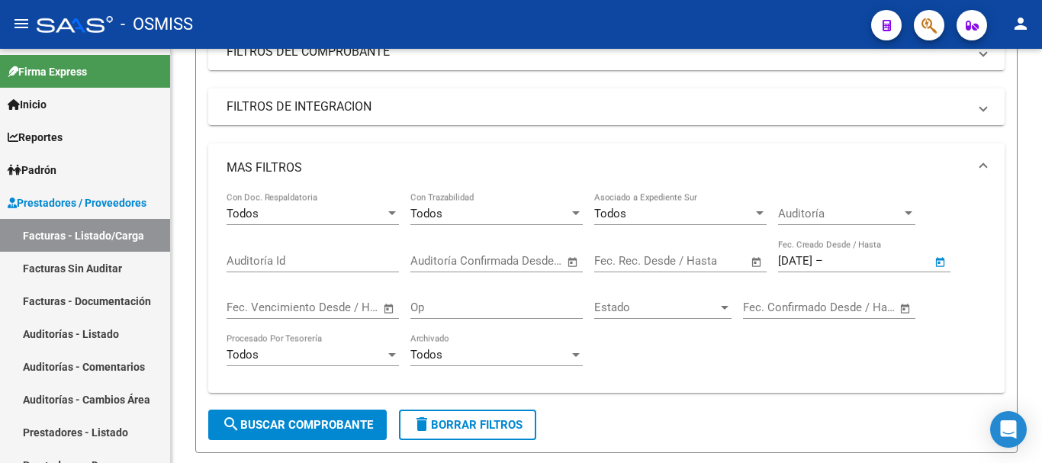
type input "[DATE]"
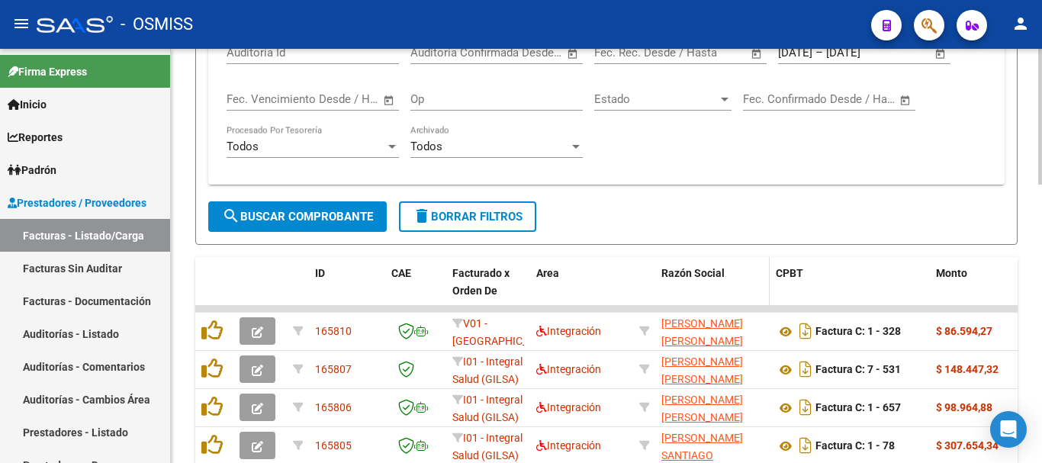
scroll to position [534, 0]
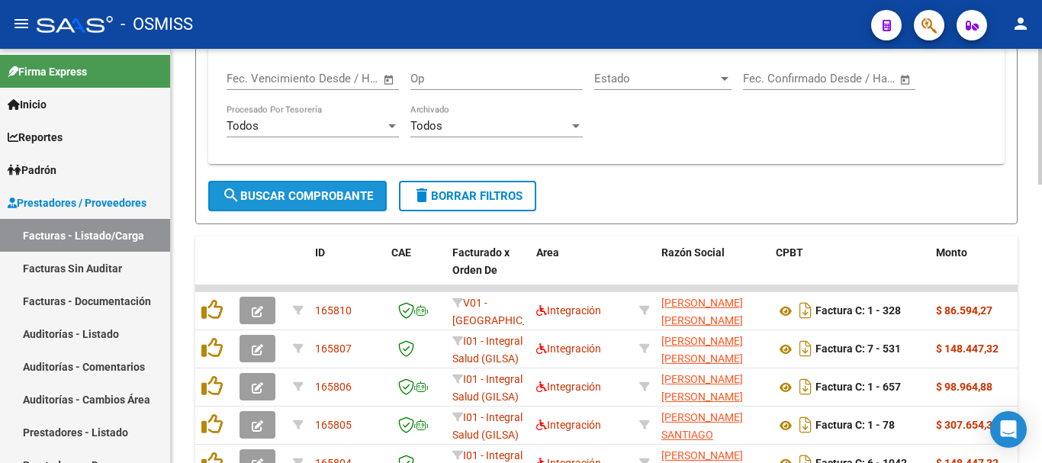
click at [328, 195] on span "search Buscar Comprobante" at bounding box center [297, 196] width 151 height 14
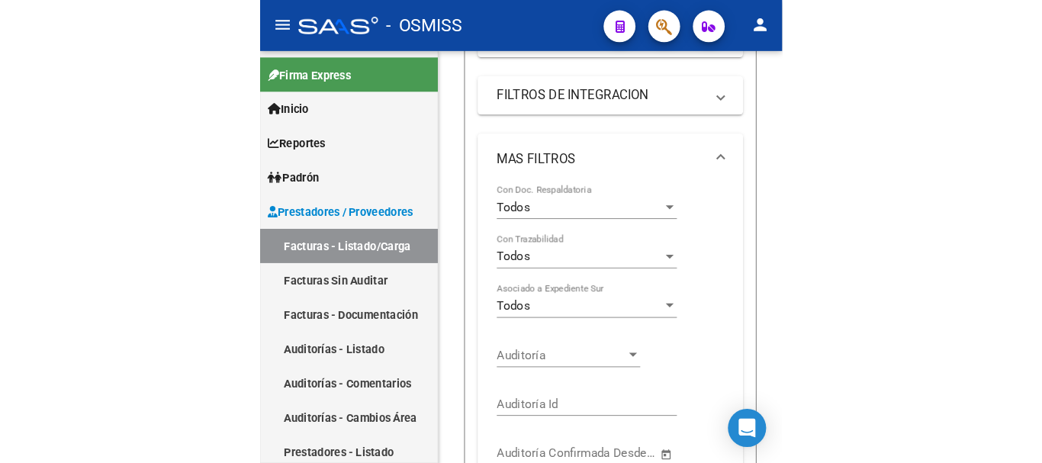
scroll to position [485, 0]
